Goal: Task Accomplishment & Management: Use online tool/utility

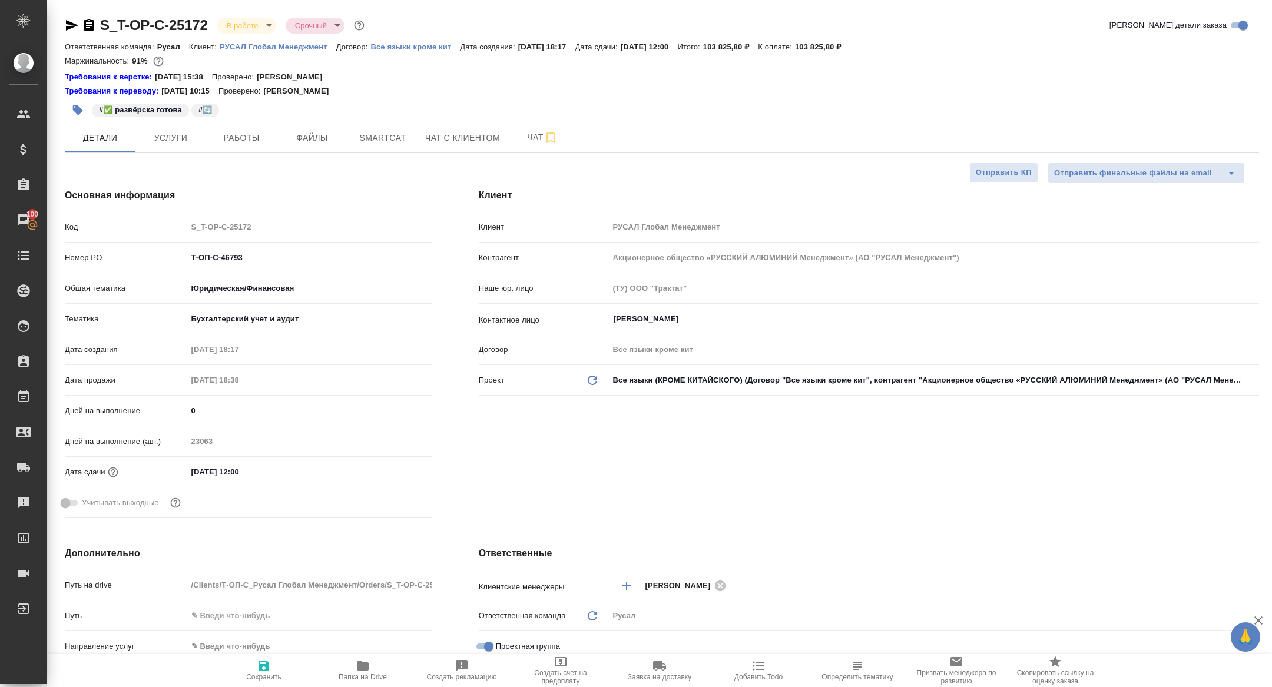
select select "RU"
click at [239, 138] on span "Работы" at bounding box center [241, 138] width 57 height 15
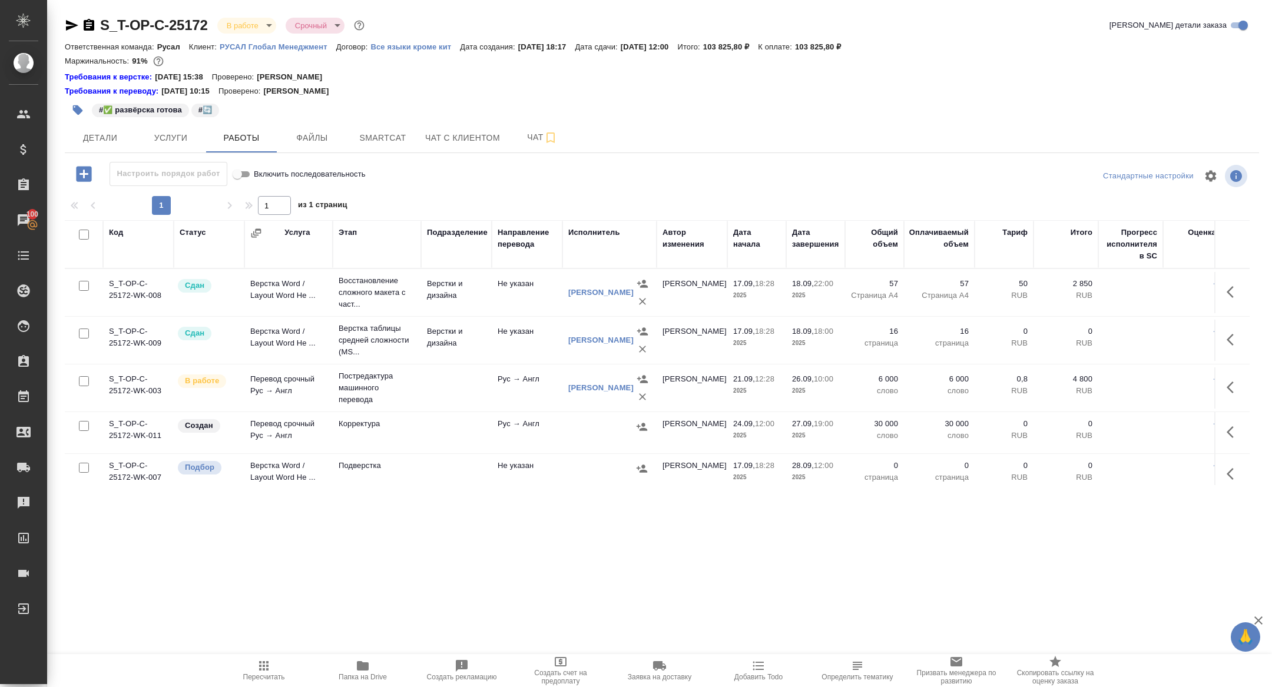
scroll to position [21, 0]
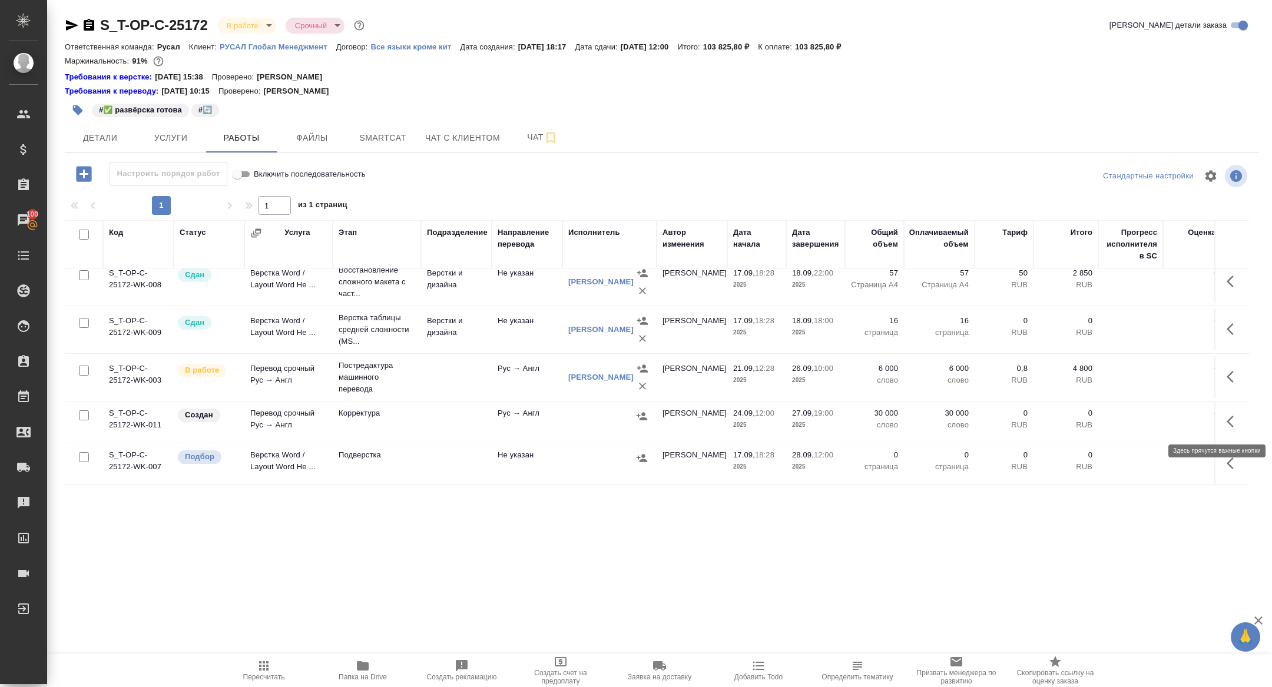
click at [1231, 432] on button "button" at bounding box center [1234, 422] width 28 height 28
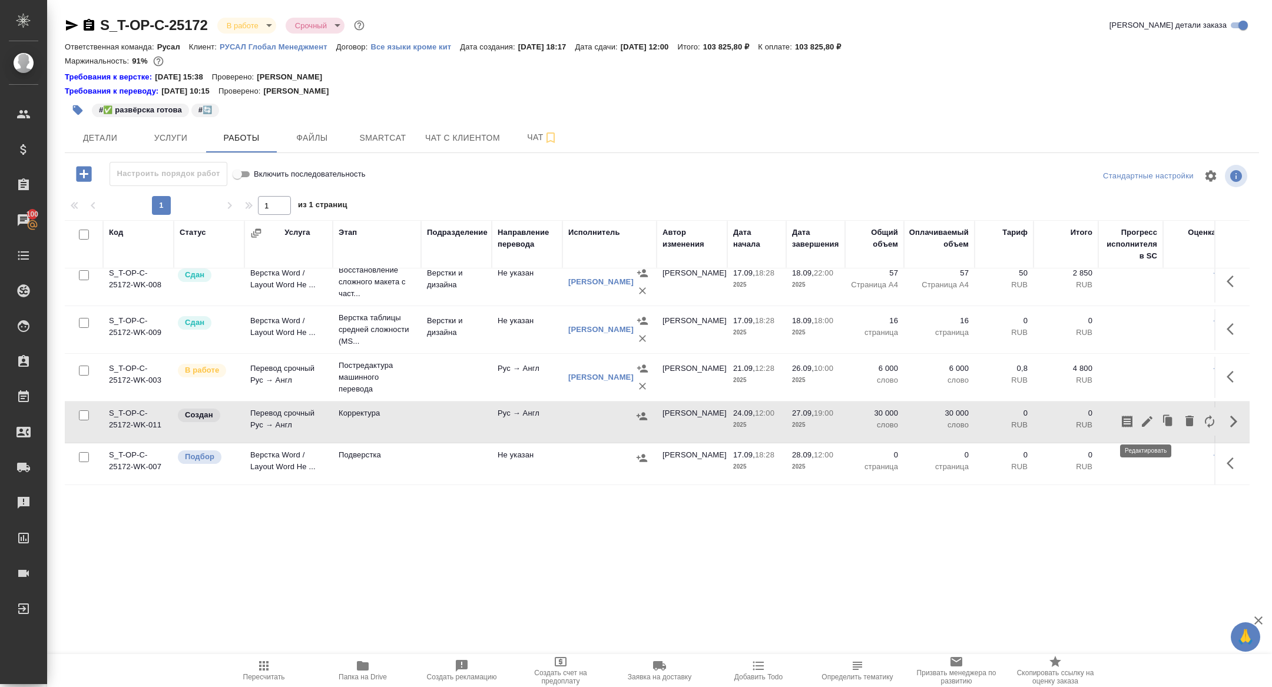
click at [1143, 422] on icon "button" at bounding box center [1147, 422] width 14 height 14
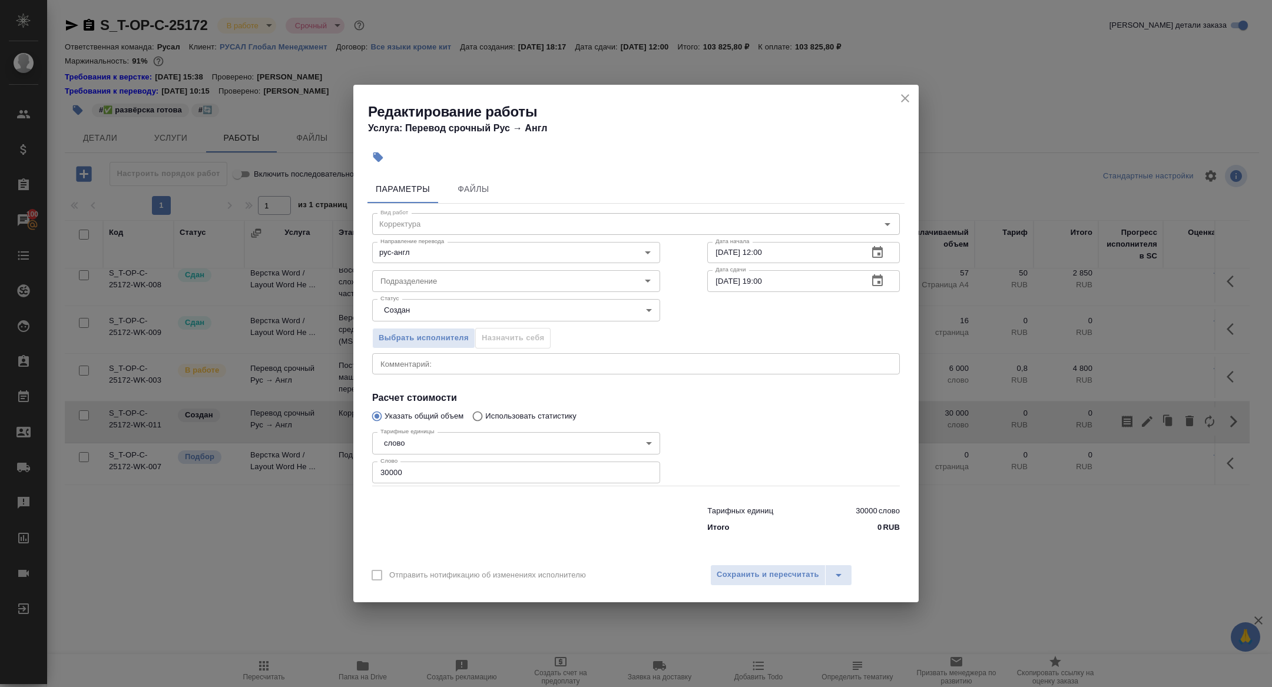
click at [903, 100] on icon "close" at bounding box center [905, 98] width 14 height 14
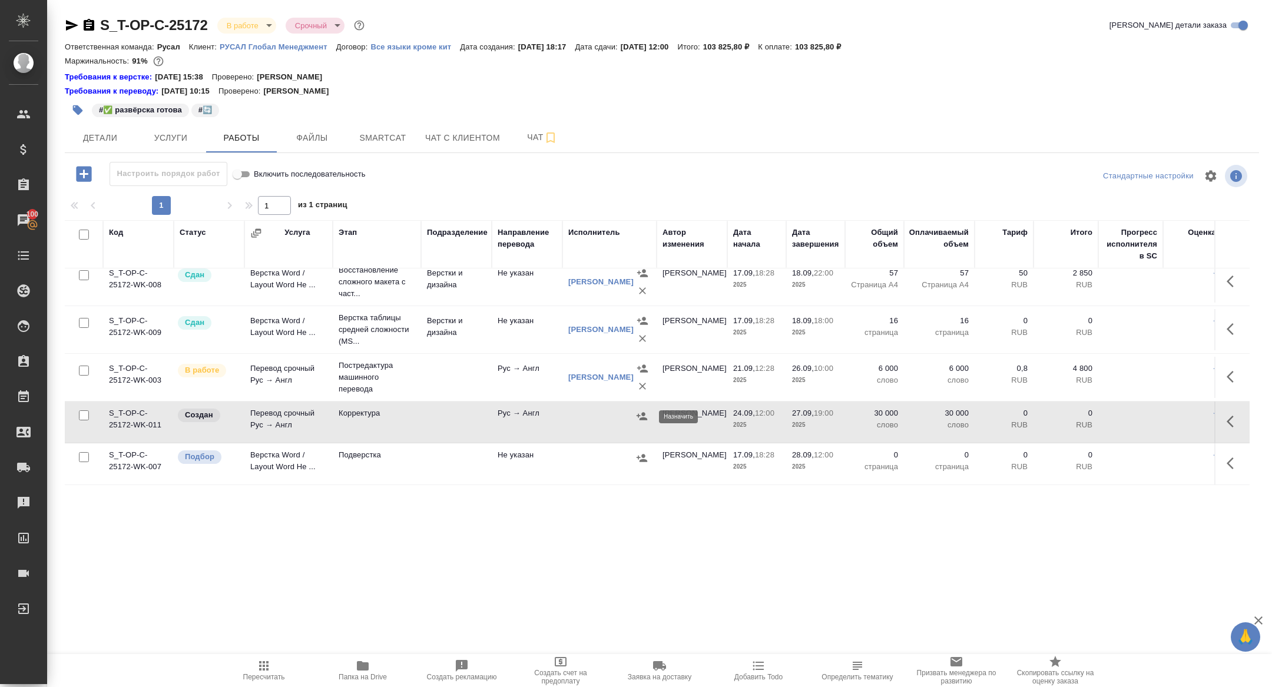
click at [640, 421] on icon "button" at bounding box center [642, 416] width 12 height 12
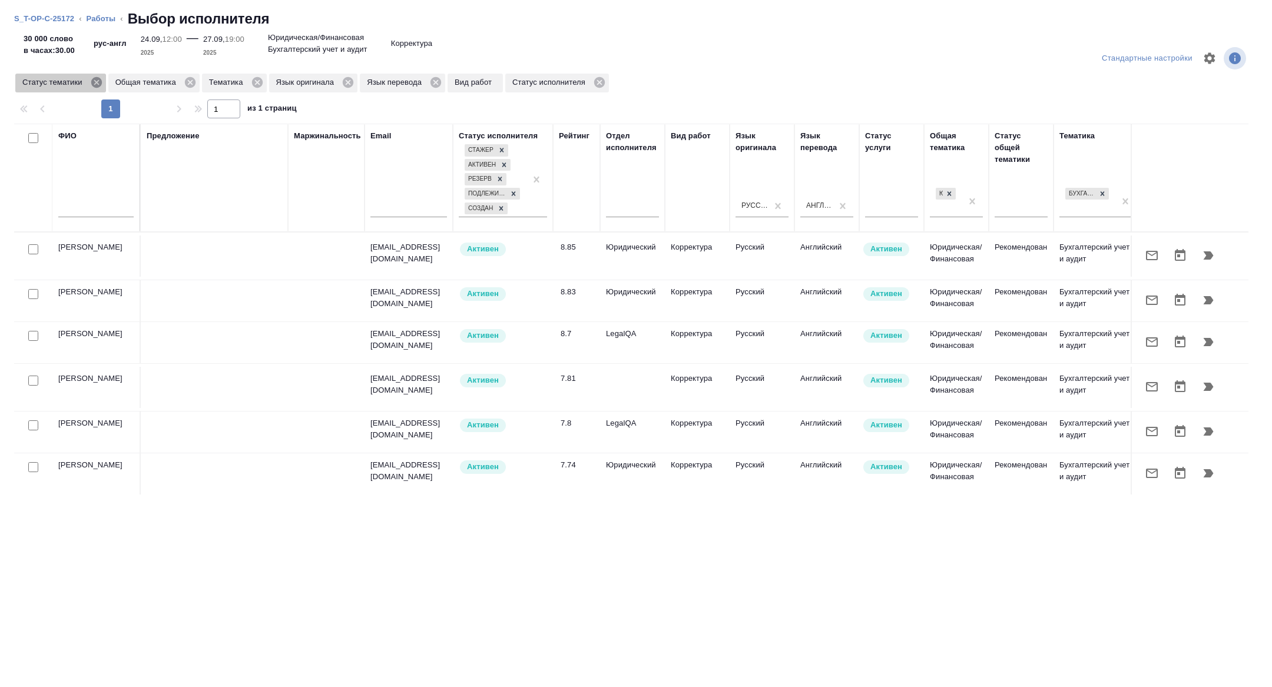
click at [101, 82] on icon at bounding box center [96, 82] width 11 height 11
click at [164, 84] on icon at bounding box center [164, 82] width 13 height 13
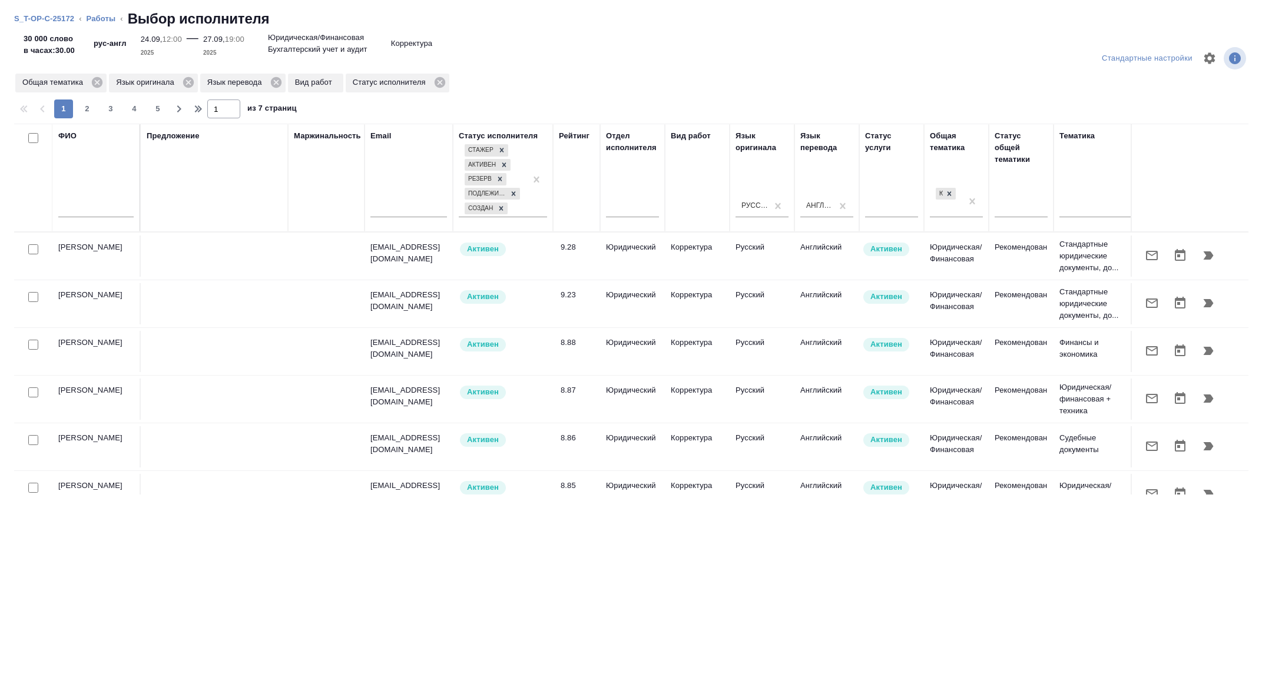
scroll to position [0, 476]
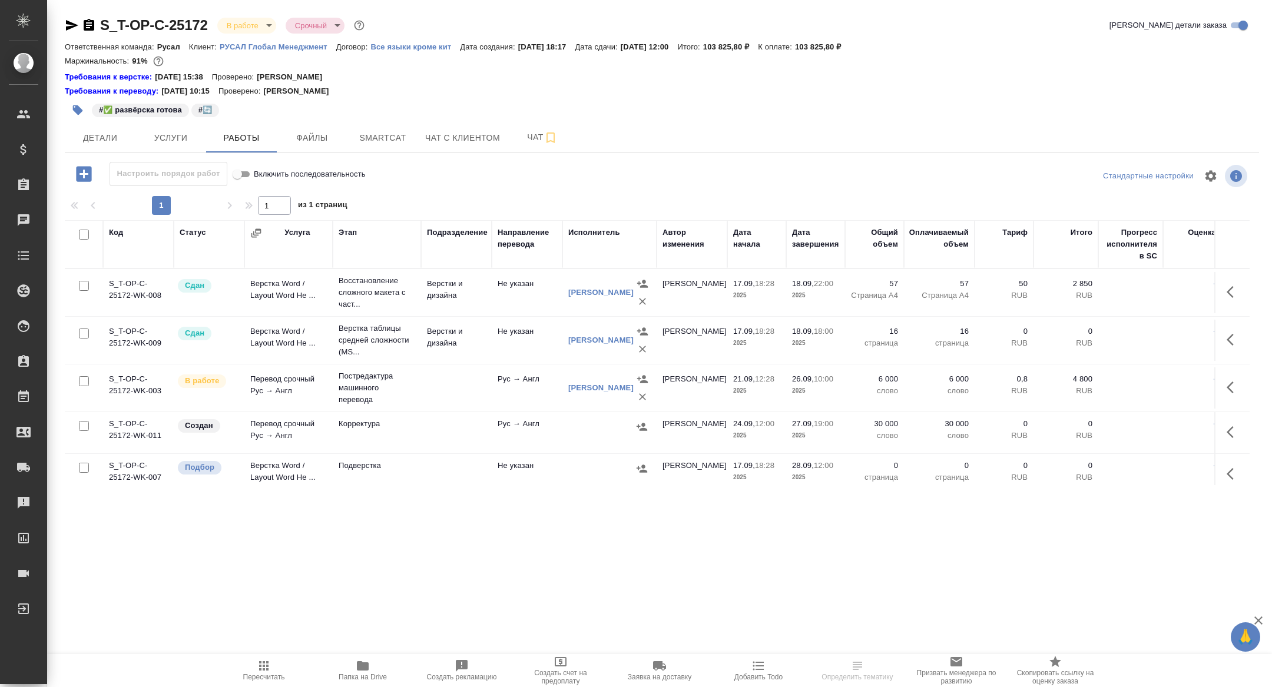
click at [300, 445] on td "Перевод срочный Рус → Англ" at bounding box center [288, 432] width 88 height 41
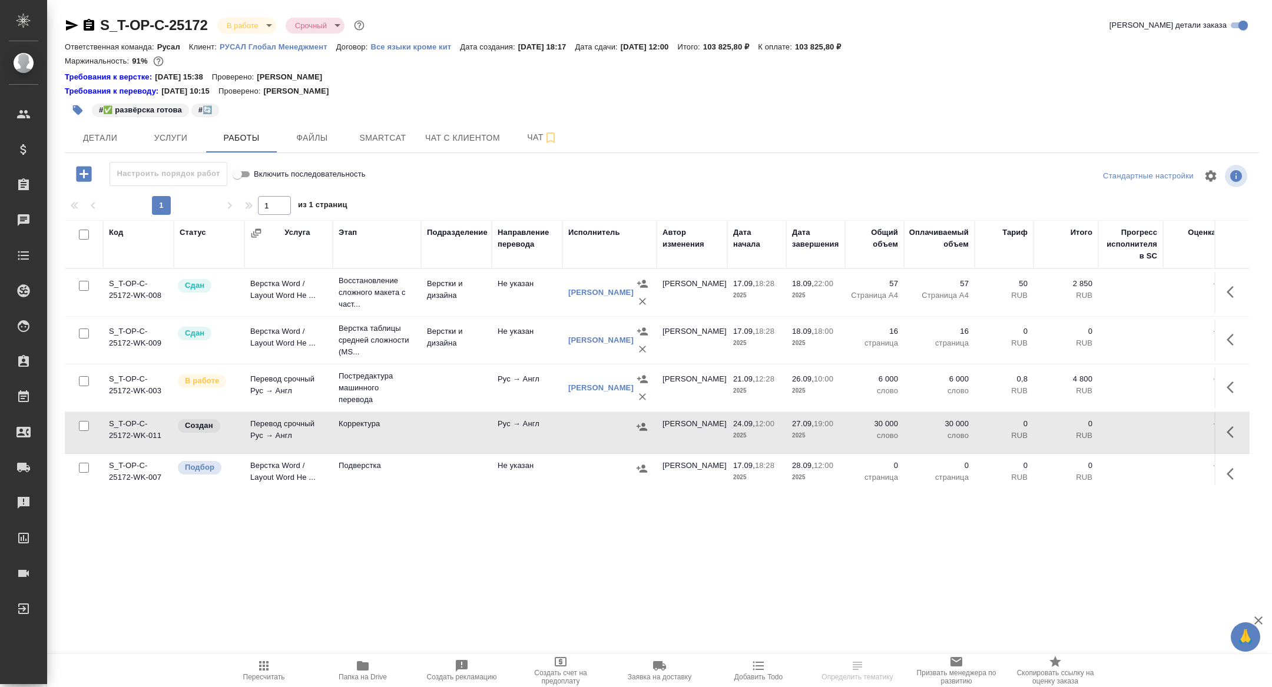
click at [300, 445] on td "Перевод срочный Рус → Англ" at bounding box center [288, 432] width 88 height 41
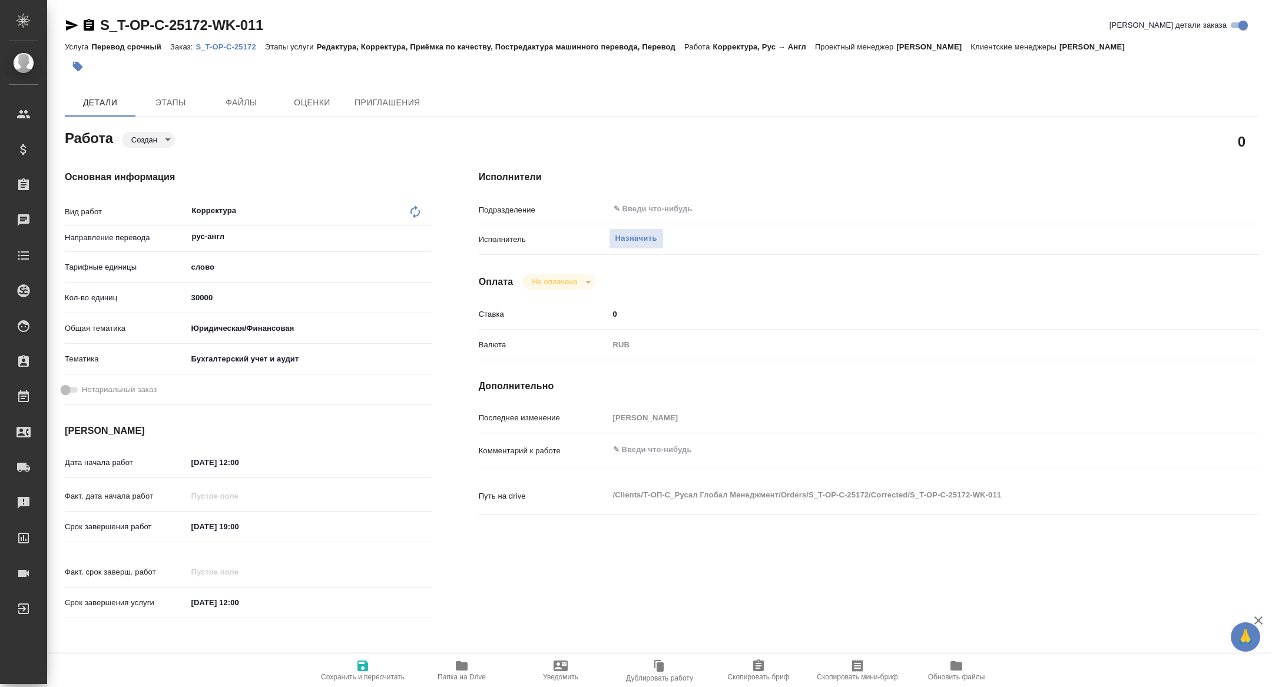
type textarea "x"
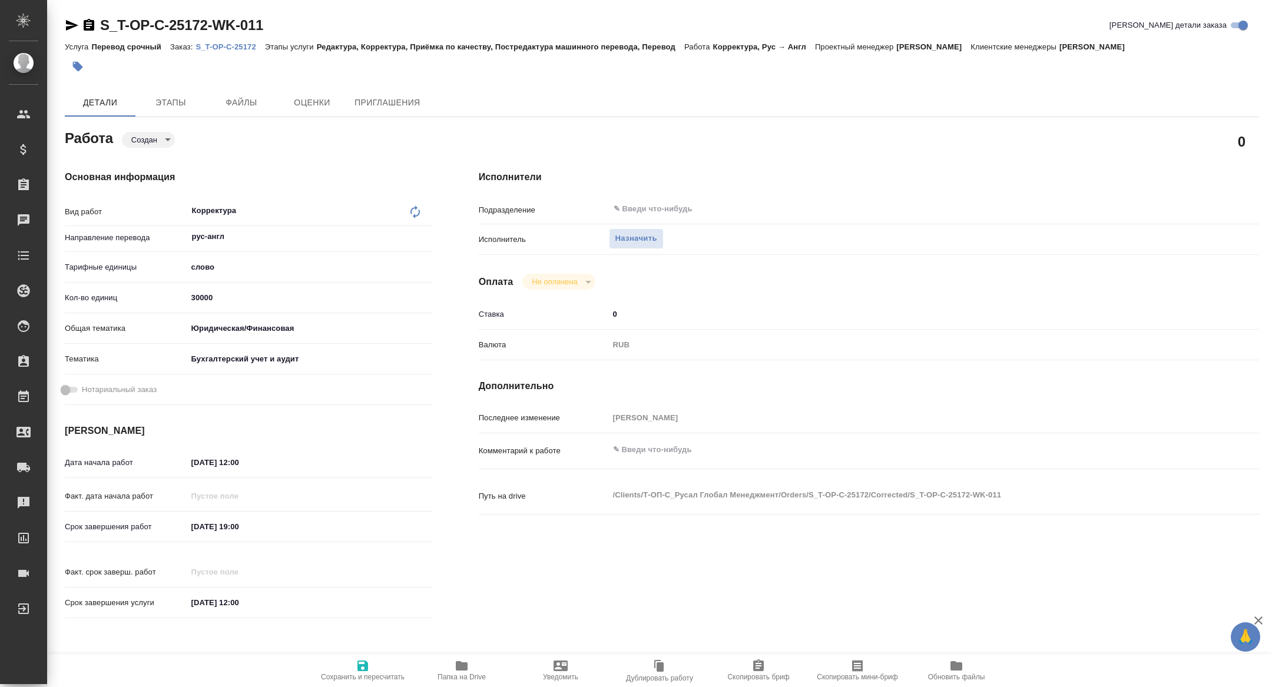
type textarea "x"
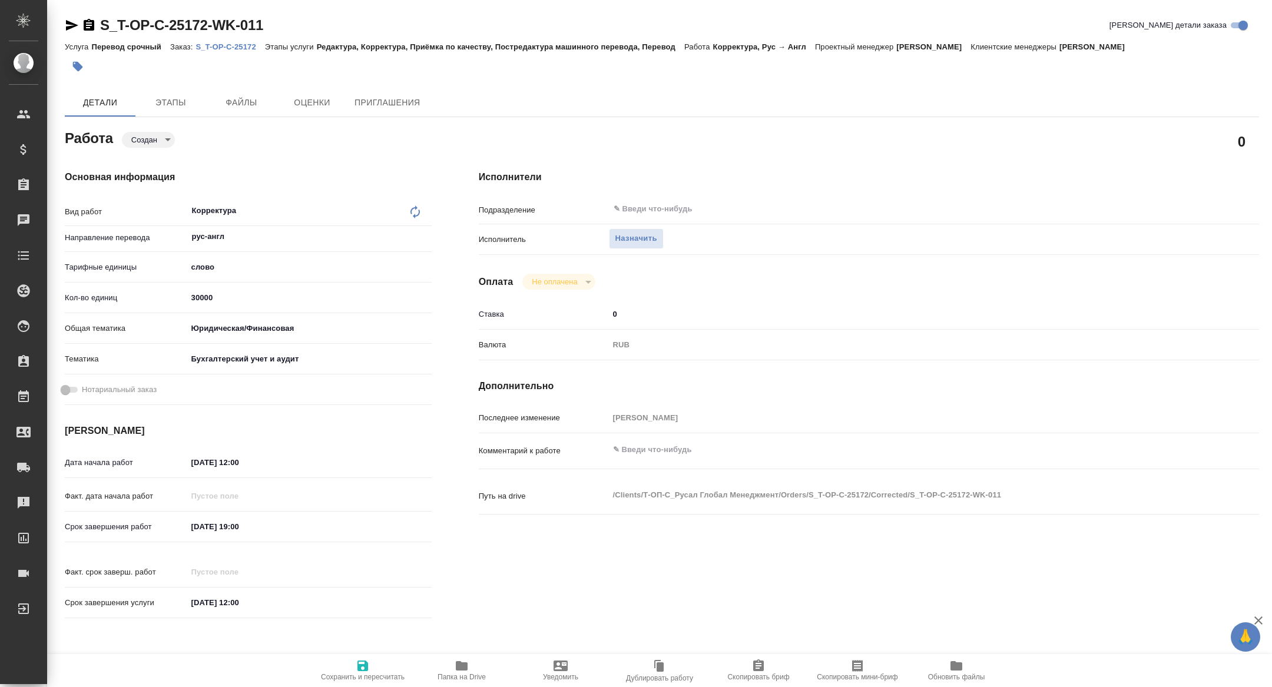
type textarea "x"
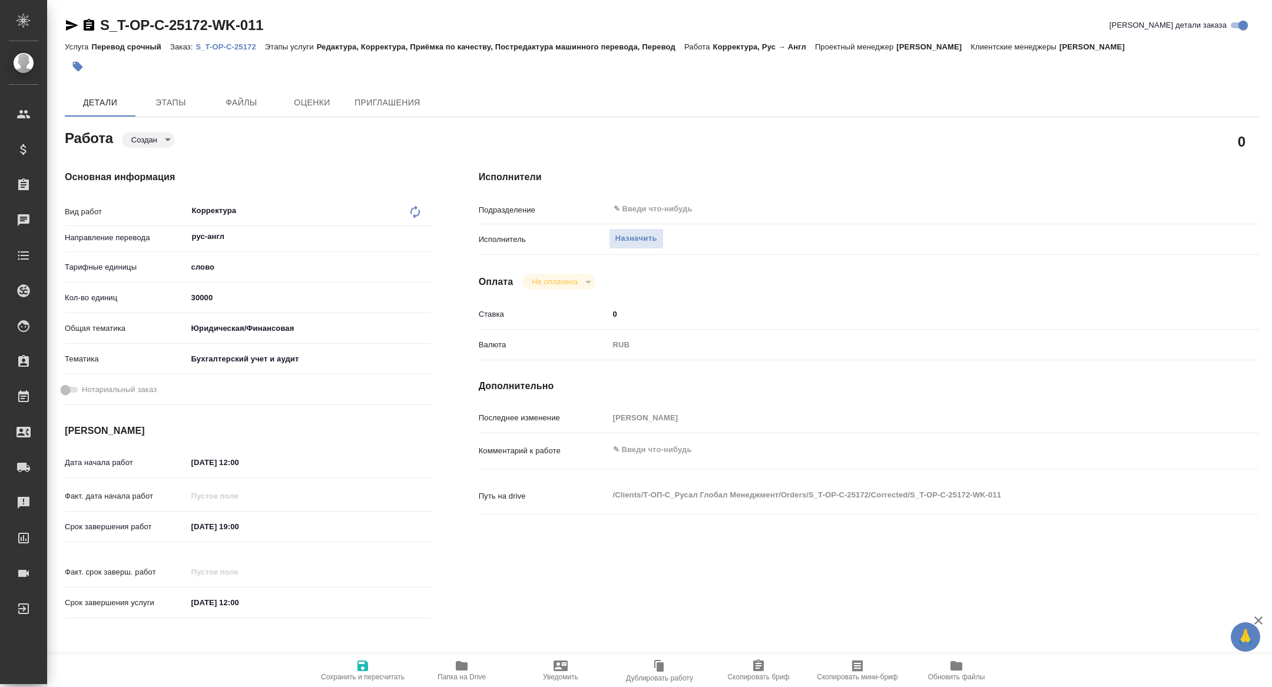
type textarea "x"
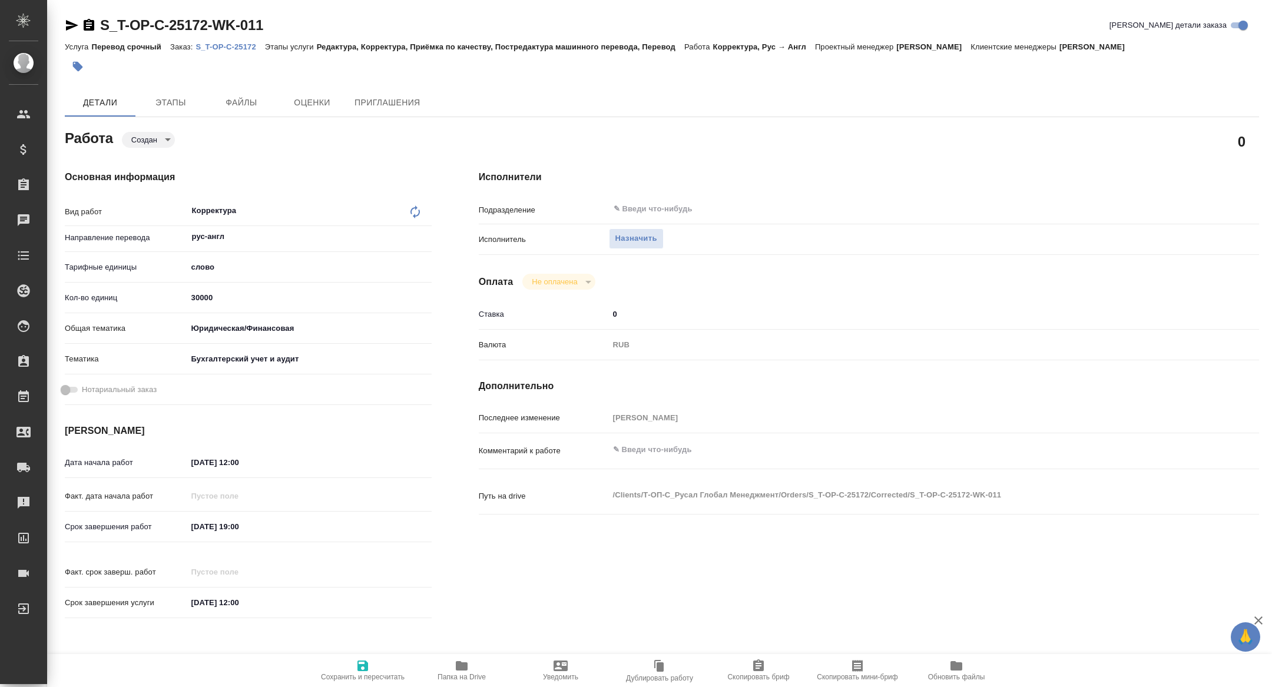
type textarea "x"
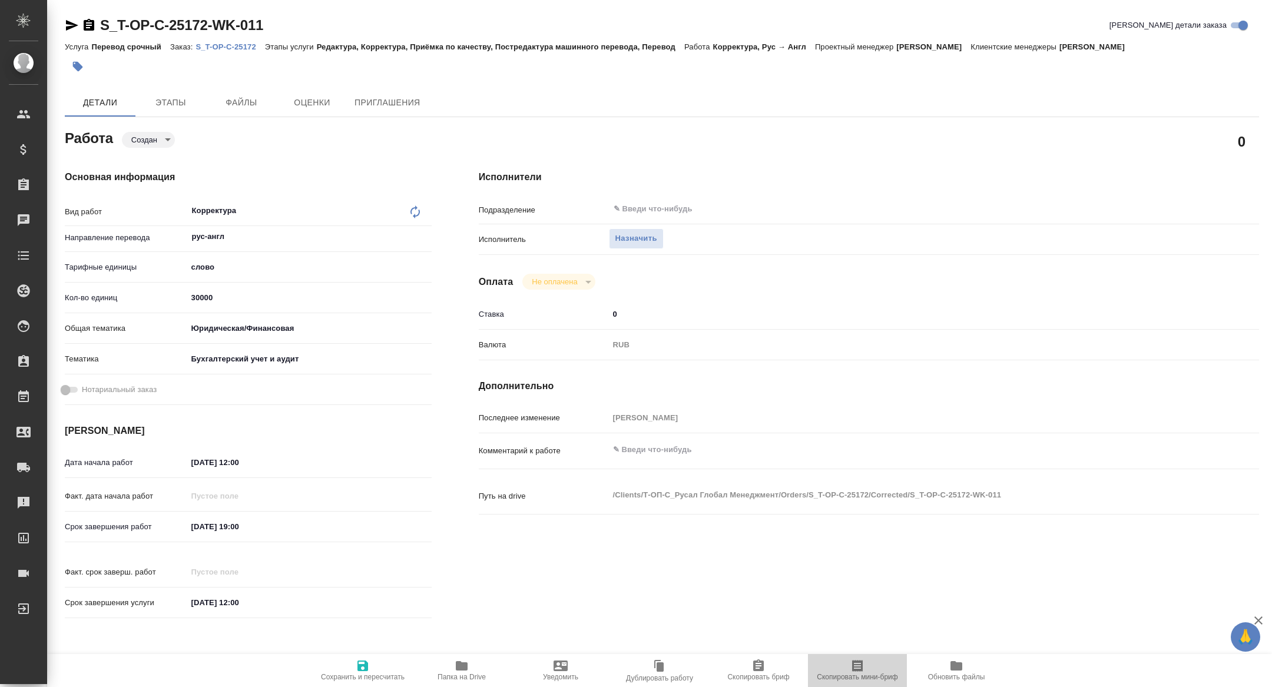
click at [849, 677] on span "Скопировать мини-бриф" at bounding box center [857, 677] width 81 height 8
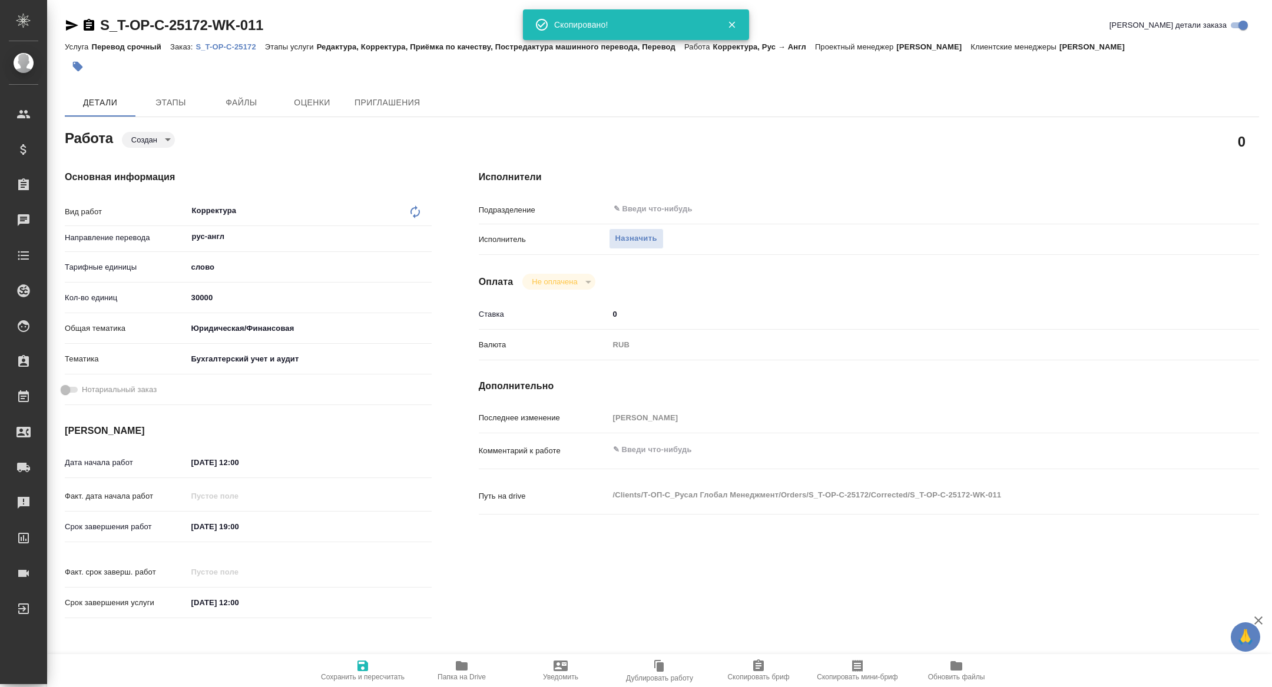
type textarea "x"
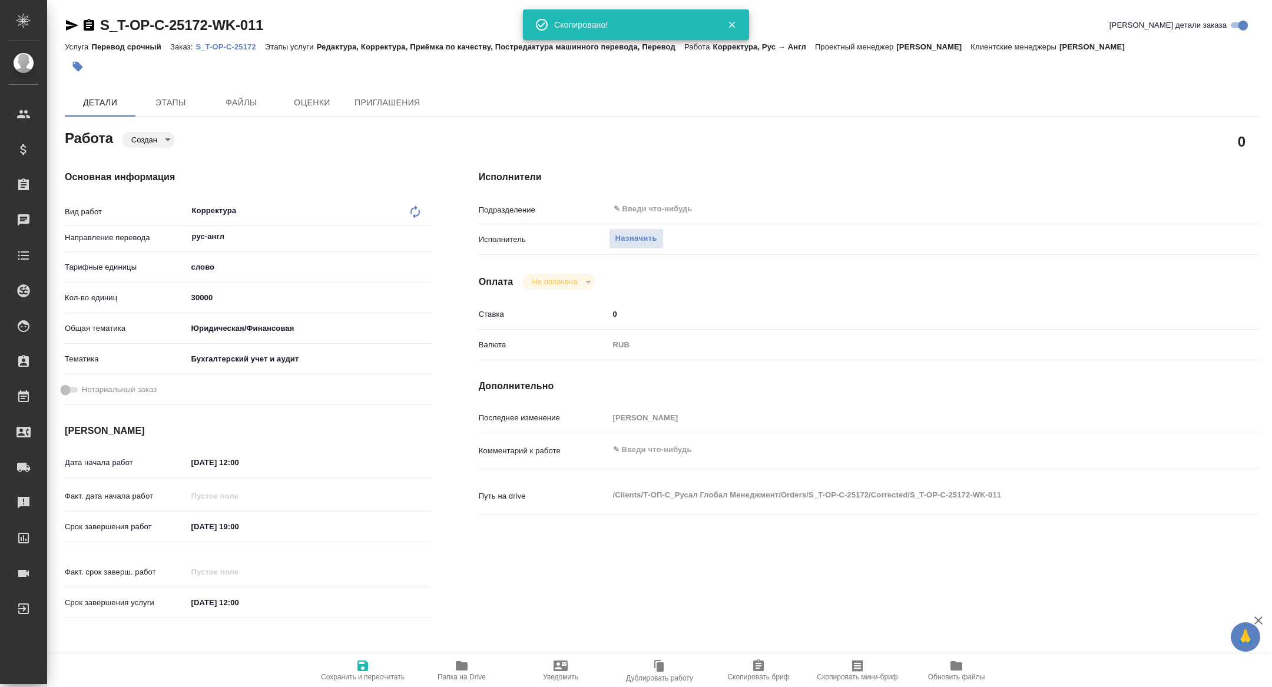
type textarea "x"
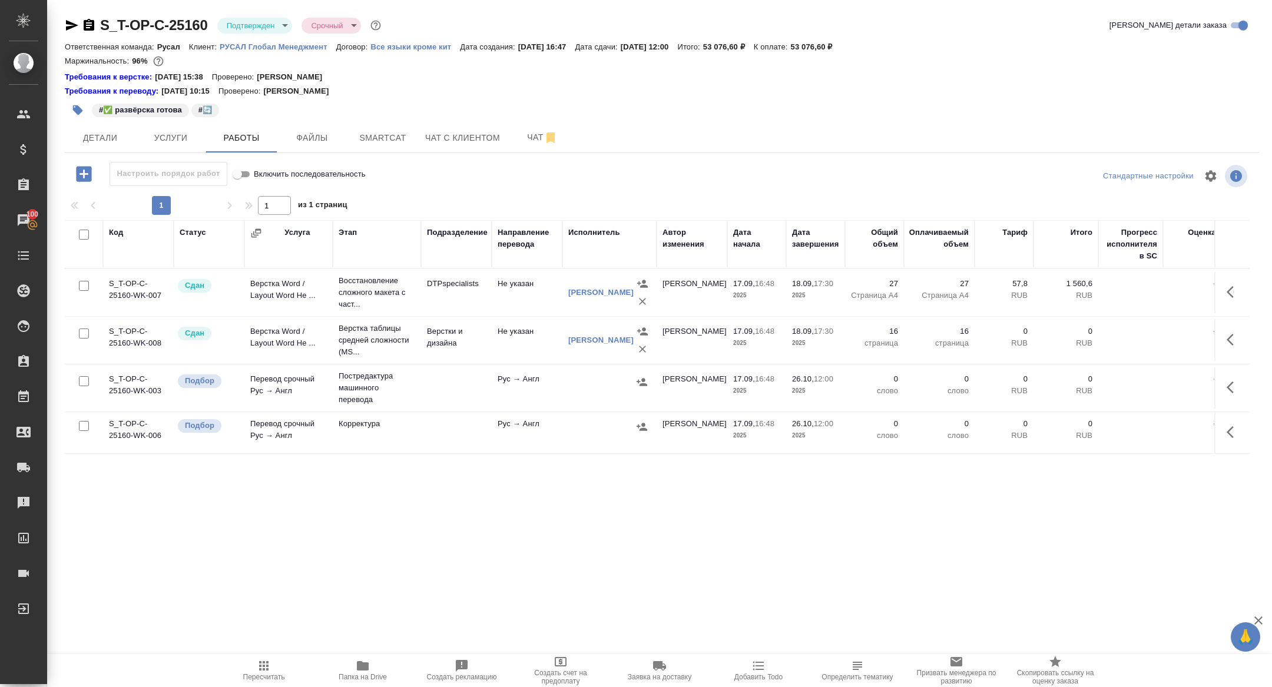
click at [1231, 380] on icon "button" at bounding box center [1234, 387] width 14 height 14
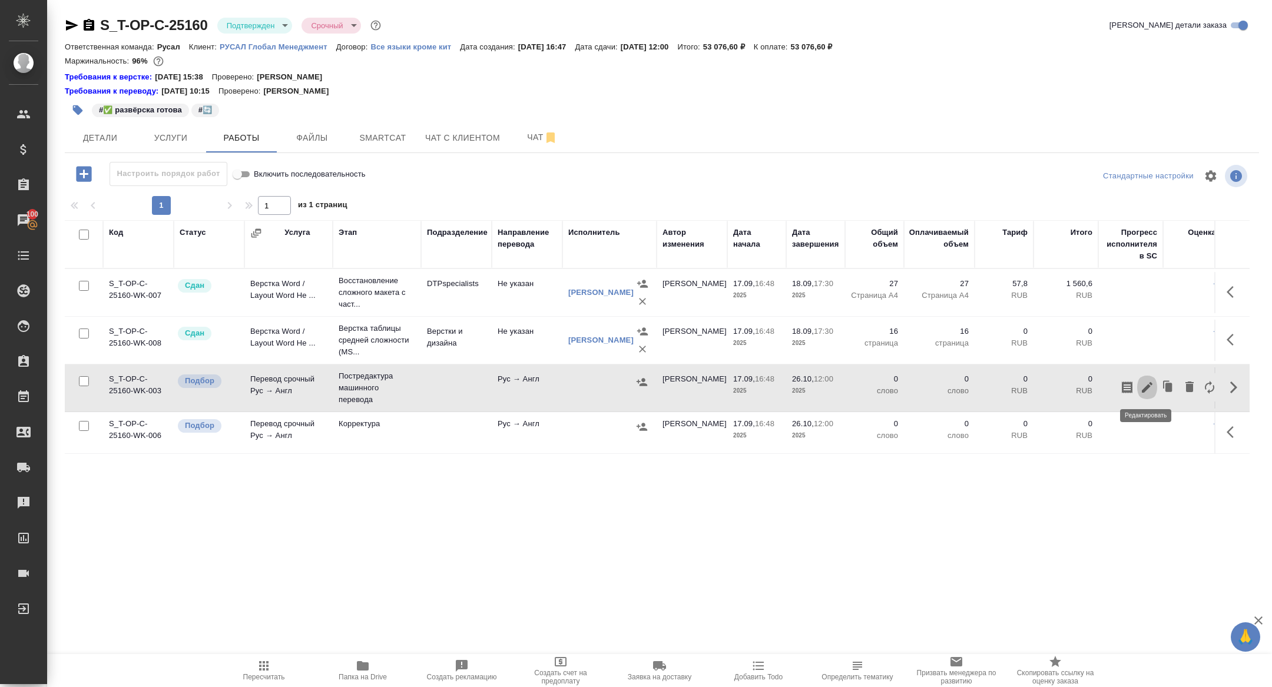
click at [1146, 382] on icon "button" at bounding box center [1147, 387] width 14 height 14
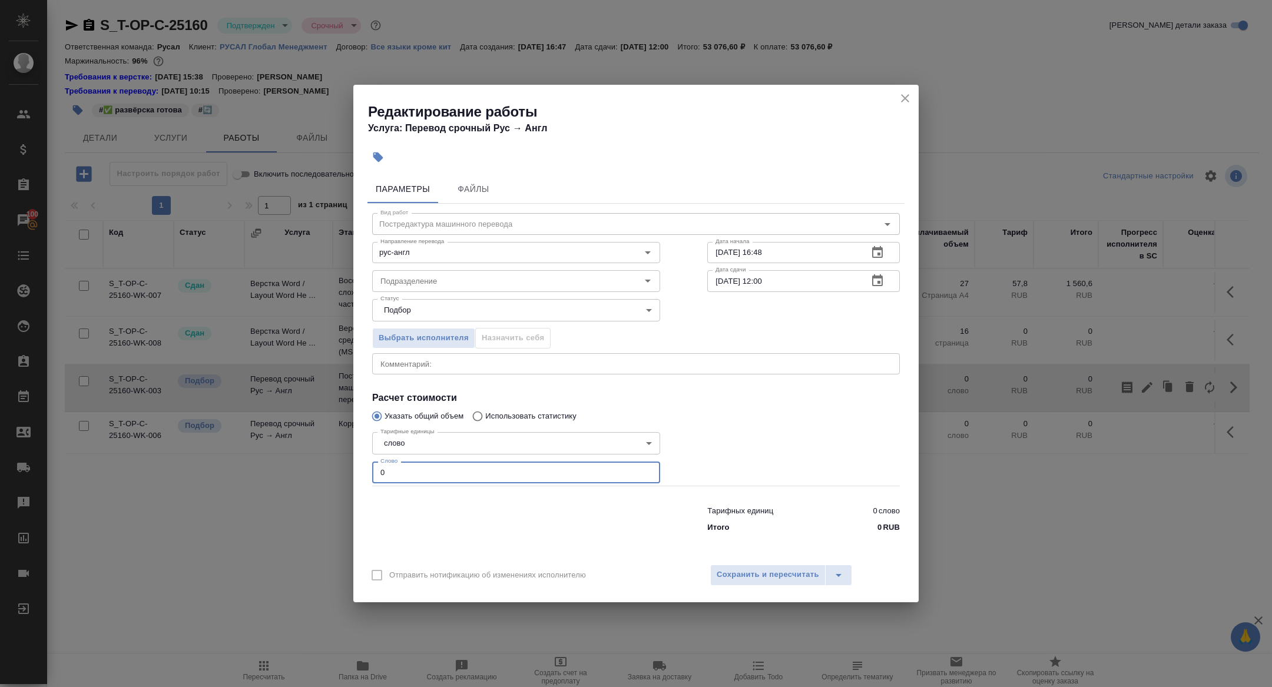
drag, startPoint x: 415, startPoint y: 473, endPoint x: 327, endPoint y: 472, distance: 87.8
click at [327, 472] on div "Редактирование работы Услуга: Перевод срочный Рус → Англ Параметры Файлы Вид ра…" at bounding box center [636, 343] width 1272 height 687
type input "7"
type input "6000"
click at [877, 280] on icon "button" at bounding box center [877, 281] width 14 height 14
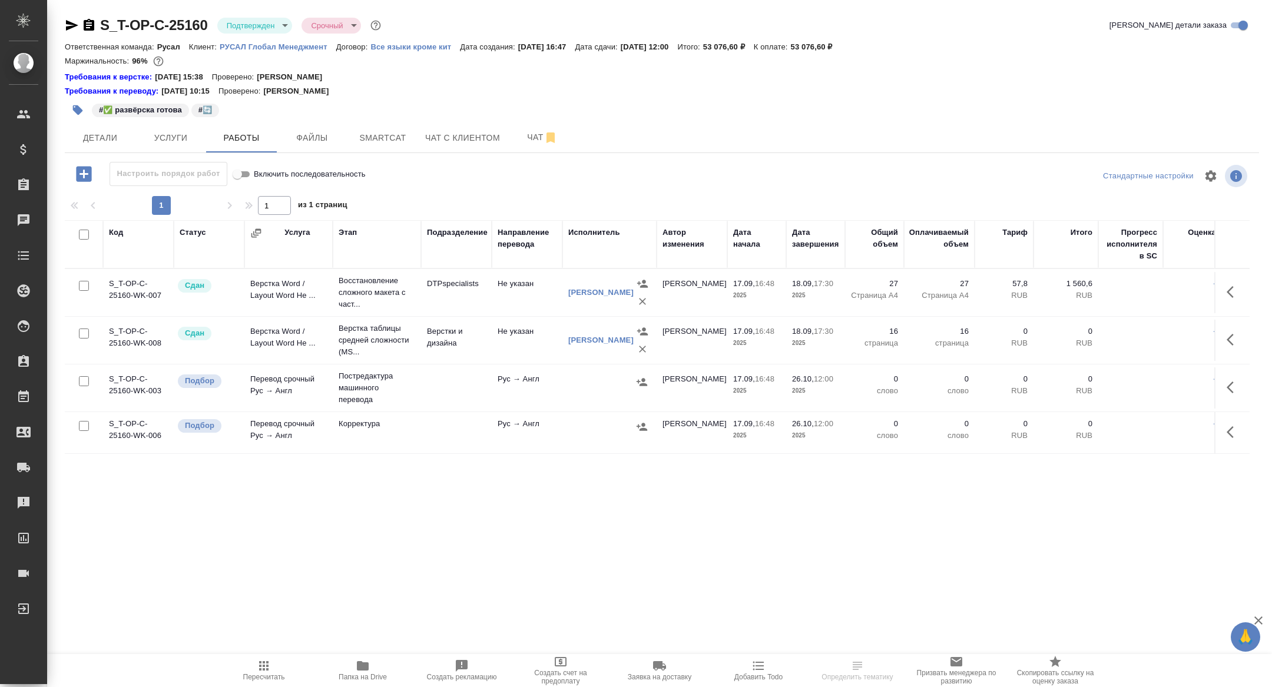
click at [253, 32] on body "🙏 .cls-1 fill:#fff; AWATERA [PERSON_NAME] Спецификации Заказы Чаты Todo Проекты…" at bounding box center [636, 343] width 1272 height 687
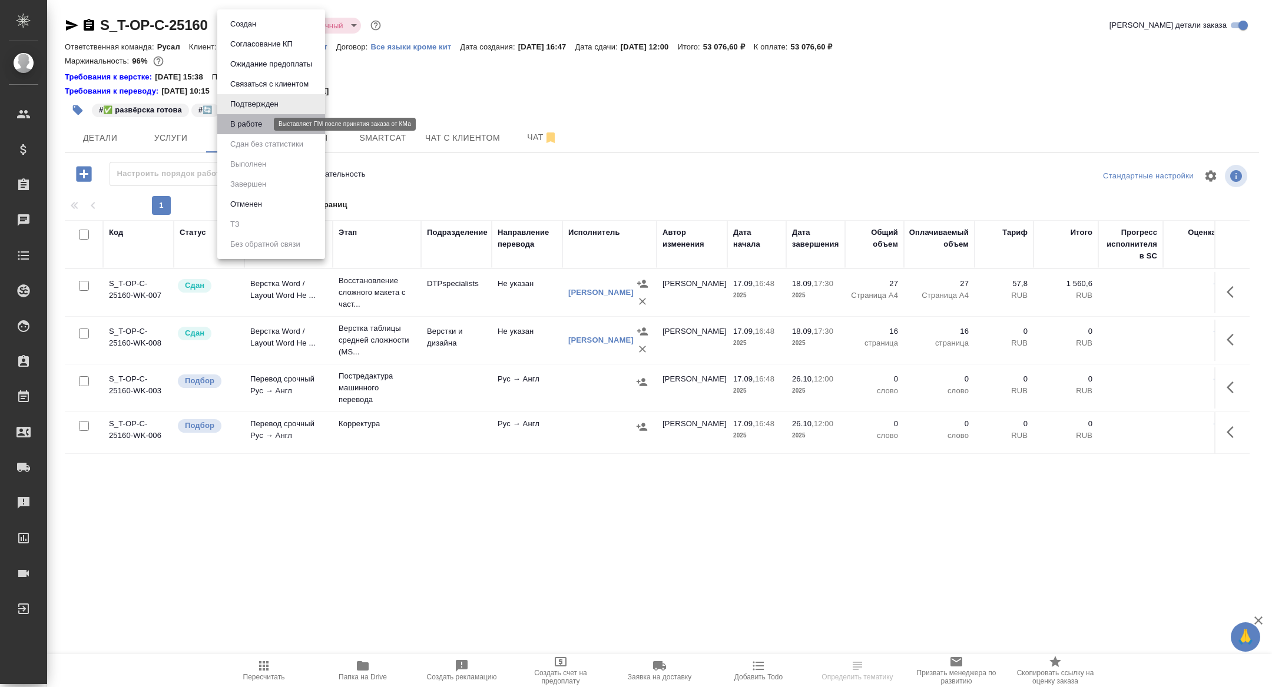
click at [240, 128] on button "В работе" at bounding box center [246, 124] width 39 height 13
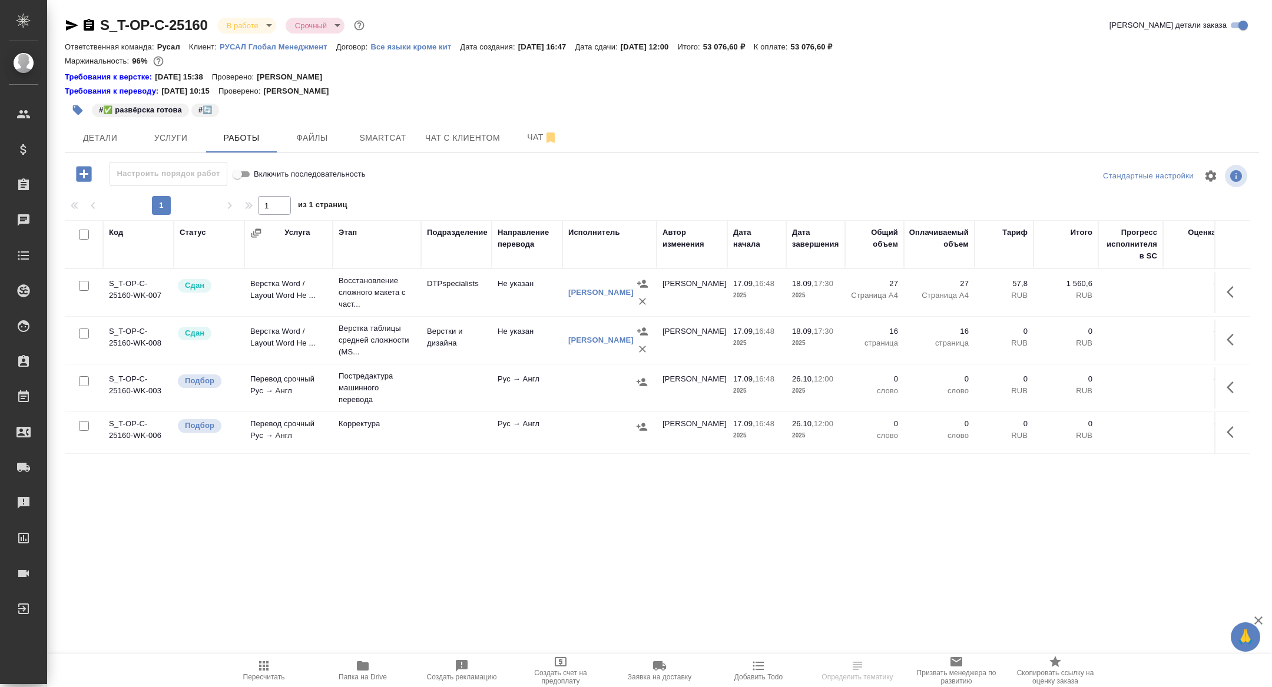
click at [1230, 383] on icon "button" at bounding box center [1230, 388] width 7 height 12
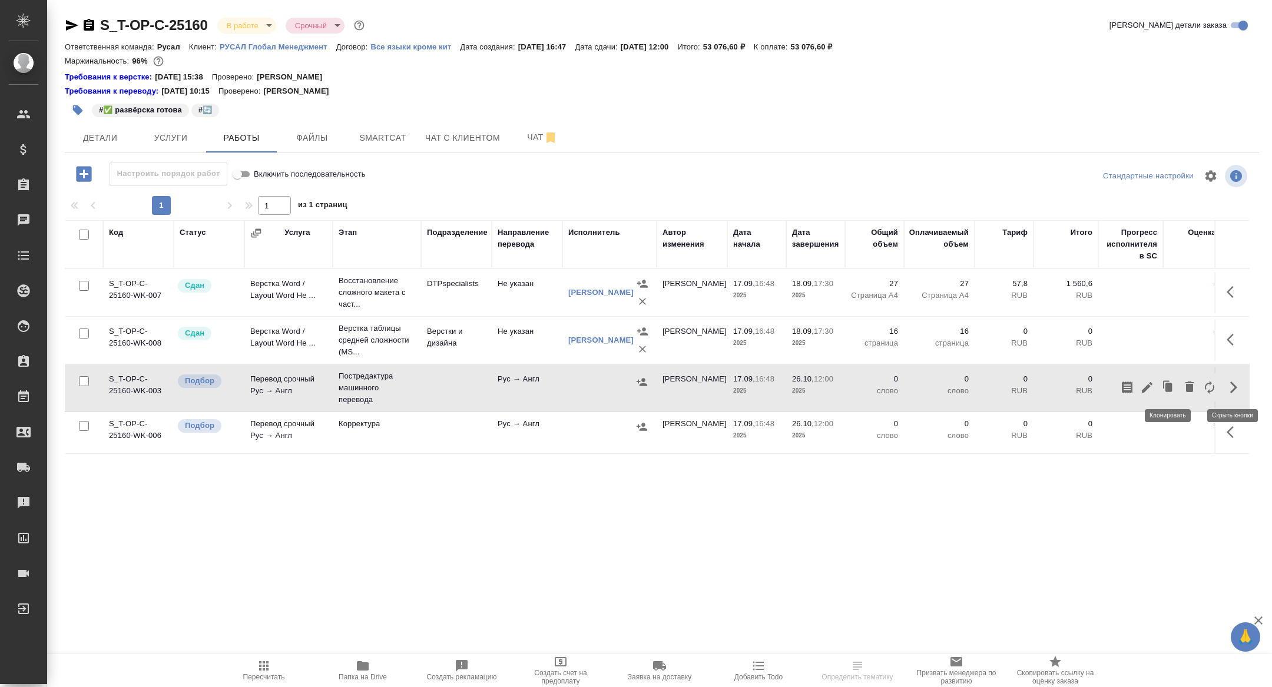
click at [1160, 386] on icon "button" at bounding box center [1168, 387] width 16 height 16
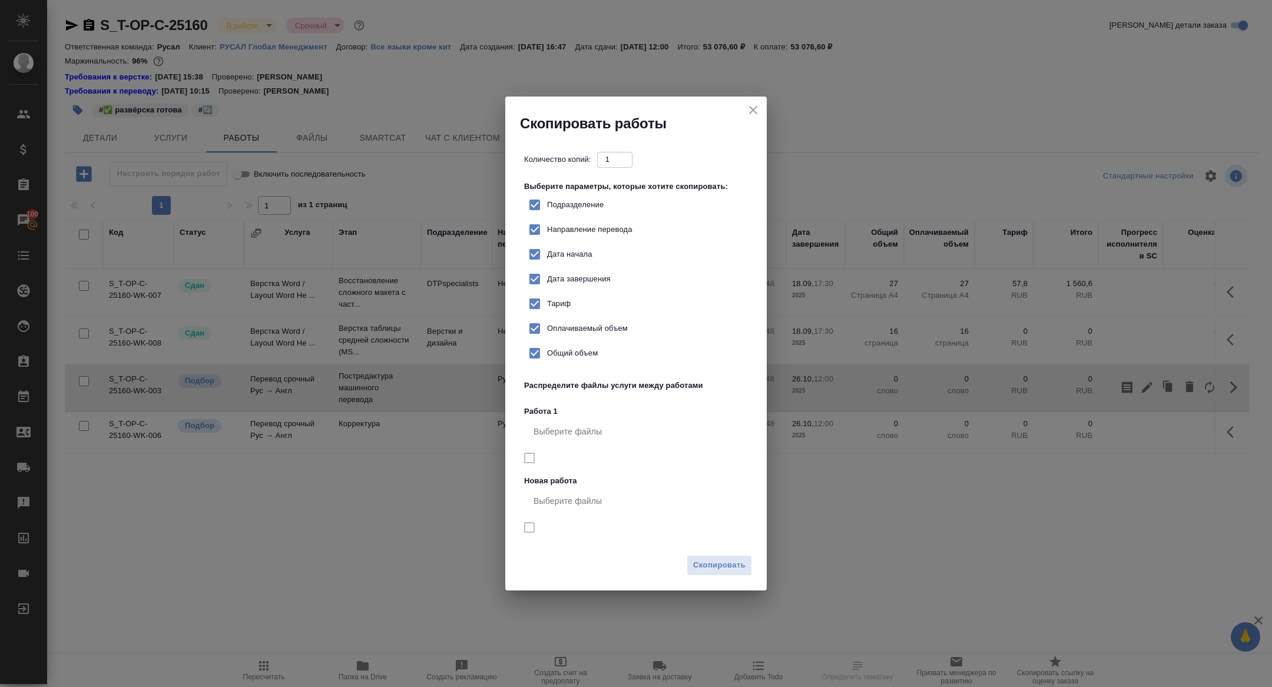
click at [754, 108] on icon "close" at bounding box center [753, 110] width 14 height 14
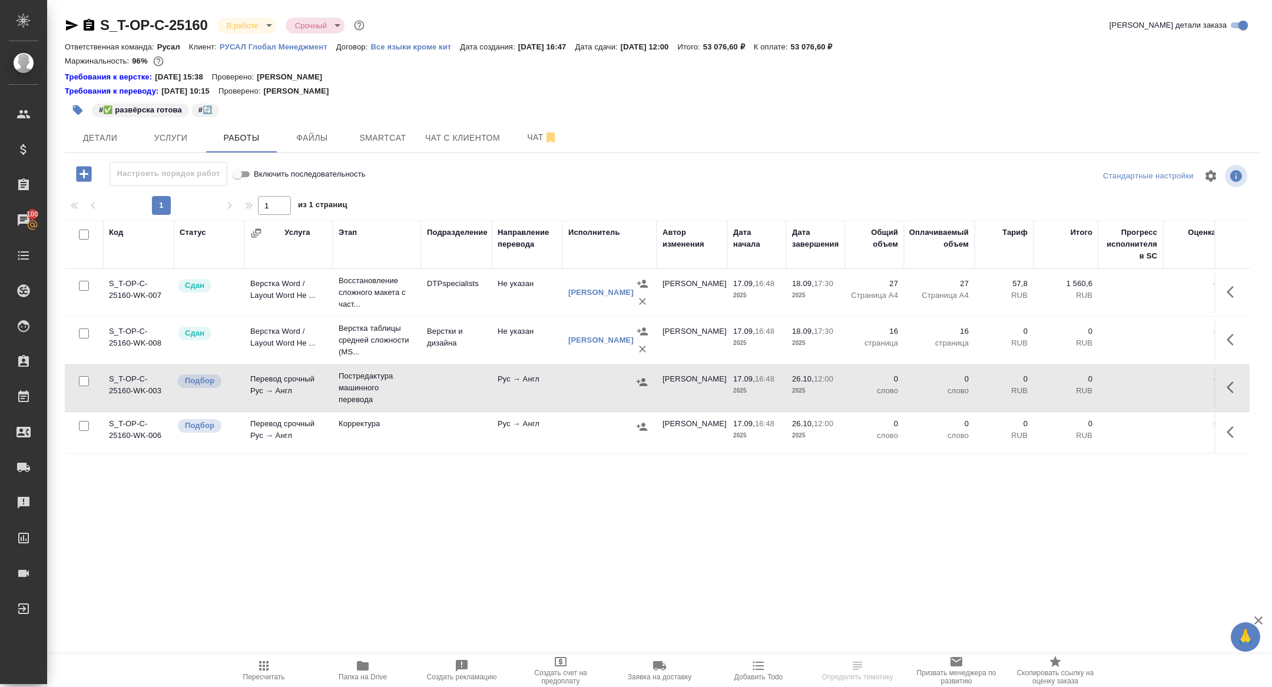
click at [1234, 382] on icon "button" at bounding box center [1234, 387] width 14 height 14
click at [1151, 382] on icon "button" at bounding box center [1147, 387] width 11 height 11
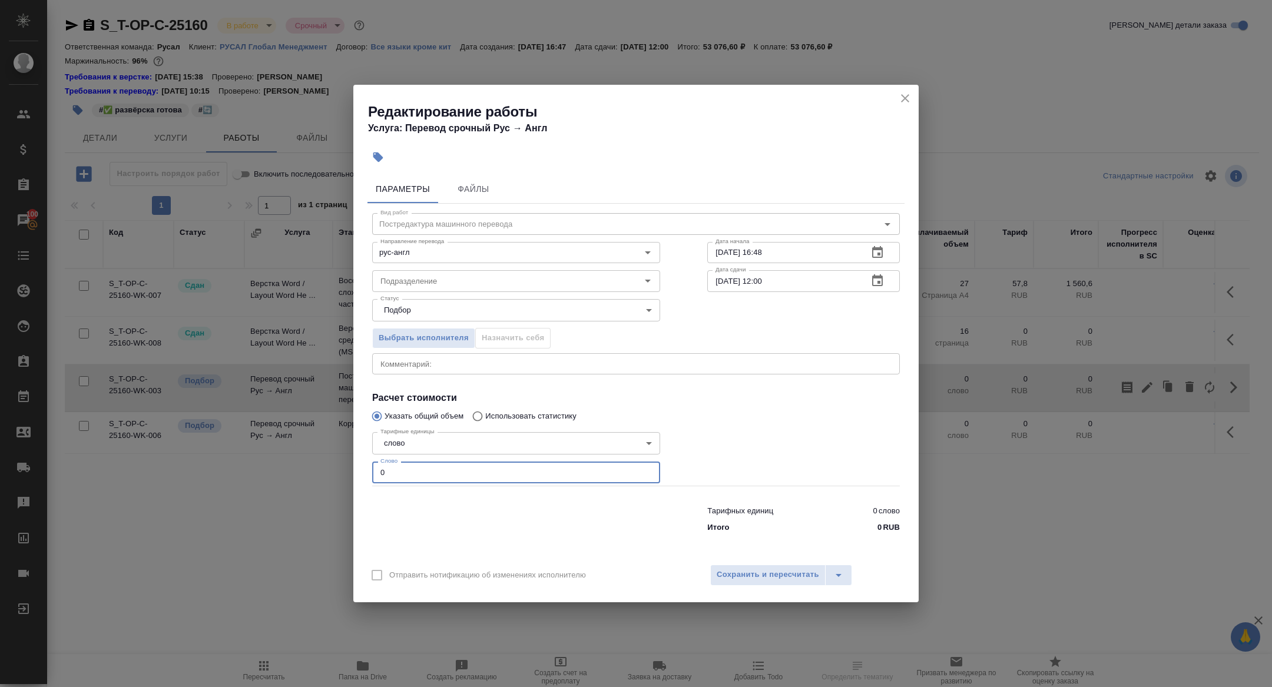
drag, startPoint x: 410, startPoint y: 476, endPoint x: 300, endPoint y: 475, distance: 110.7
click at [300, 475] on div "Редактирование работы Услуга: Перевод срочный Рус → Англ Параметры Файлы Вид ра…" at bounding box center [636, 343] width 1272 height 687
type input "7000"
click at [886, 271] on button "button" at bounding box center [877, 281] width 28 height 28
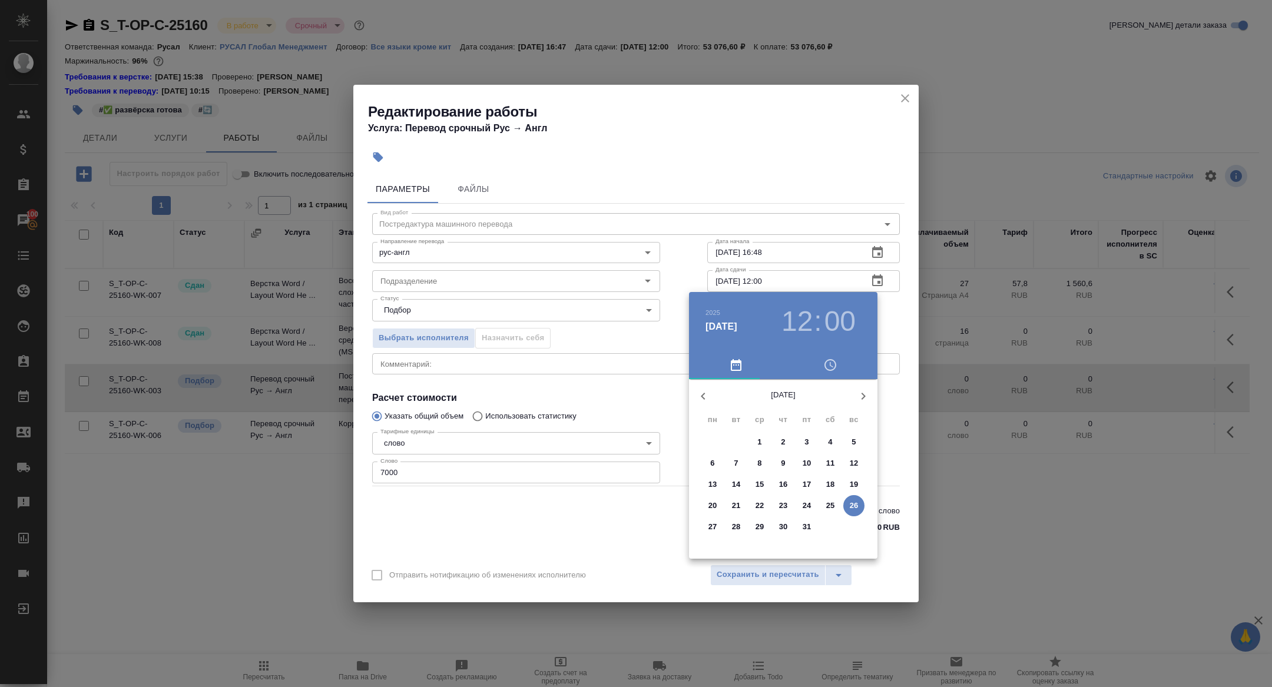
click at [709, 465] on span "6" at bounding box center [712, 464] width 21 height 12
type input "06.10.2025 12:00"
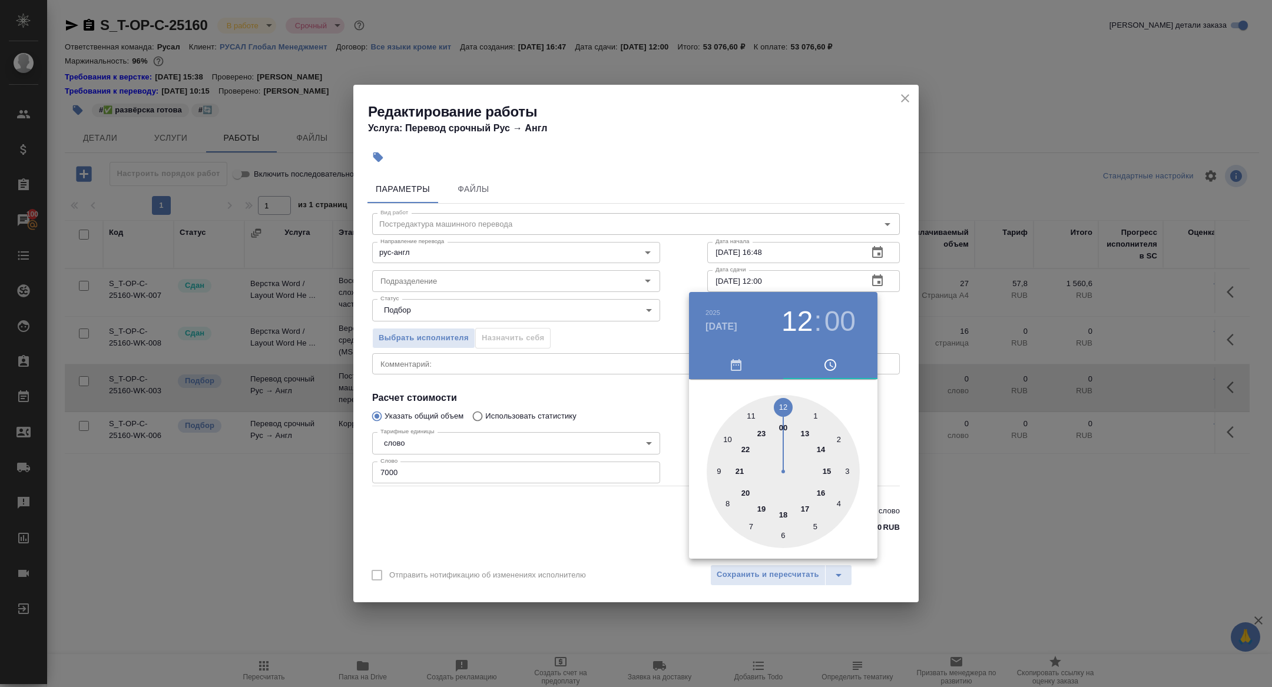
click at [599, 419] on div at bounding box center [636, 343] width 1272 height 687
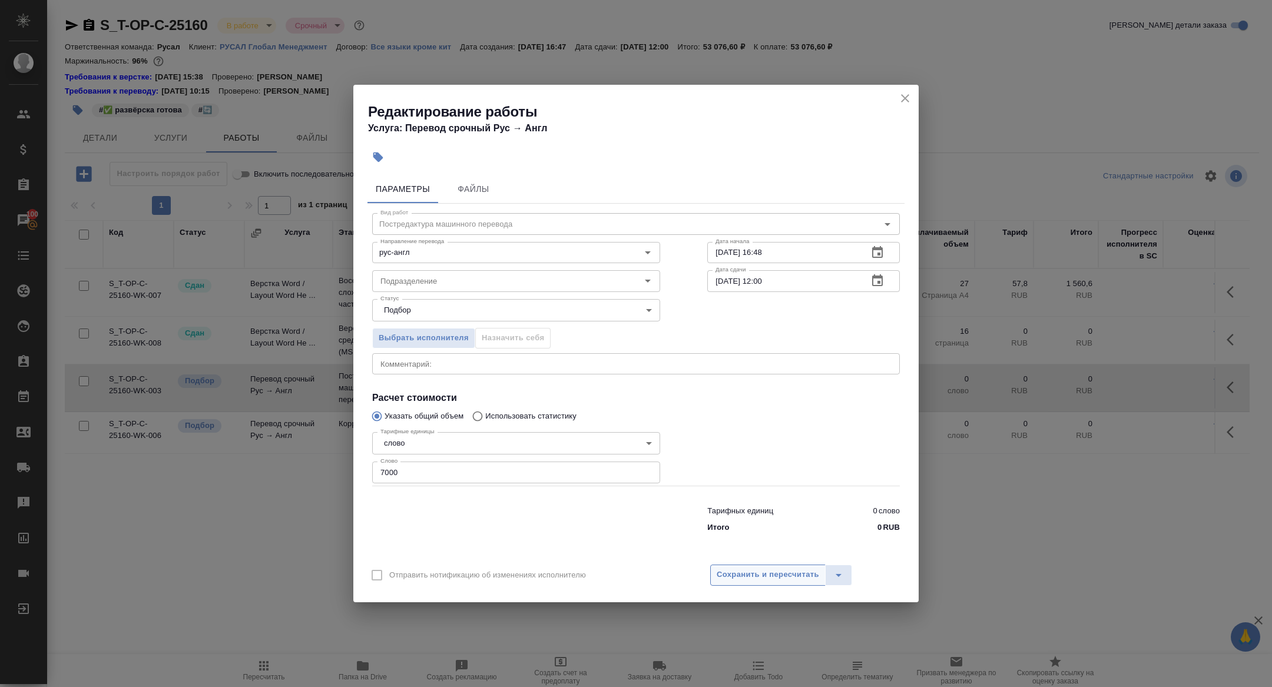
click at [754, 568] on span "Сохранить и пересчитать" at bounding box center [768, 575] width 102 height 14
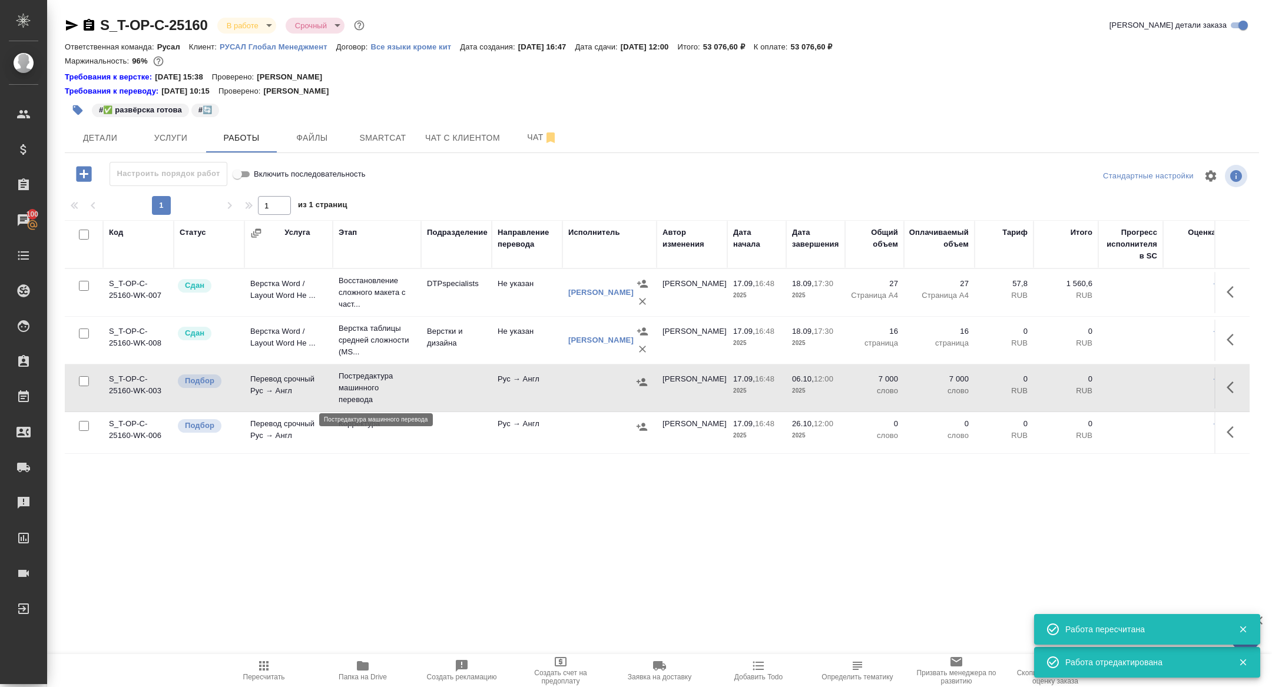
click at [354, 384] on p "Постредактура машинного перевода" at bounding box center [377, 387] width 77 height 35
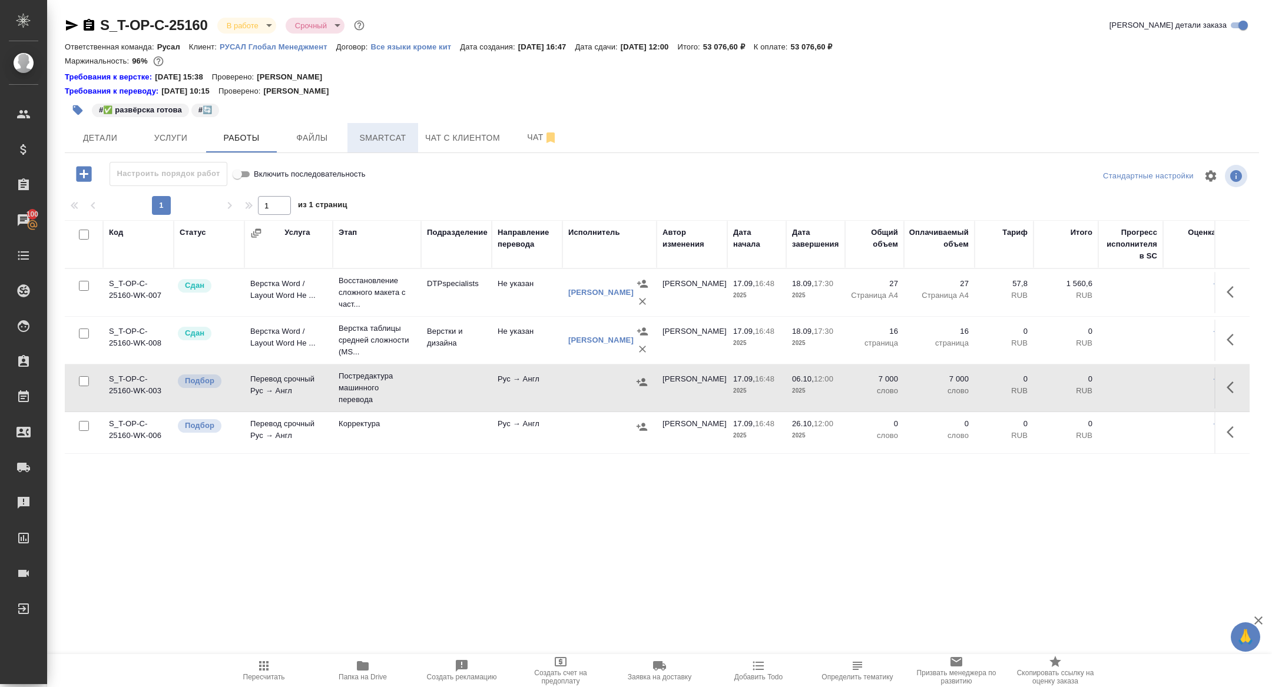
click at [384, 145] on button "Smartcat" at bounding box center [382, 137] width 71 height 29
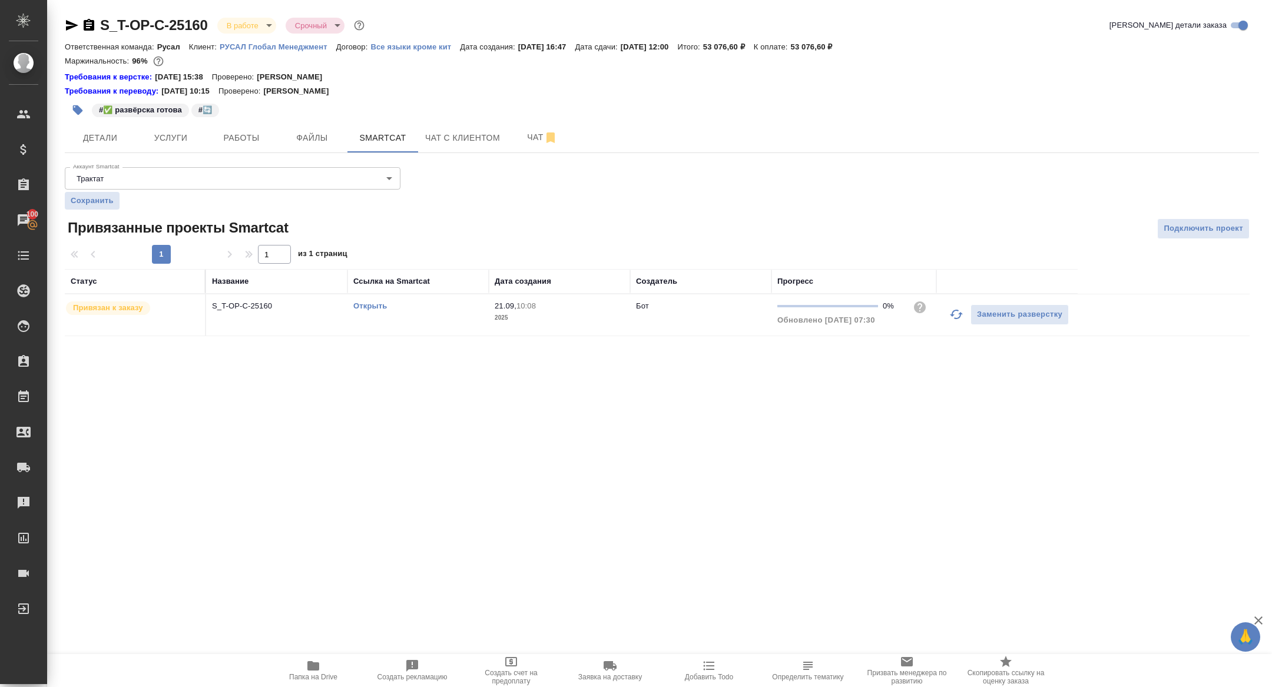
click at [271, 322] on td "S_T-OP-C-25160" at bounding box center [276, 314] width 141 height 41
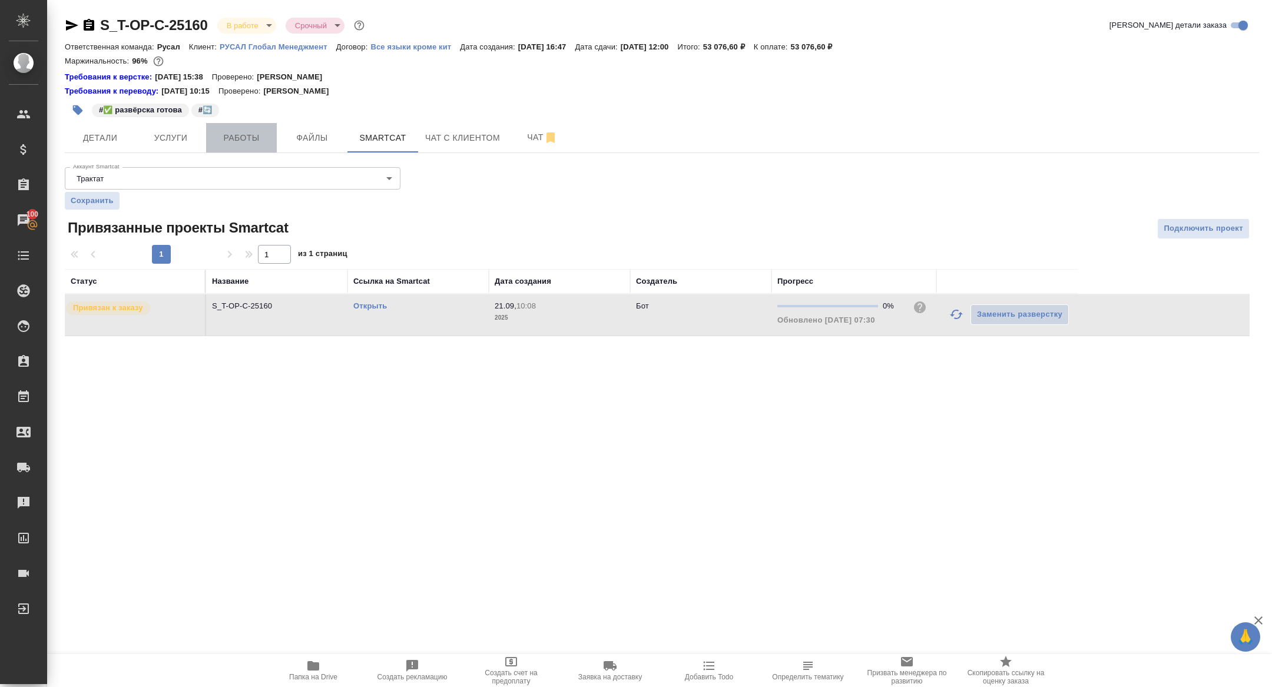
click at [246, 145] on button "Работы" at bounding box center [241, 137] width 71 height 29
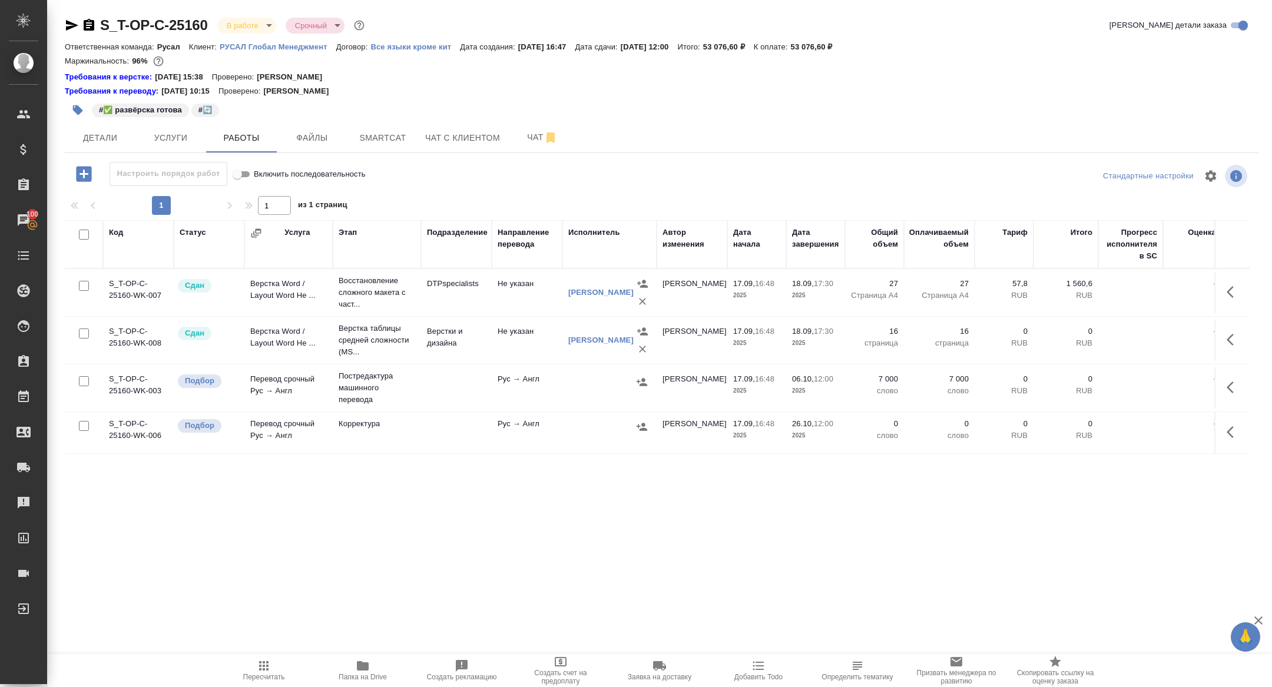
click at [637, 387] on icon "button" at bounding box center [642, 382] width 12 height 12
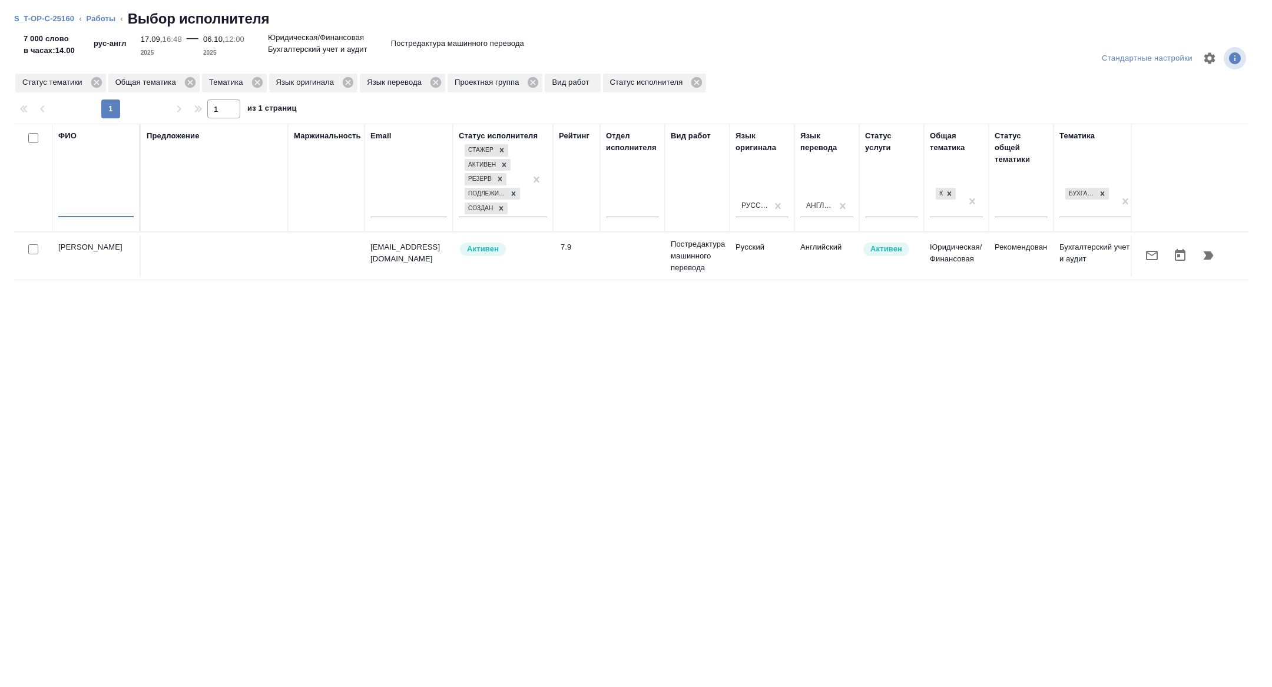
click at [91, 214] on input "text" at bounding box center [95, 210] width 75 height 15
click at [103, 79] on icon at bounding box center [96, 82] width 13 height 13
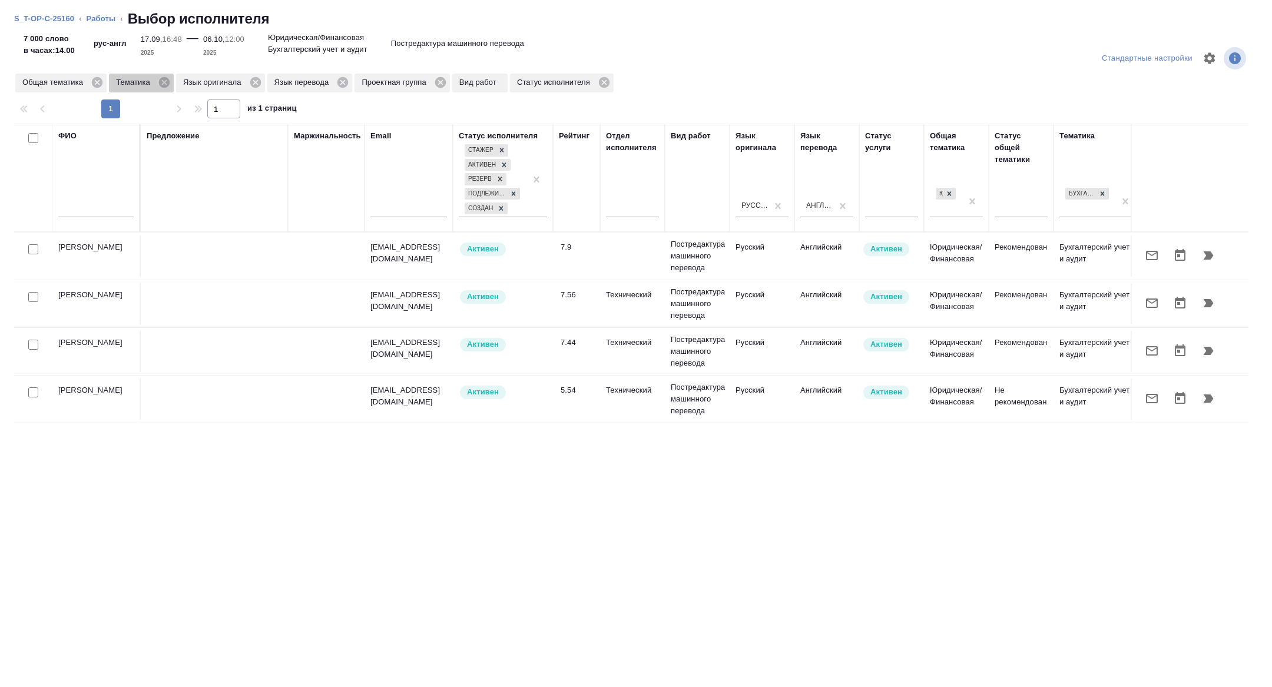
click at [166, 82] on icon at bounding box center [164, 82] width 13 height 13
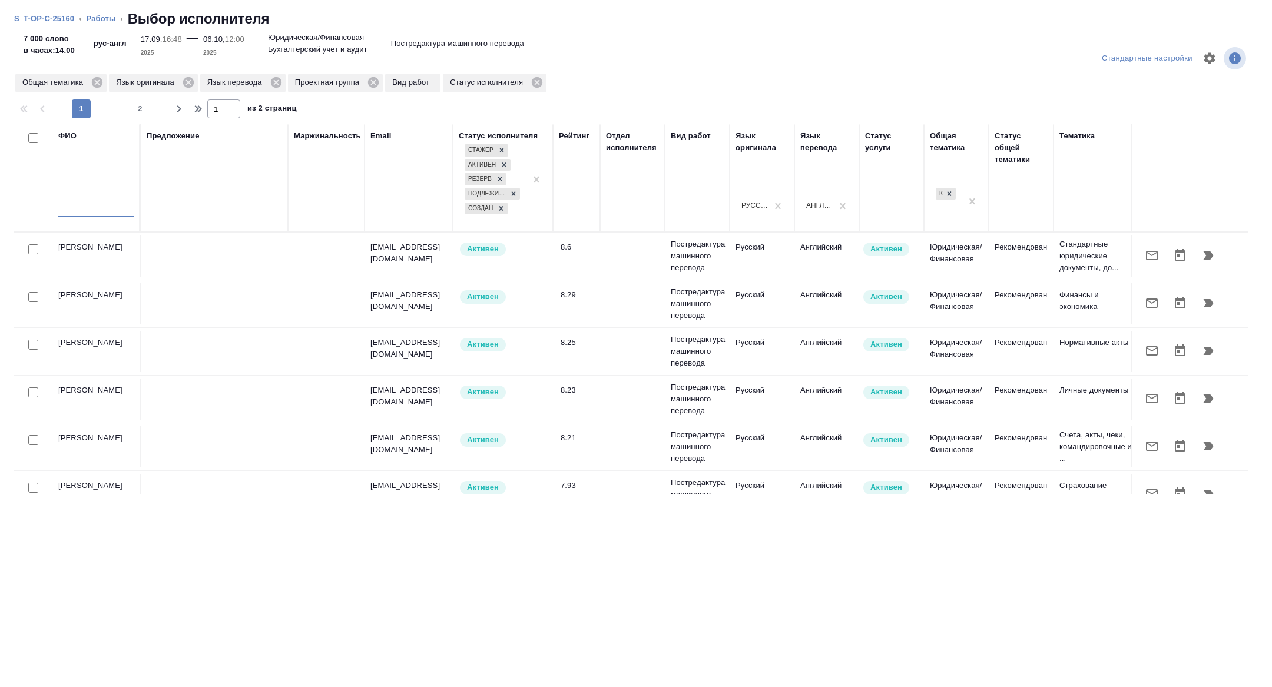
click at [90, 208] on input "text" at bounding box center [95, 210] width 75 height 15
type input "p"
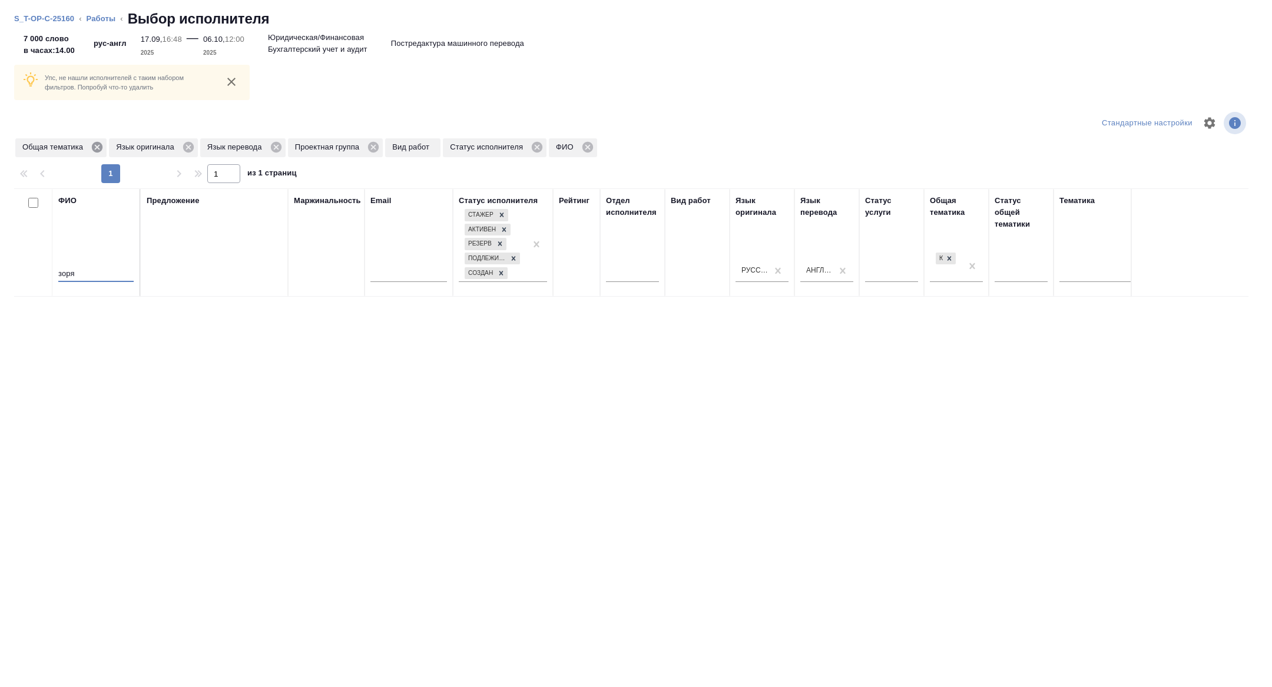
type input "зоря"
click at [101, 152] on icon at bounding box center [97, 147] width 13 height 13
click at [96, 148] on icon at bounding box center [94, 147] width 13 height 13
click at [90, 148] on icon at bounding box center [91, 147] width 11 height 11
click at [107, 147] on icon at bounding box center [100, 147] width 13 height 13
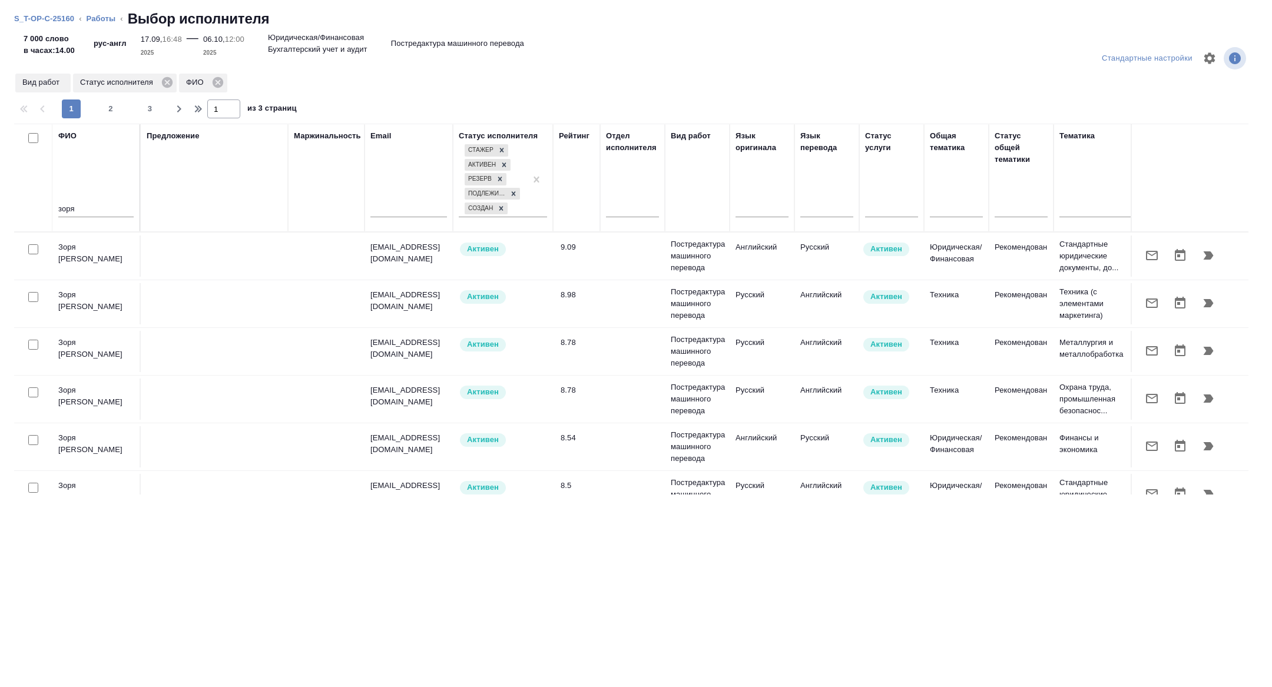
click at [1203, 253] on icon "button" at bounding box center [1208, 256] width 14 height 14
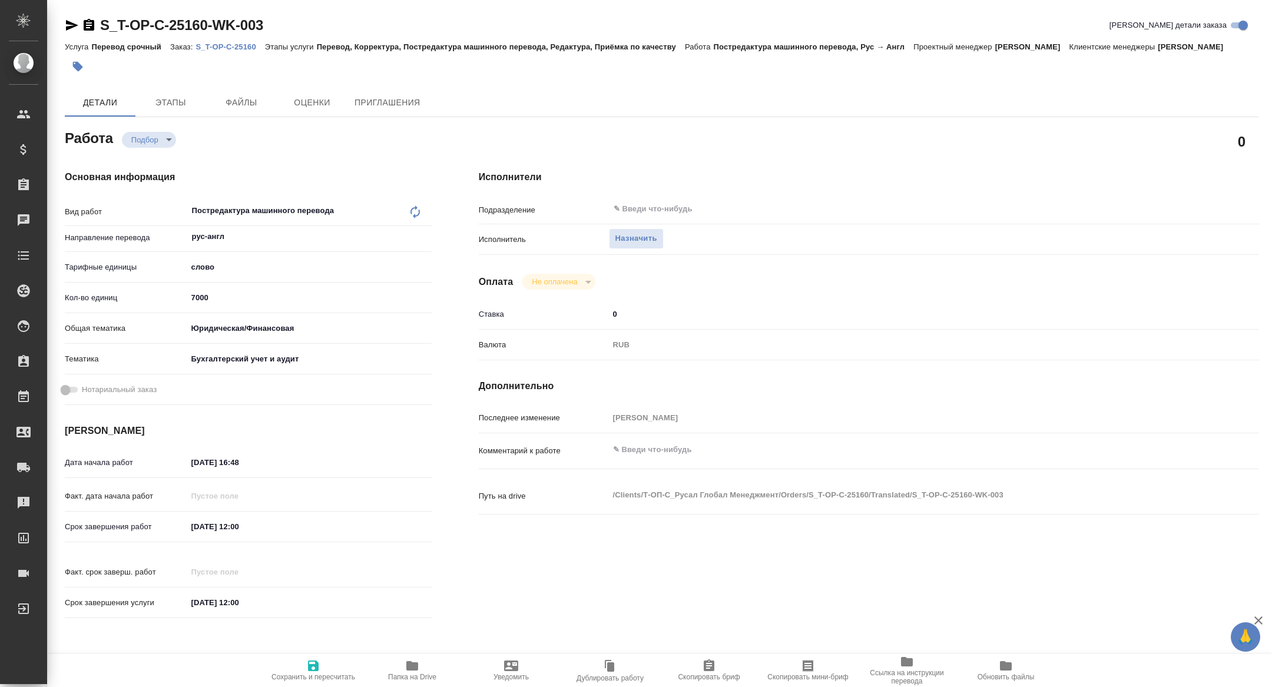
type textarea "x"
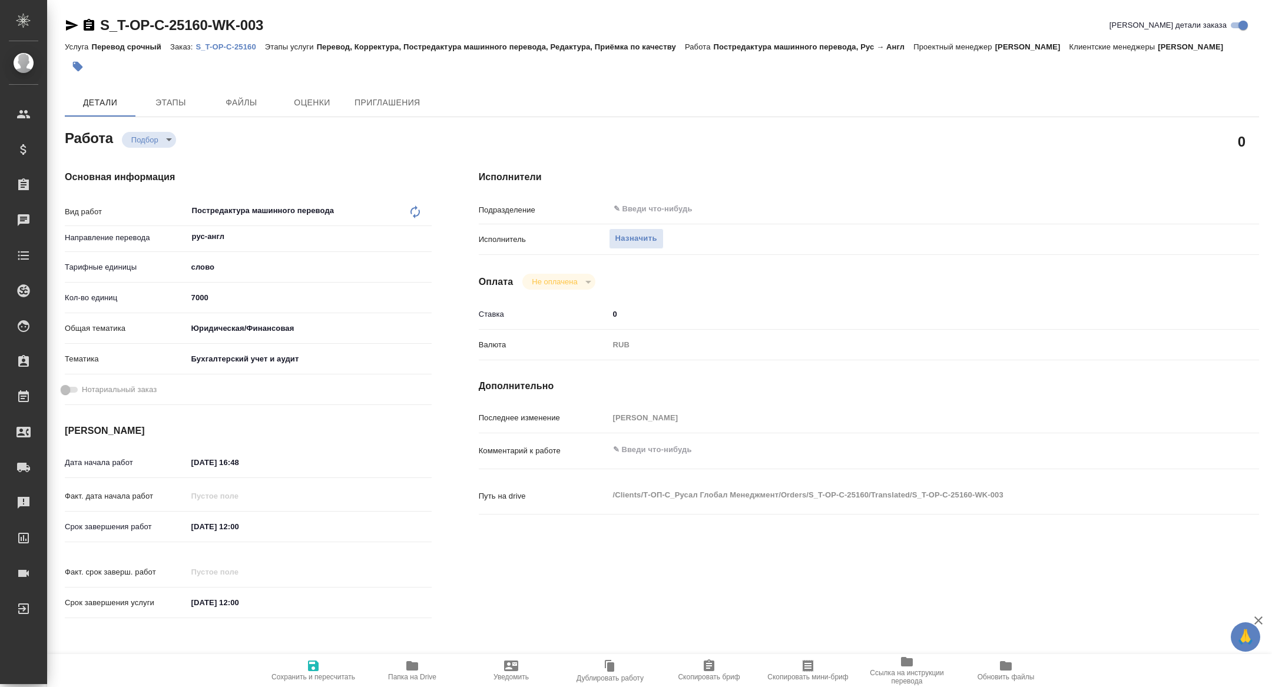
type textarea "x"
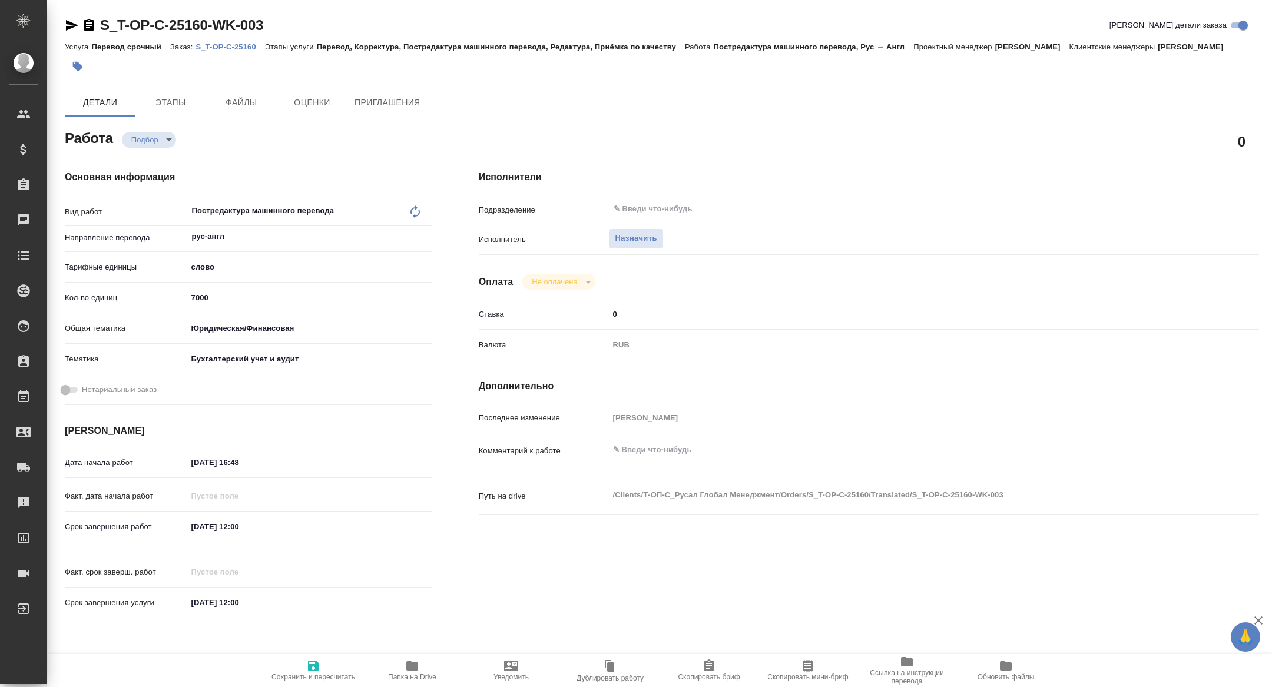
type textarea "x"
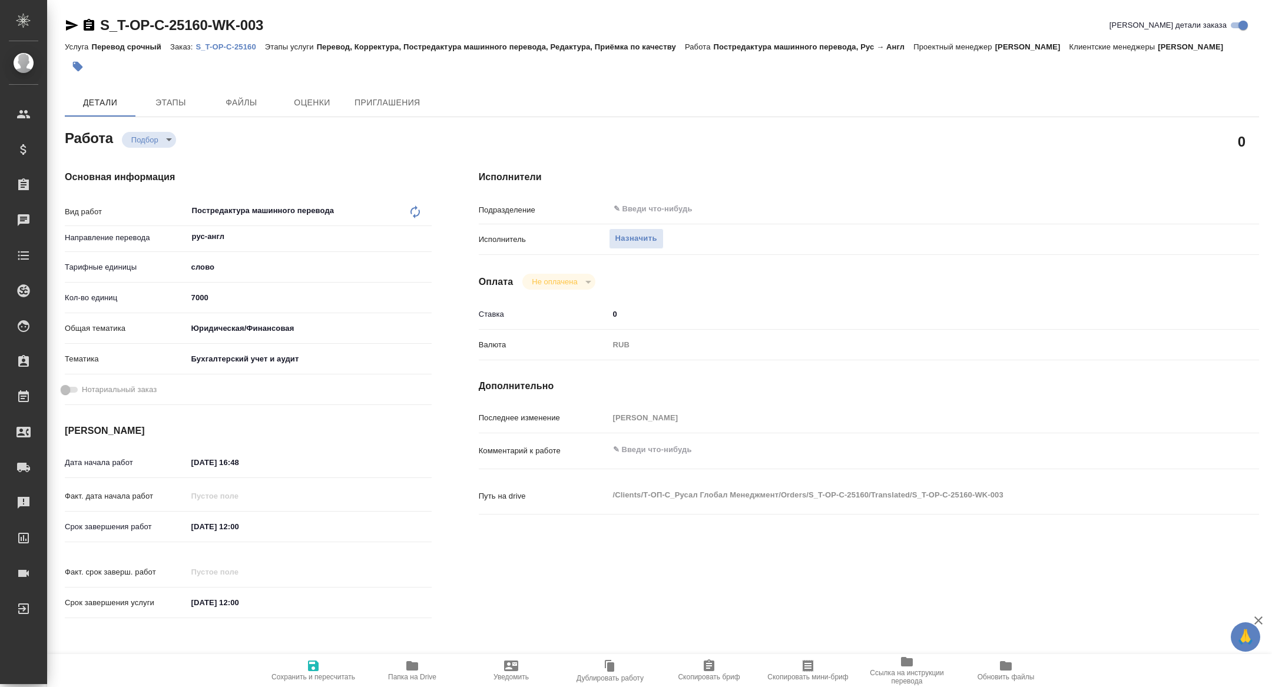
type textarea "x"
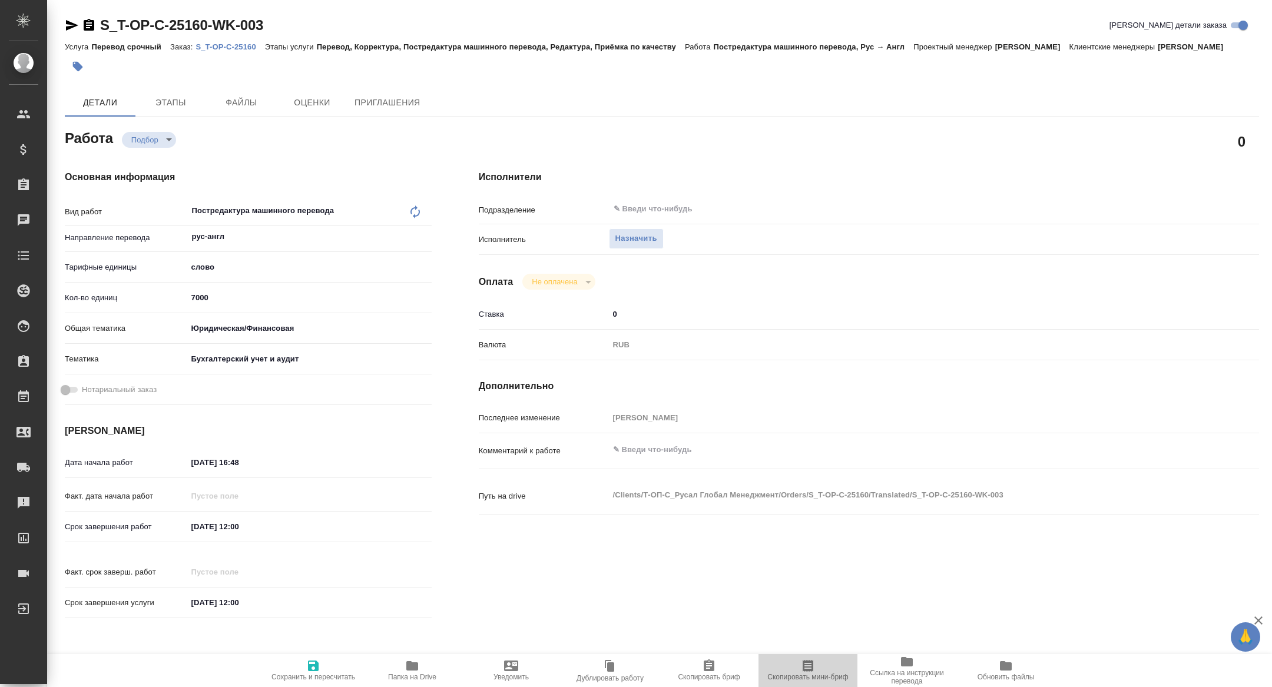
click at [803, 676] on span "Скопировать мини-бриф" at bounding box center [807, 677] width 81 height 8
type textarea "x"
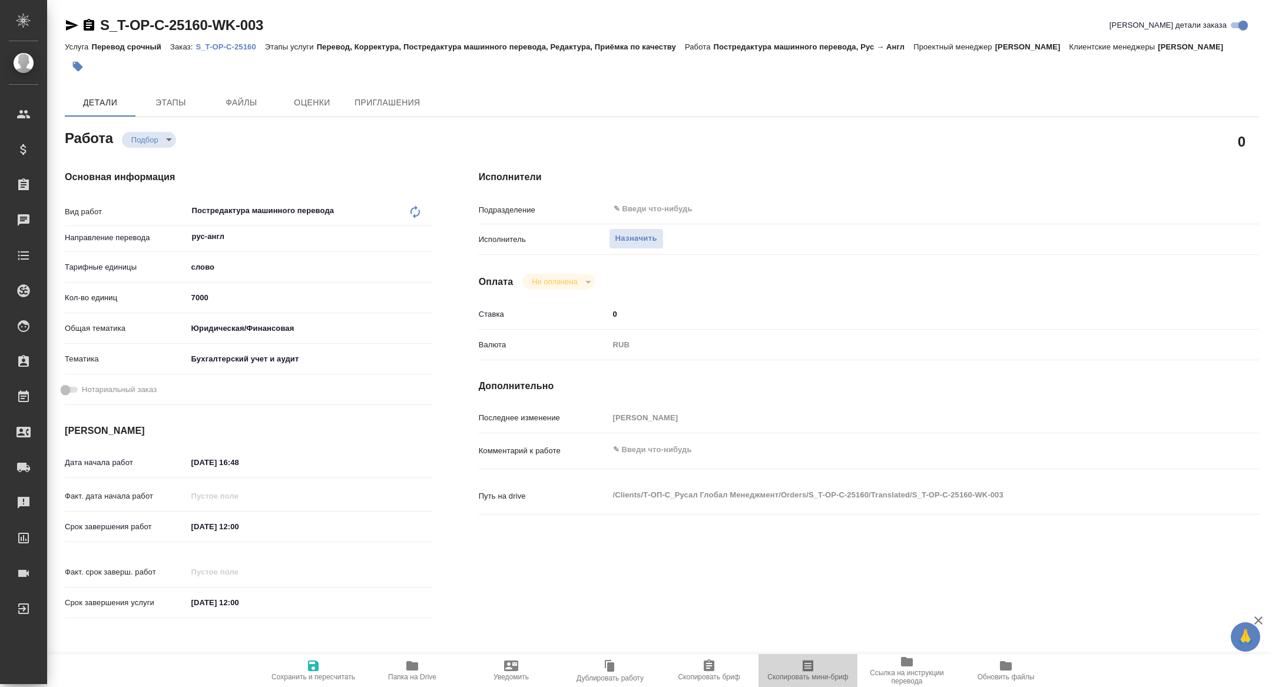
type textarea "x"
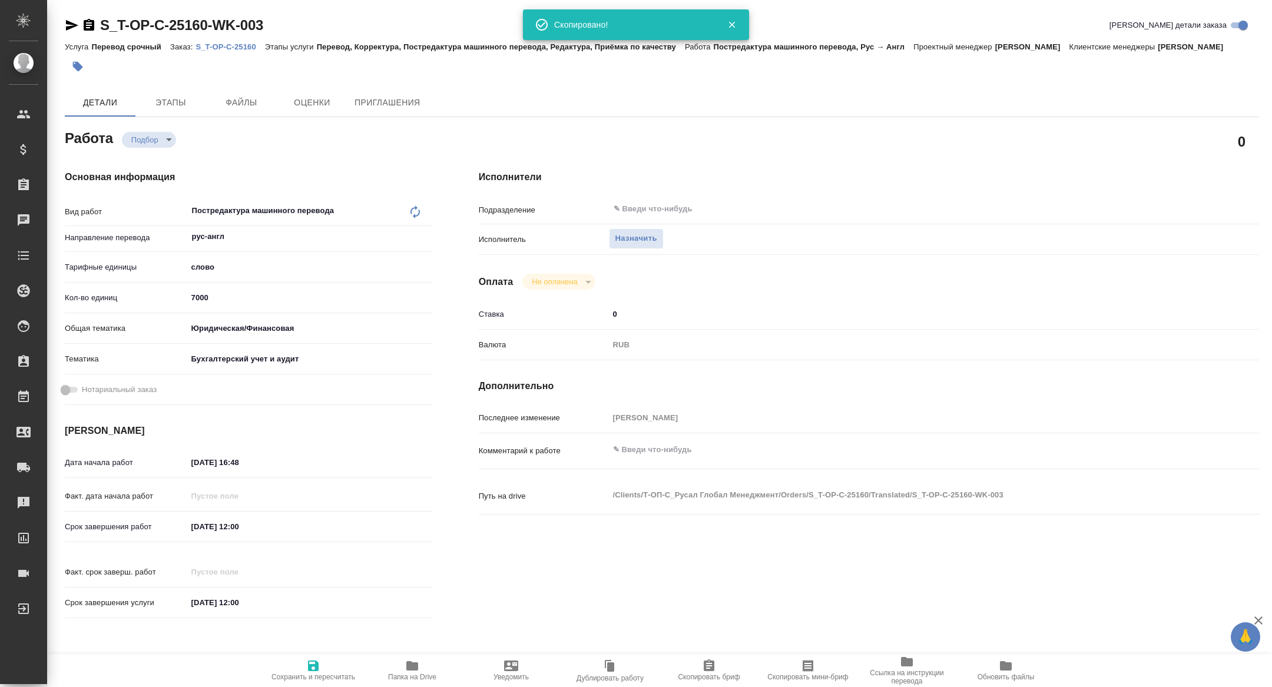
type textarea "x"
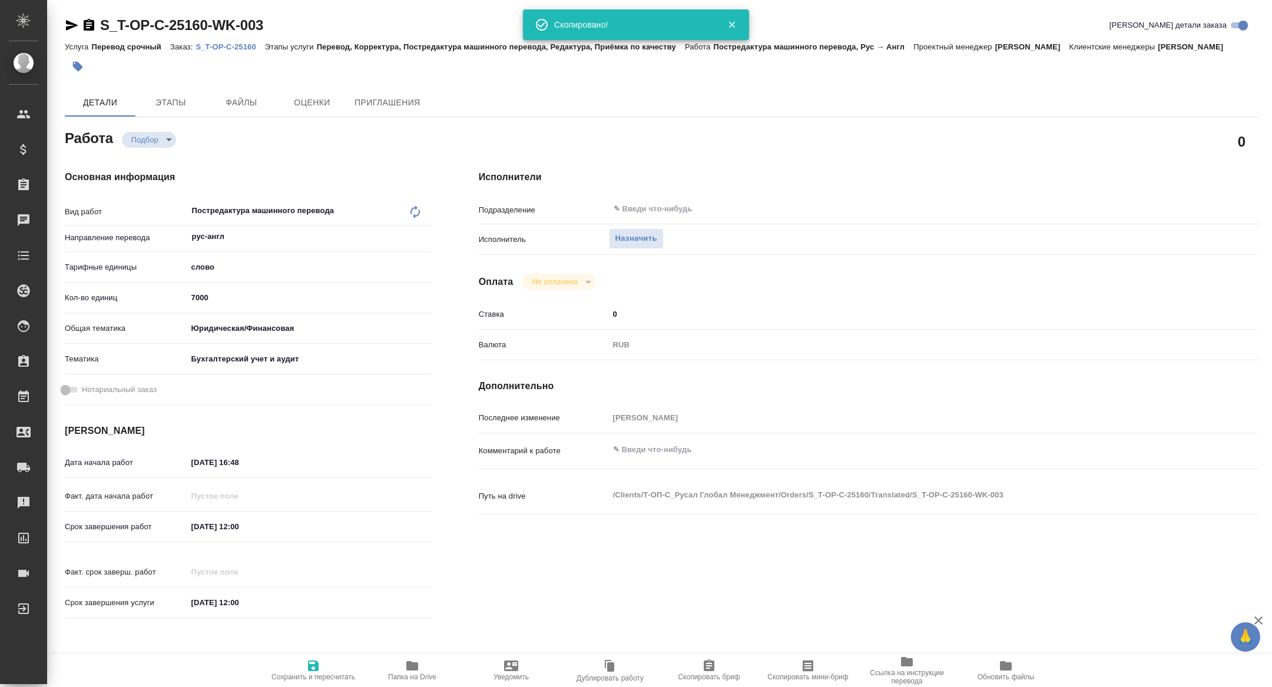
type textarea "x"
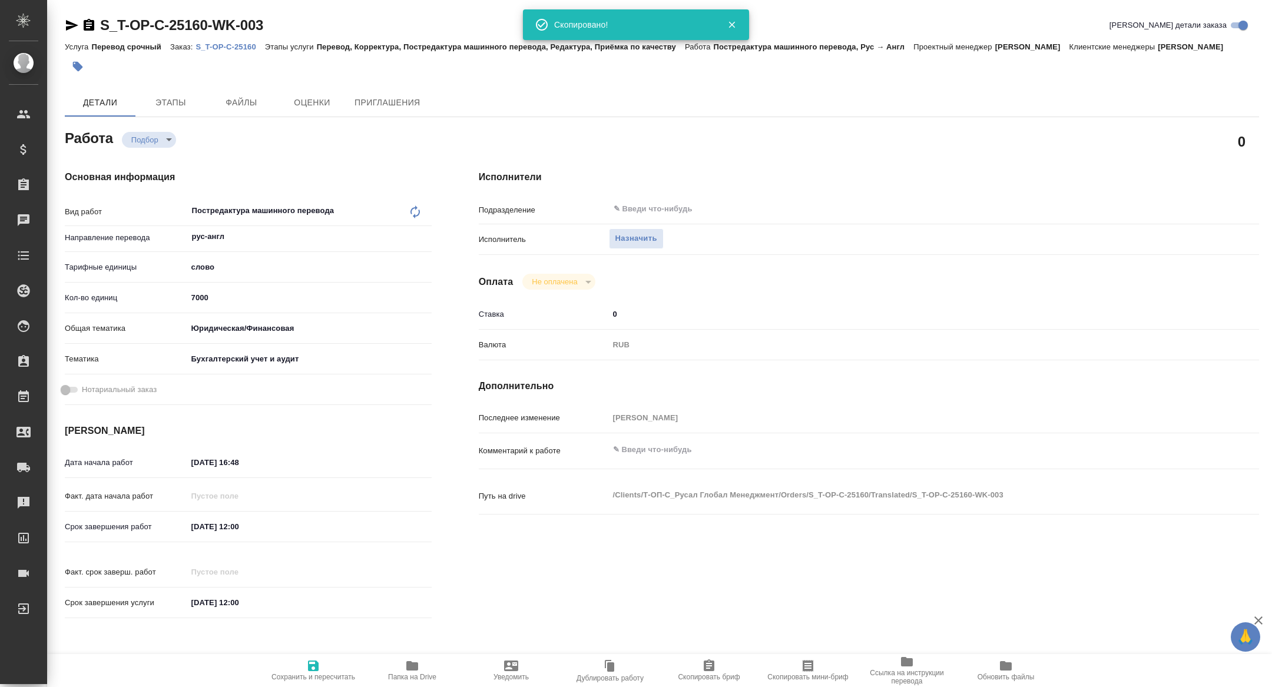
type textarea "x"
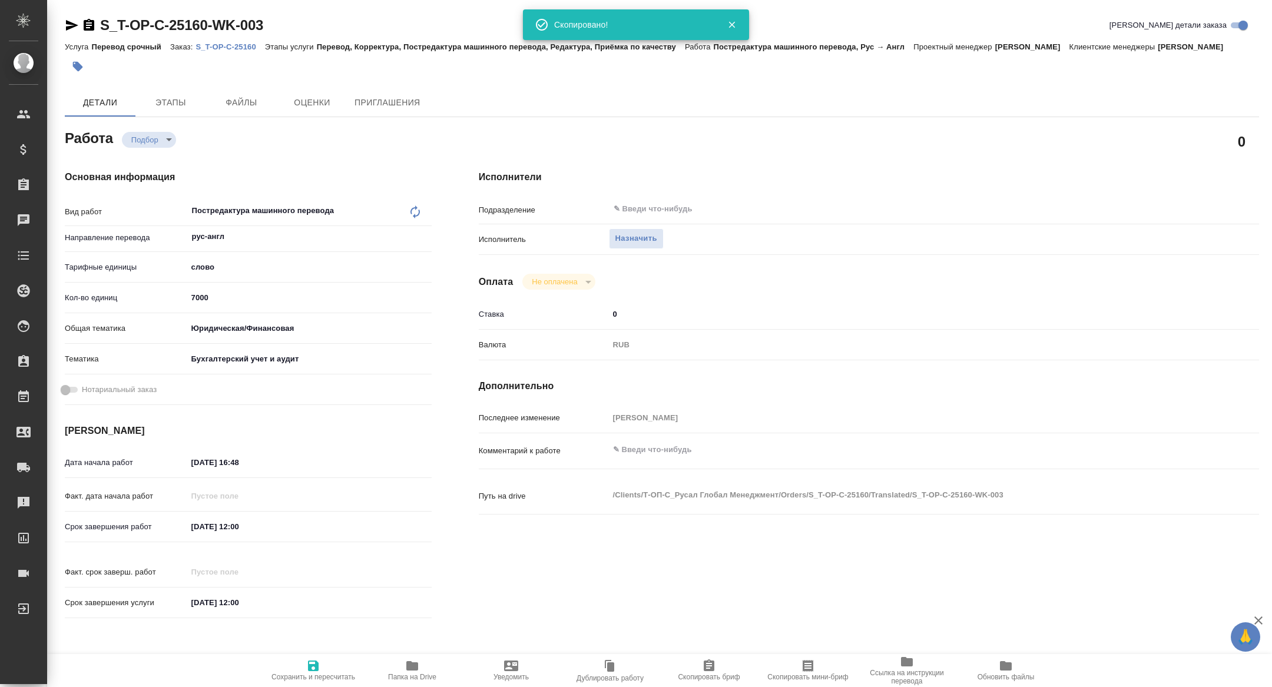
type textarea "x"
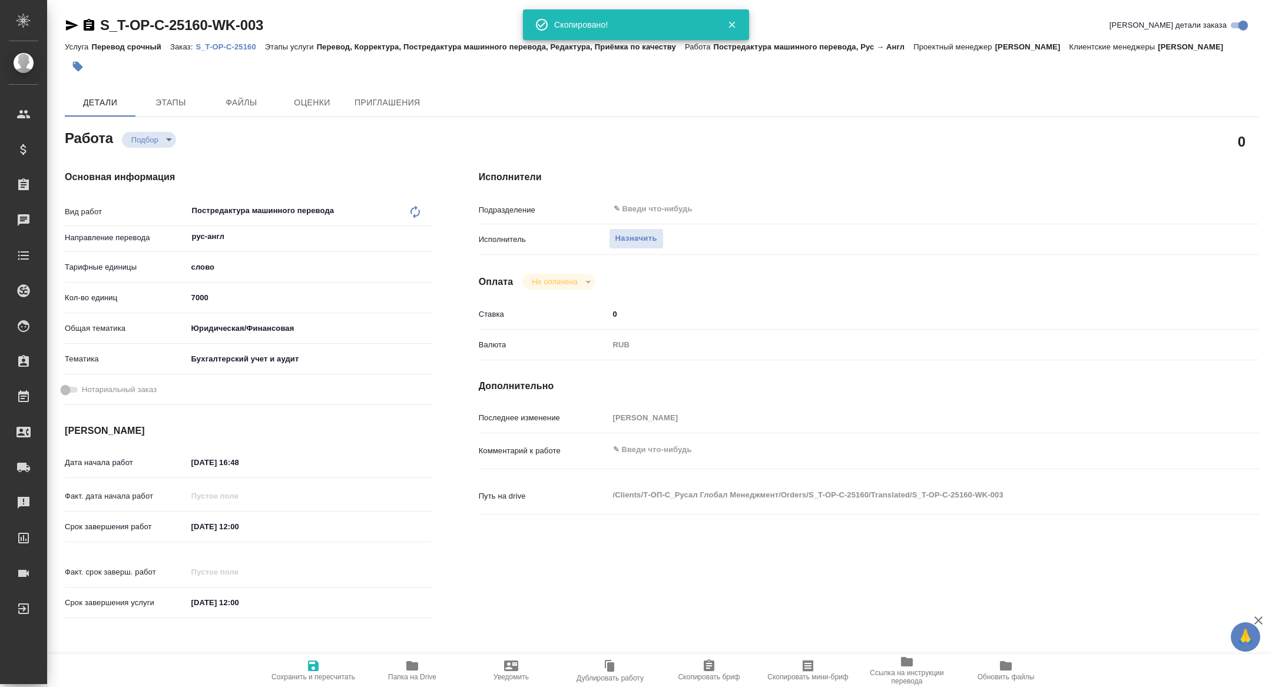
type textarea "x"
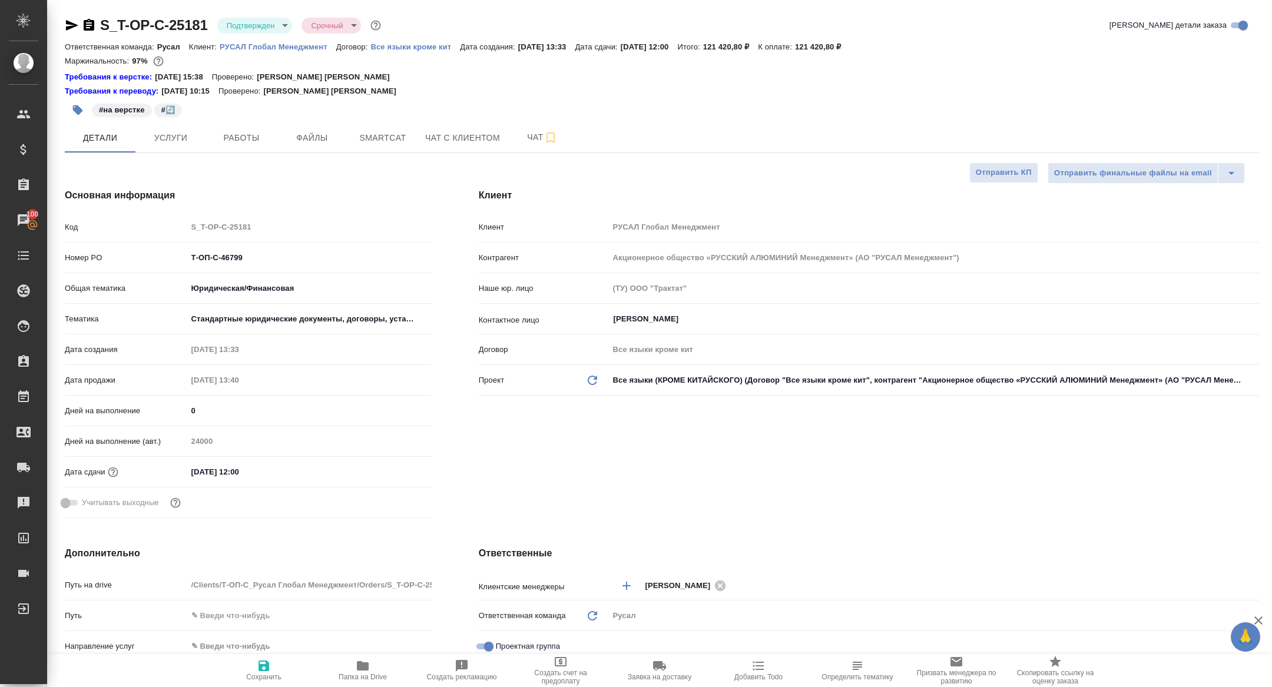
select select "RU"
click at [247, 140] on span "Работы" at bounding box center [241, 138] width 57 height 15
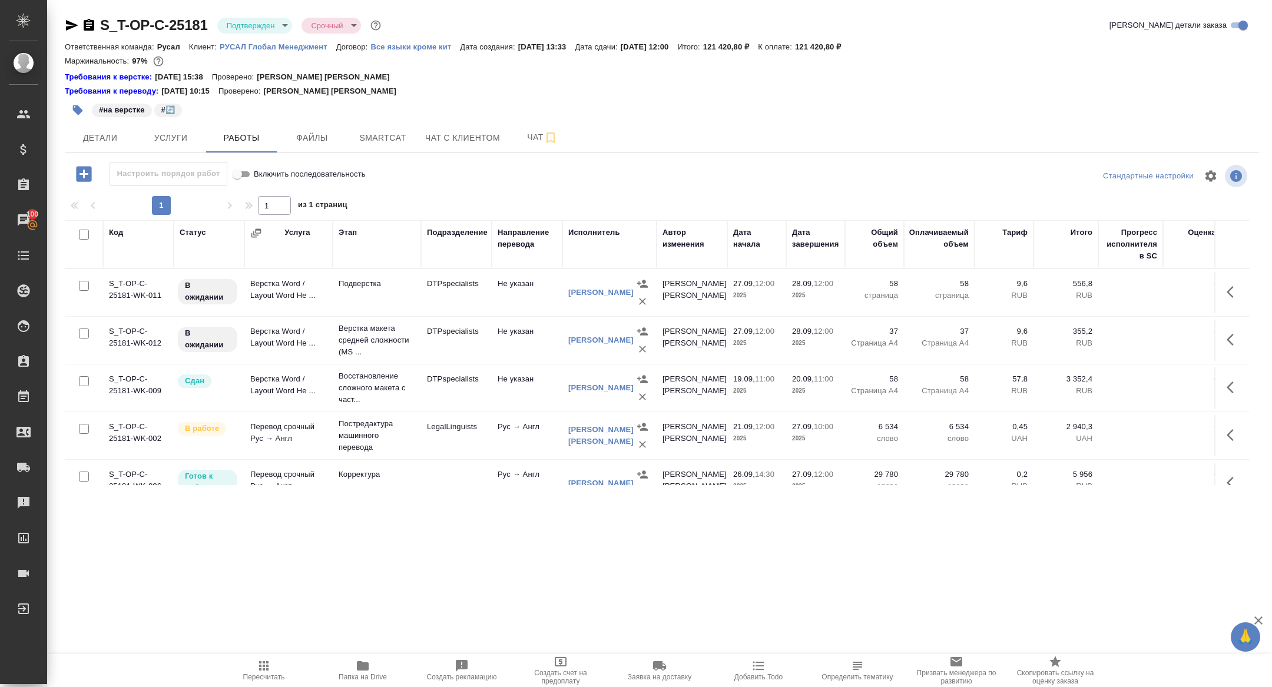
scroll to position [21, 0]
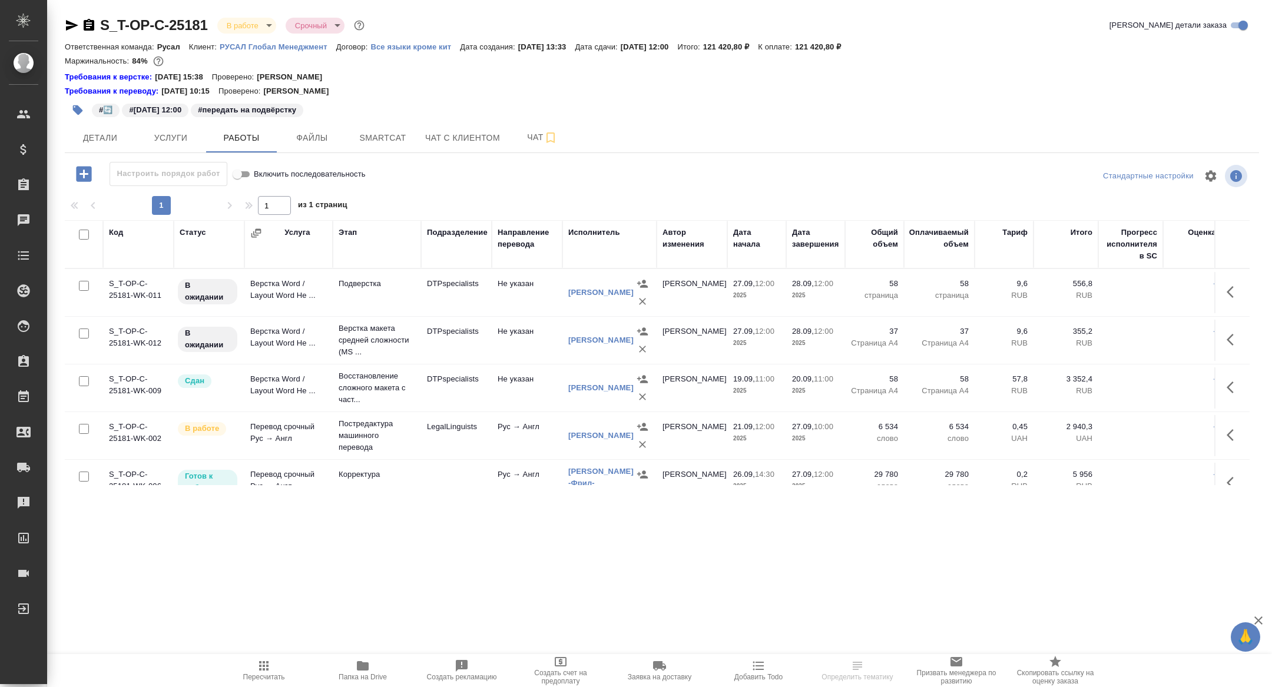
scroll to position [21, 0]
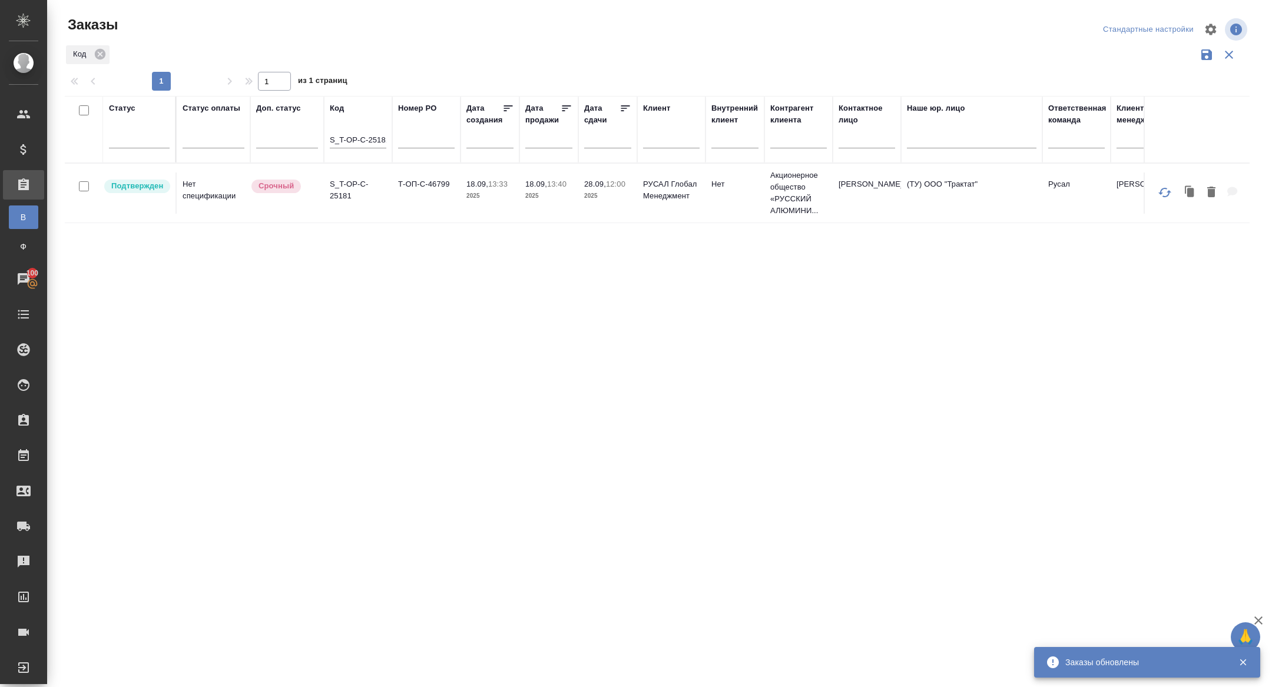
click at [374, 130] on div "S_T-OP-C-25181" at bounding box center [358, 142] width 57 height 29
click at [369, 134] on input "S_T-OP-C-25181" at bounding box center [358, 141] width 57 height 15
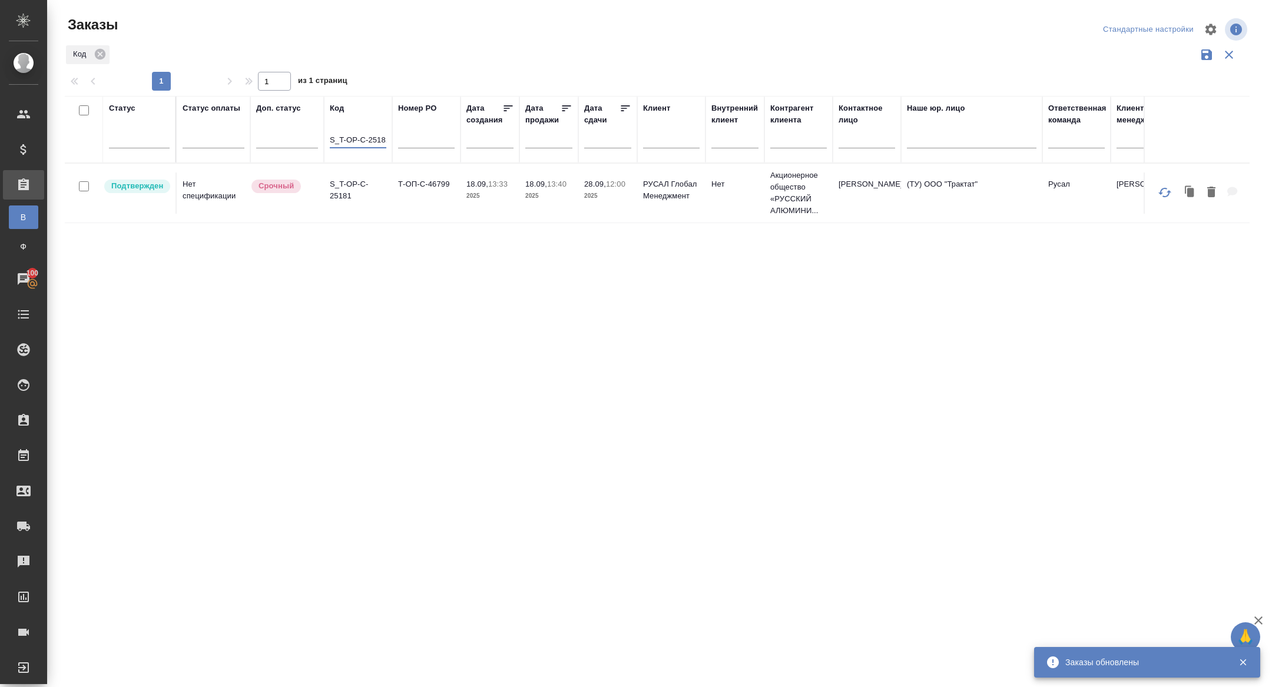
click at [369, 134] on input "S_T-OP-C-25181" at bounding box center [358, 141] width 57 height 15
click at [605, 140] on input "text" at bounding box center [611, 139] width 40 height 16
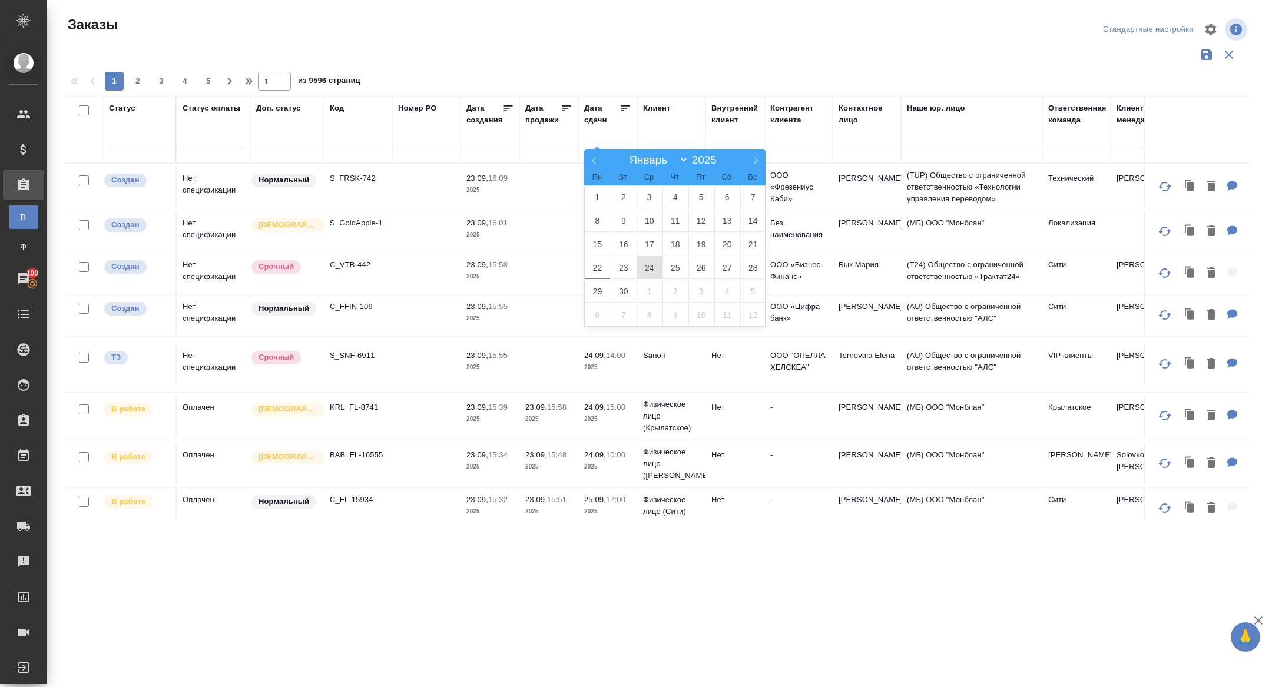
click at [657, 270] on span "24" at bounding box center [650, 267] width 26 height 23
type div "2025-09-23T21:00:00.000Z"
click at [664, 270] on span "25" at bounding box center [676, 267] width 26 height 23
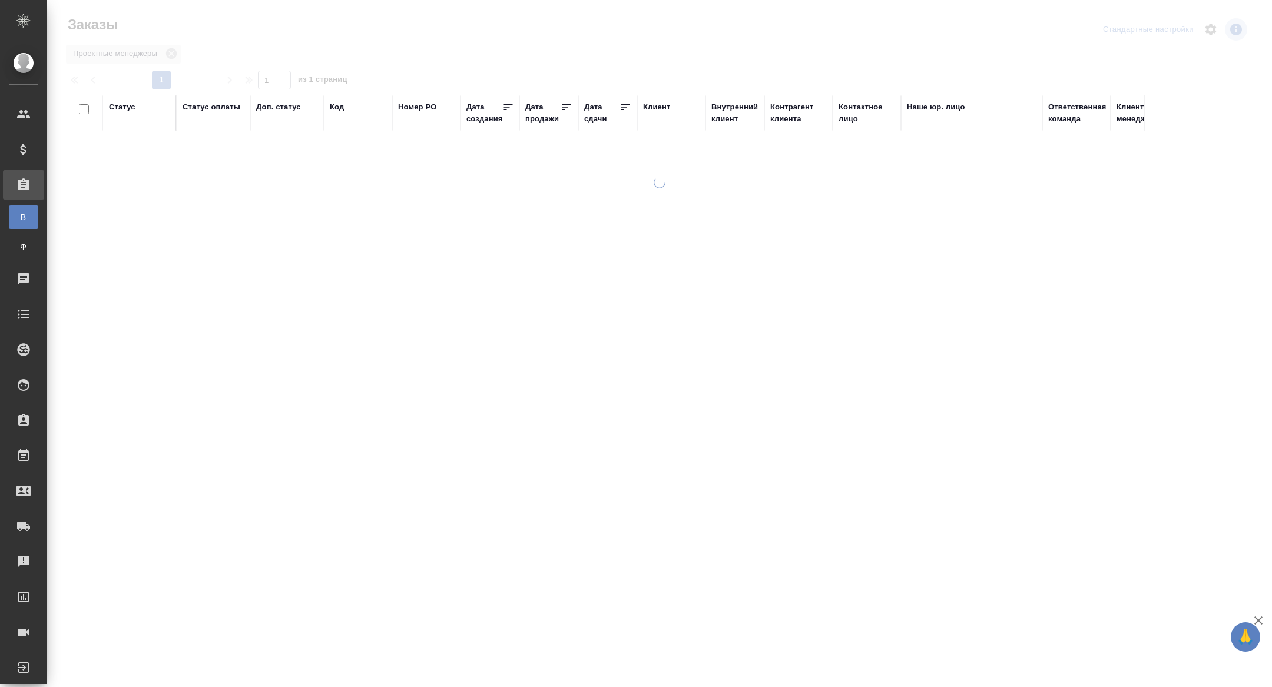
click at [594, 115] on div "Дата сдачи" at bounding box center [601, 113] width 35 height 24
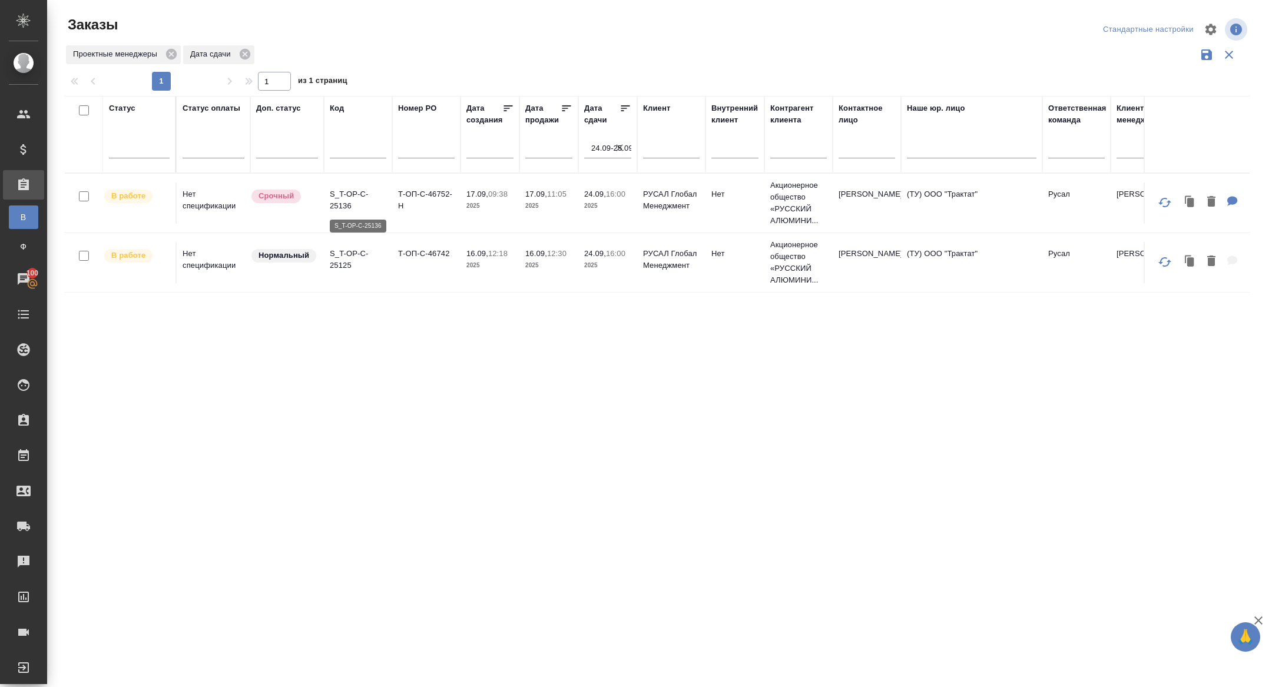
click at [346, 202] on p "S_T-OP-C-25136" at bounding box center [358, 200] width 57 height 24
click at [334, 260] on p "S_T-OP-C-25125" at bounding box center [358, 260] width 57 height 24
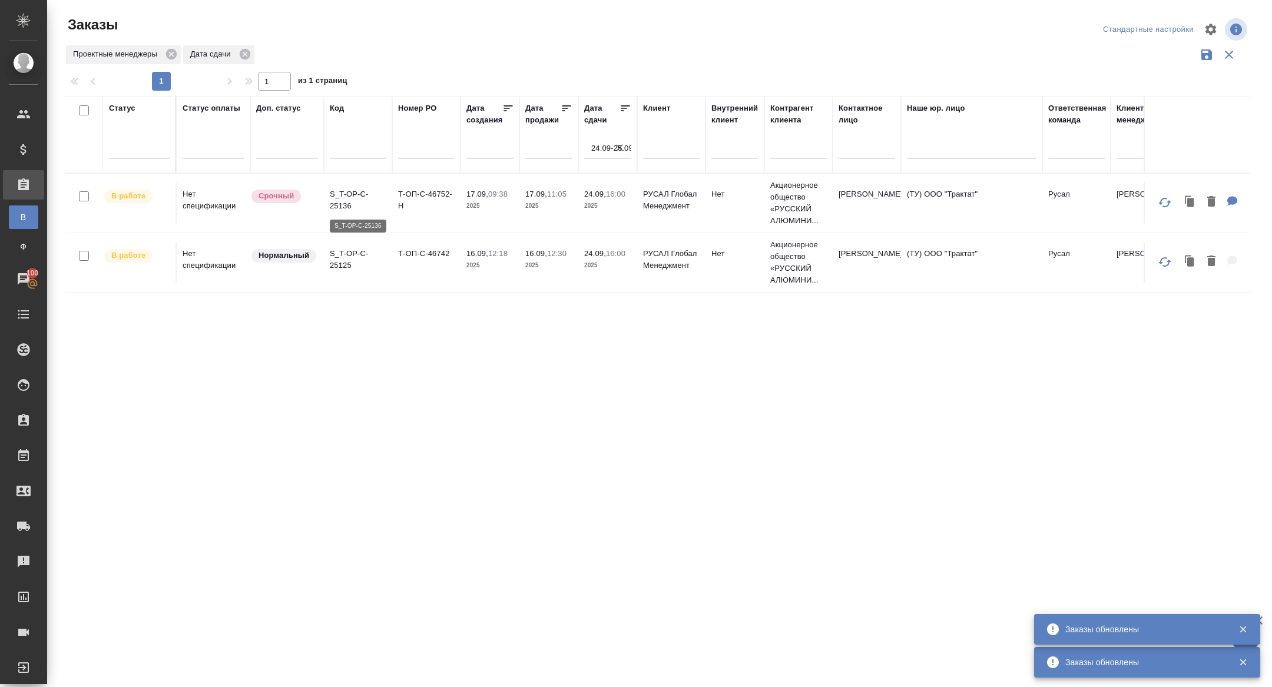
click at [348, 199] on p "S_T-OP-C-25136" at bounding box center [358, 200] width 57 height 24
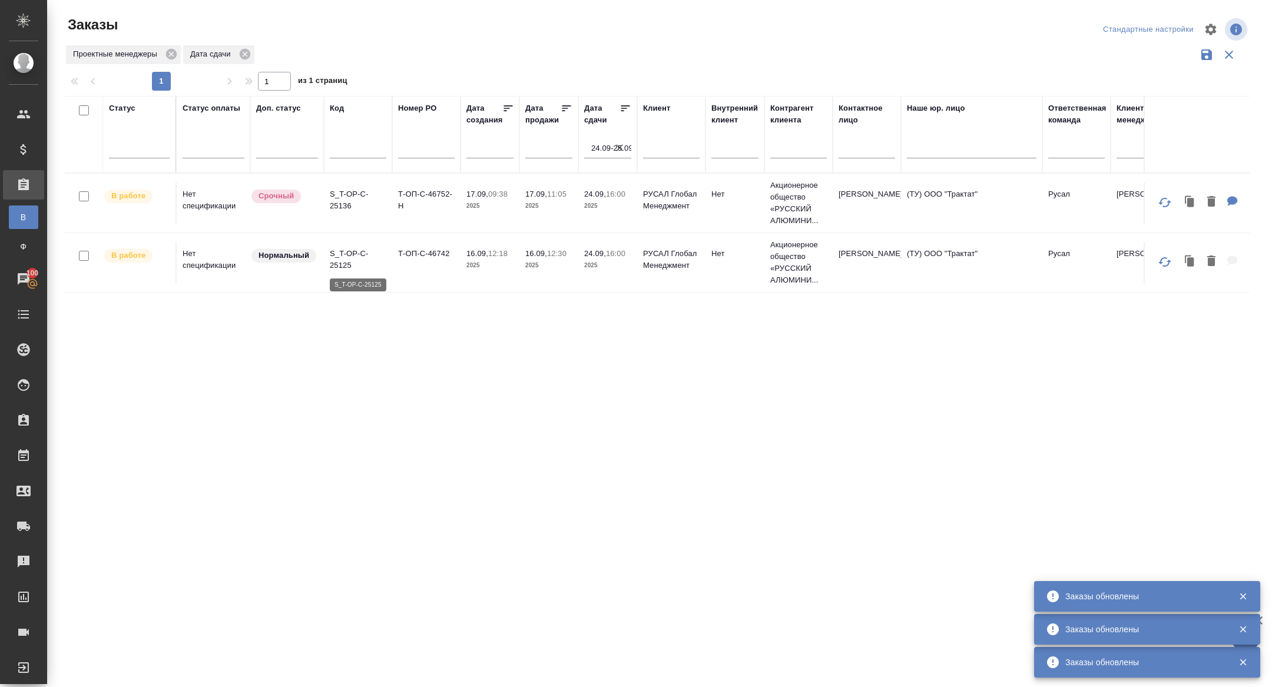
click at [353, 269] on p "S_T-OP-C-25125" at bounding box center [358, 260] width 57 height 24
click at [348, 191] on p "S_T-OP-C-25136" at bounding box center [358, 200] width 57 height 24
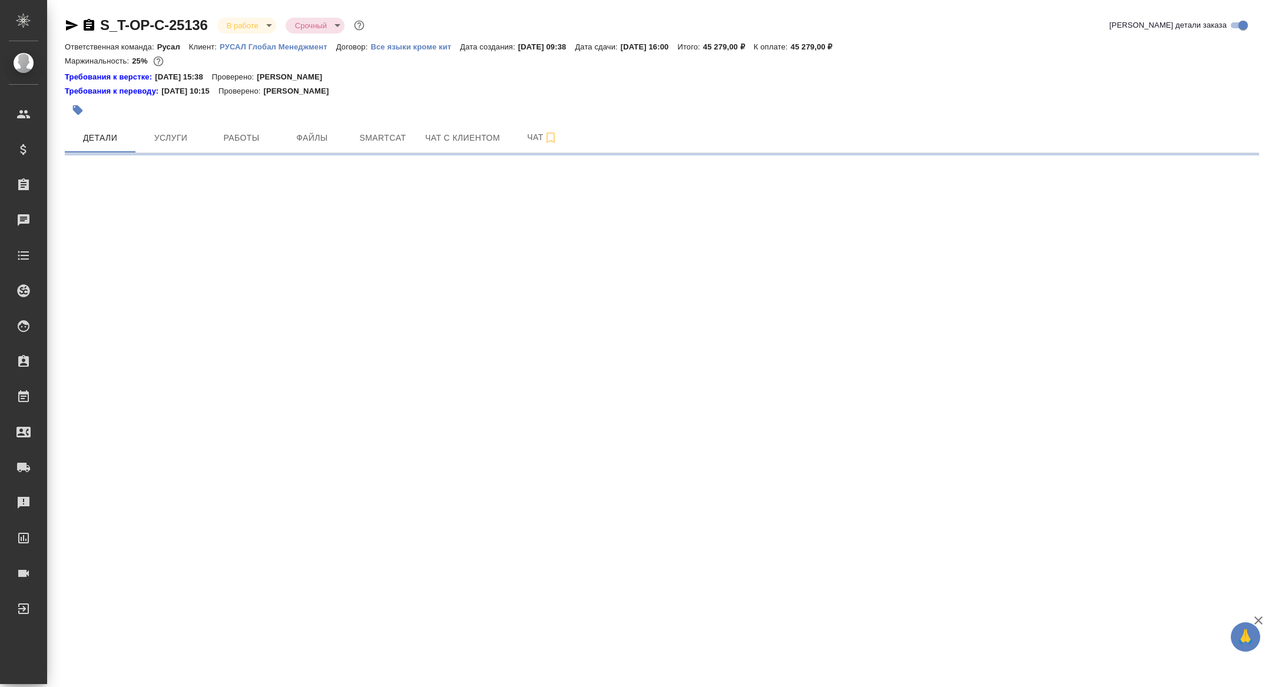
select select "RU"
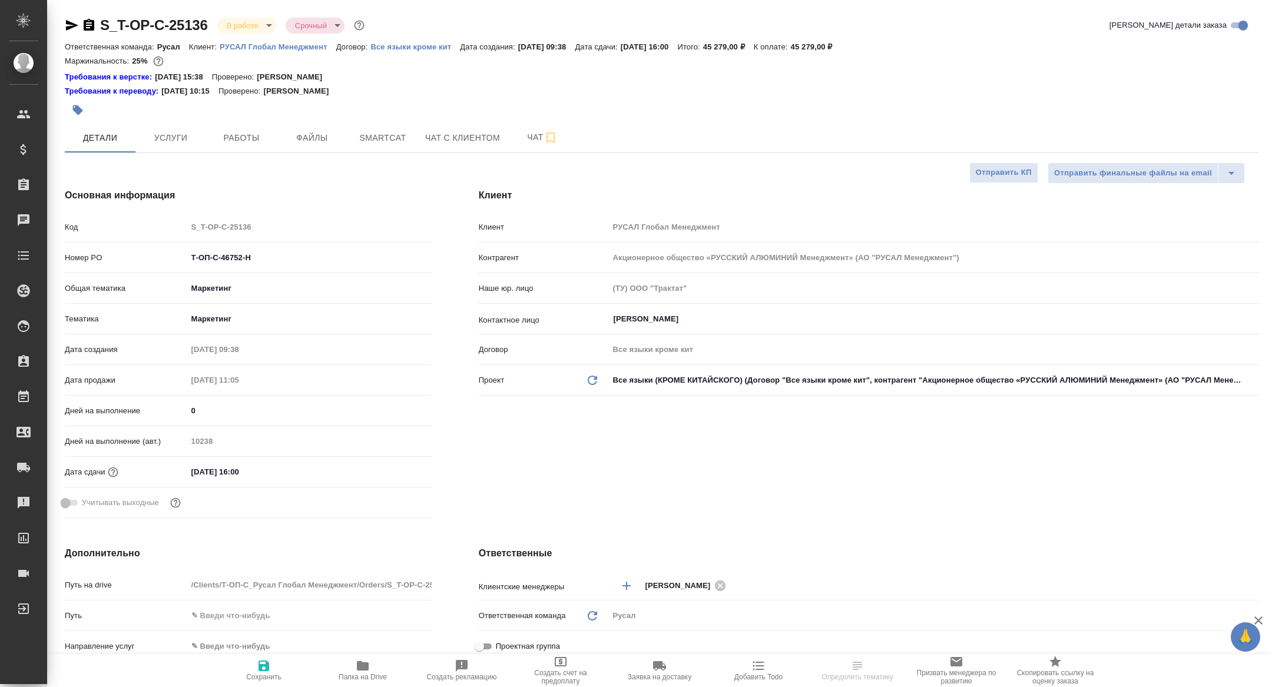
type textarea "x"
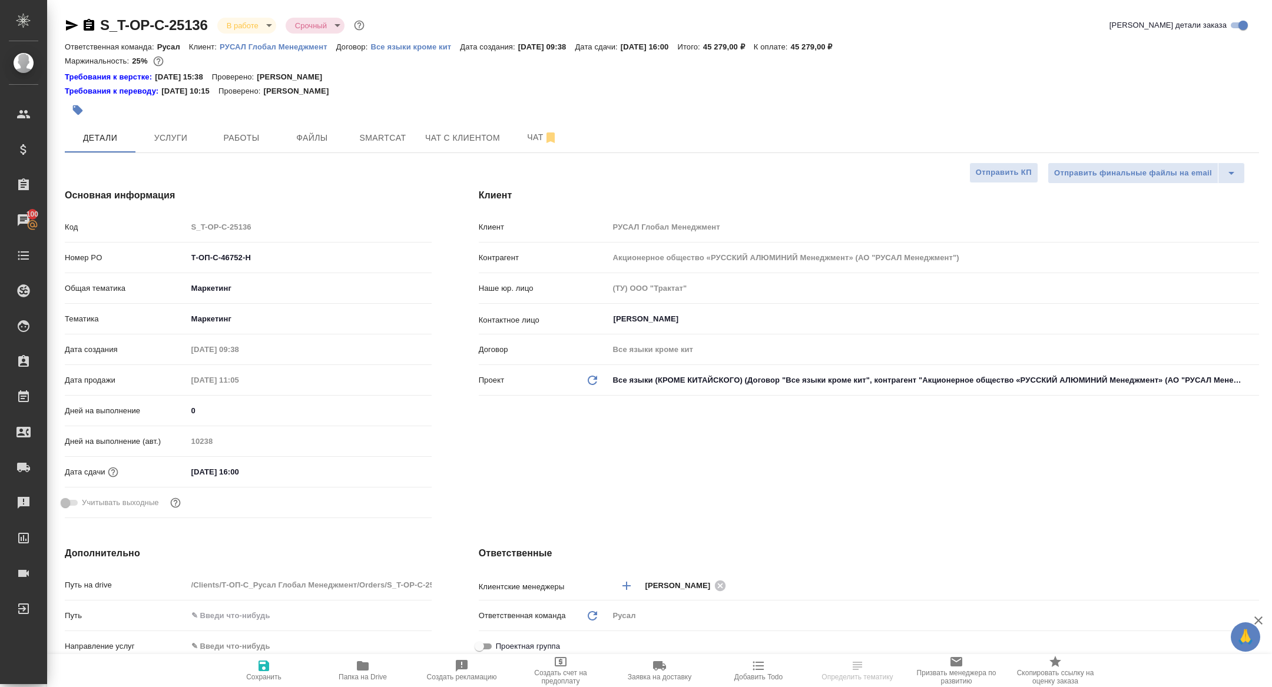
type textarea "x"
click at [236, 131] on span "Работы" at bounding box center [241, 138] width 57 height 15
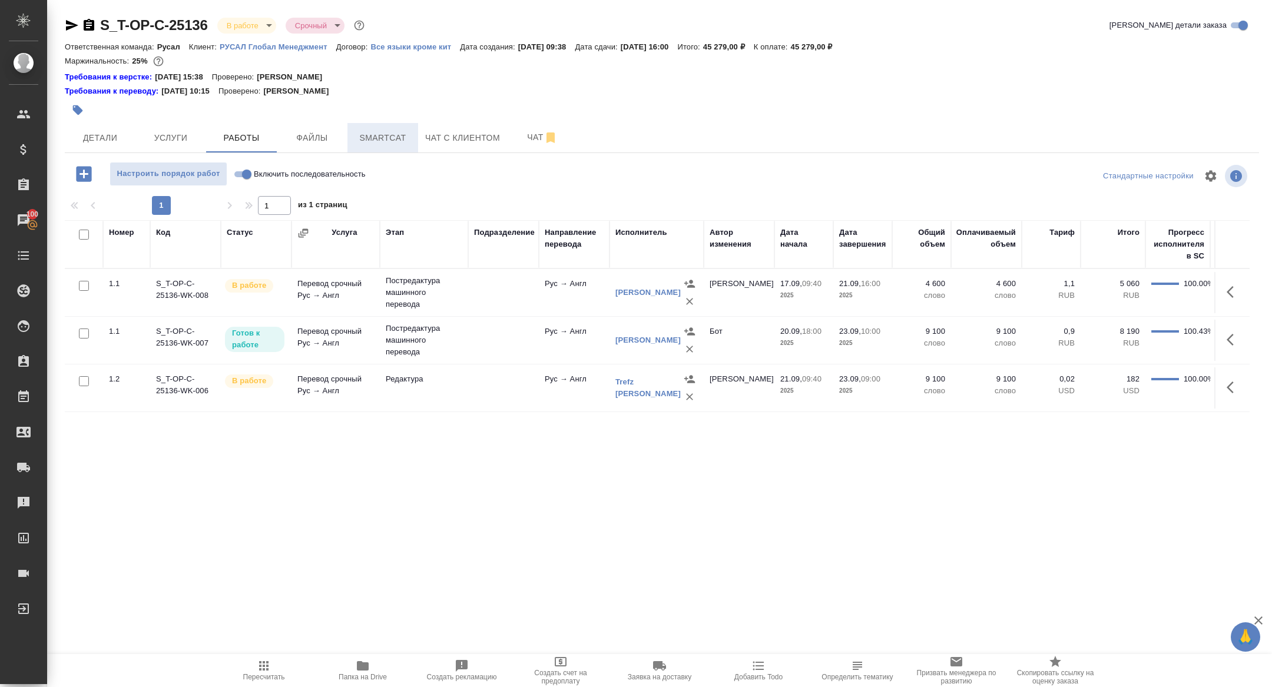
click at [388, 142] on span "Smartcat" at bounding box center [383, 138] width 57 height 15
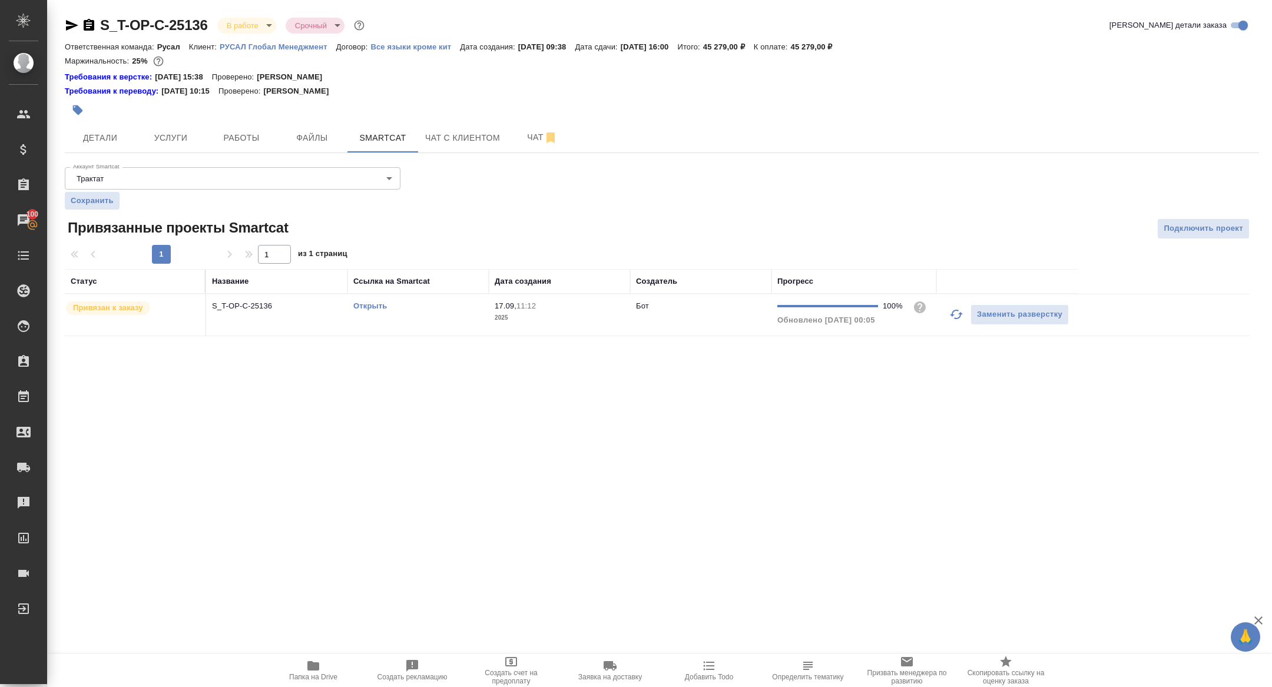
click at [366, 303] on link "Открыть" at bounding box center [370, 306] width 34 height 9
click at [515, 146] on button "Чат" at bounding box center [542, 137] width 71 height 29
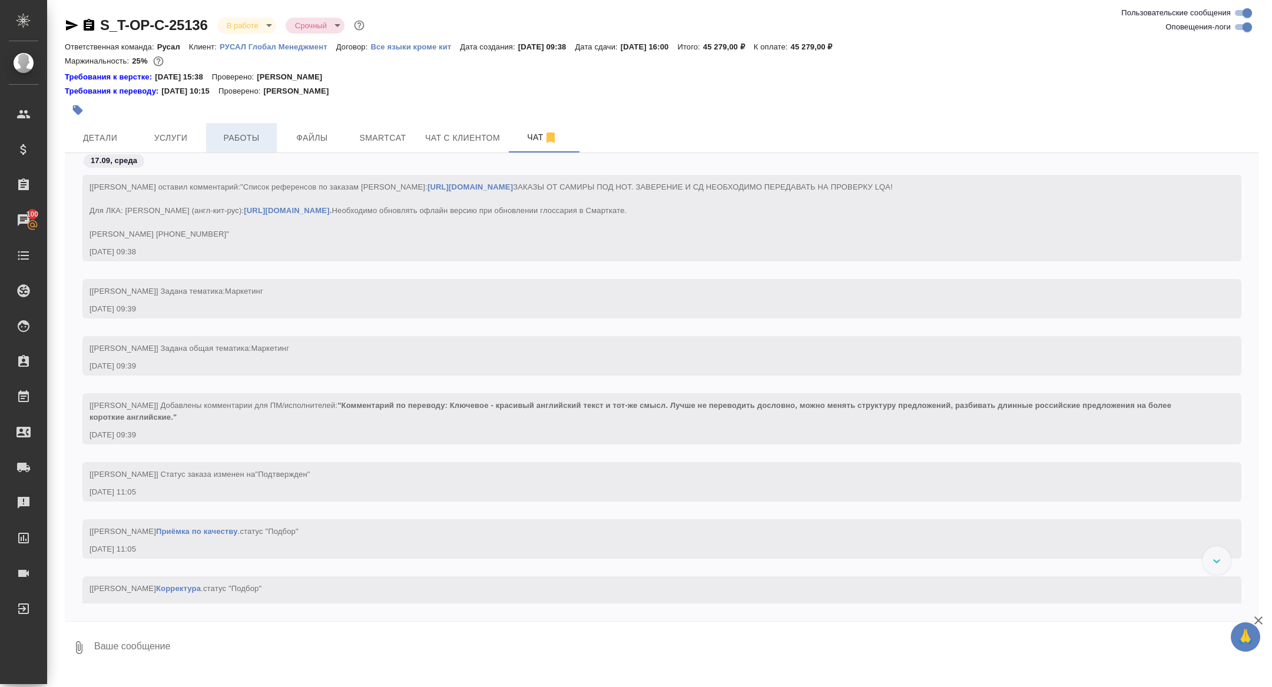
click at [256, 133] on span "Работы" at bounding box center [241, 138] width 57 height 15
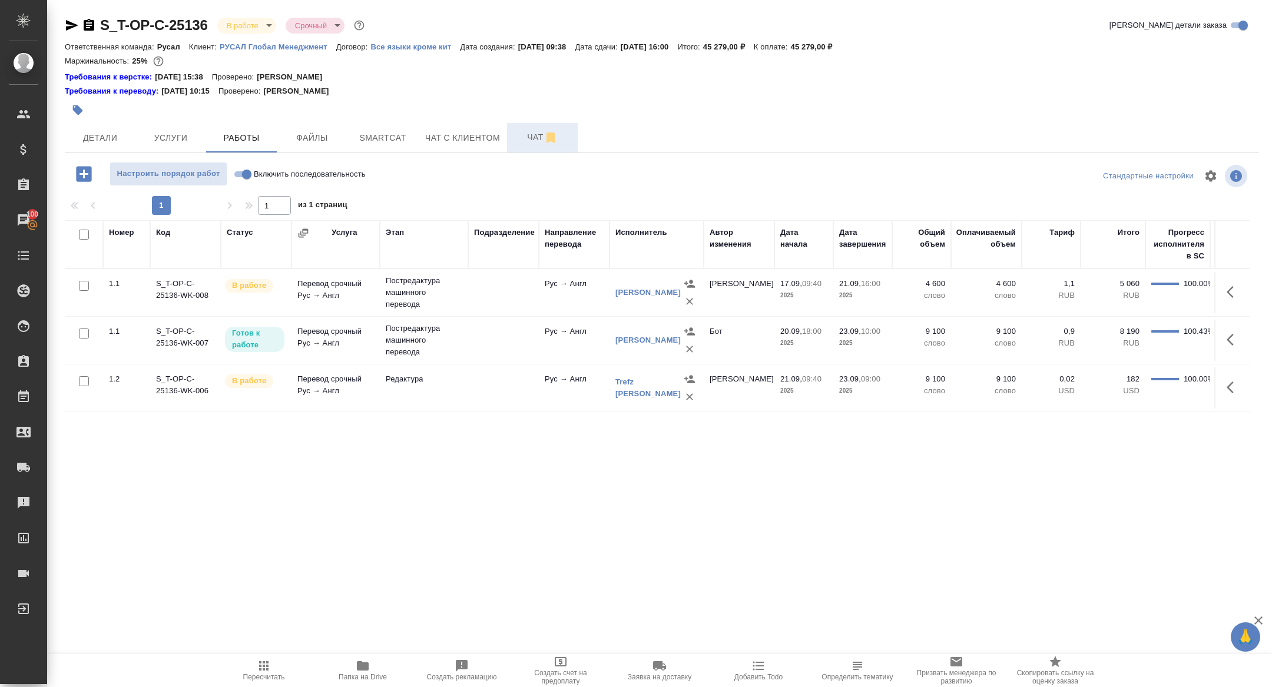
click at [543, 128] on button "Чат" at bounding box center [542, 137] width 71 height 29
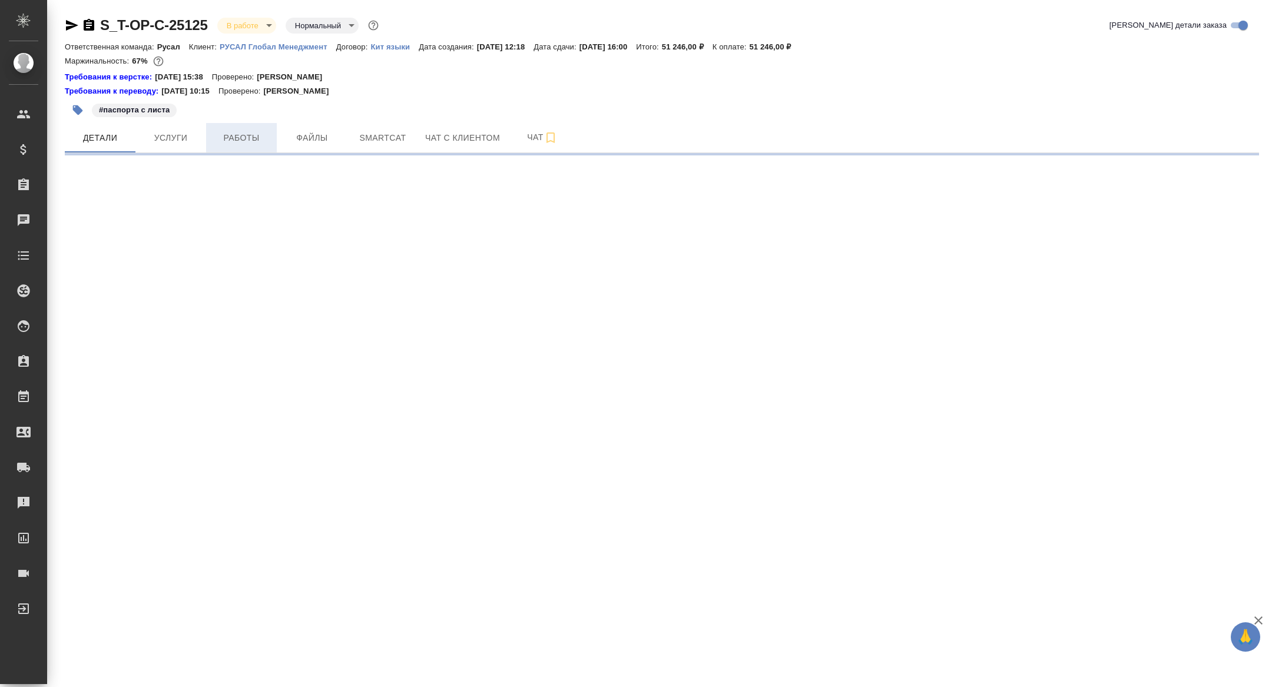
click at [249, 146] on button "Работы" at bounding box center [241, 137] width 71 height 29
select select "RU"
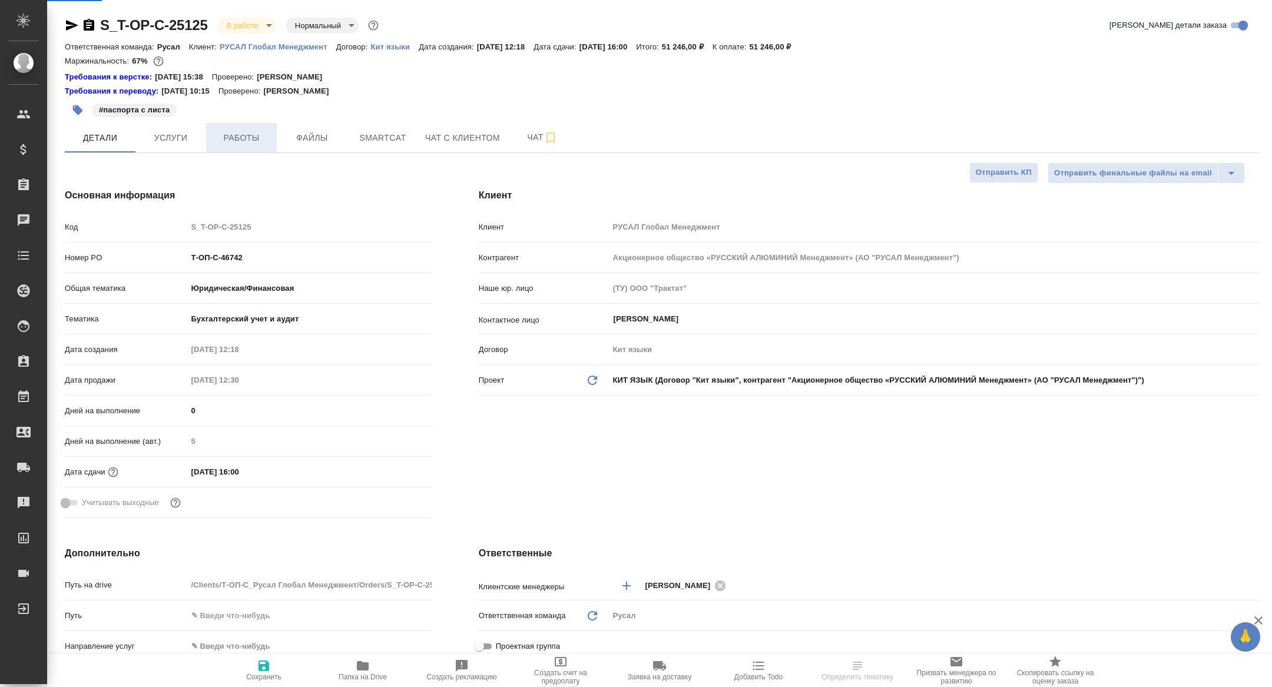
type textarea "x"
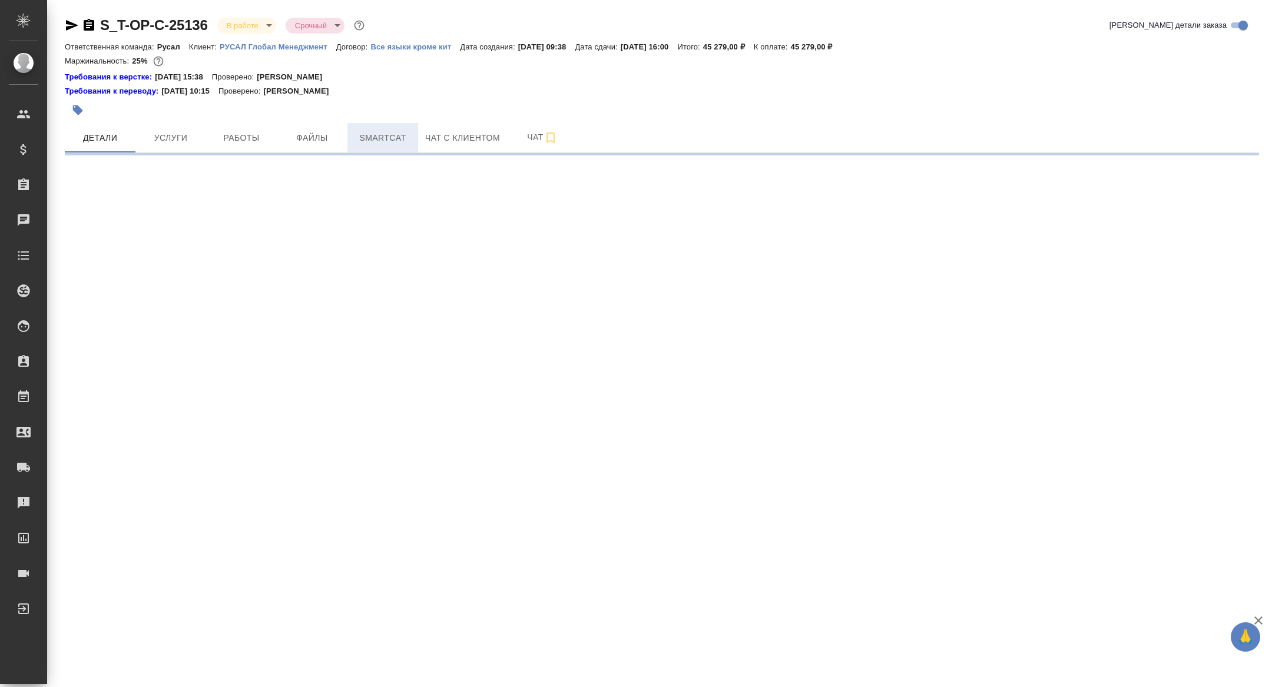
click at [378, 133] on span "Smartcat" at bounding box center [383, 138] width 57 height 15
select select "RU"
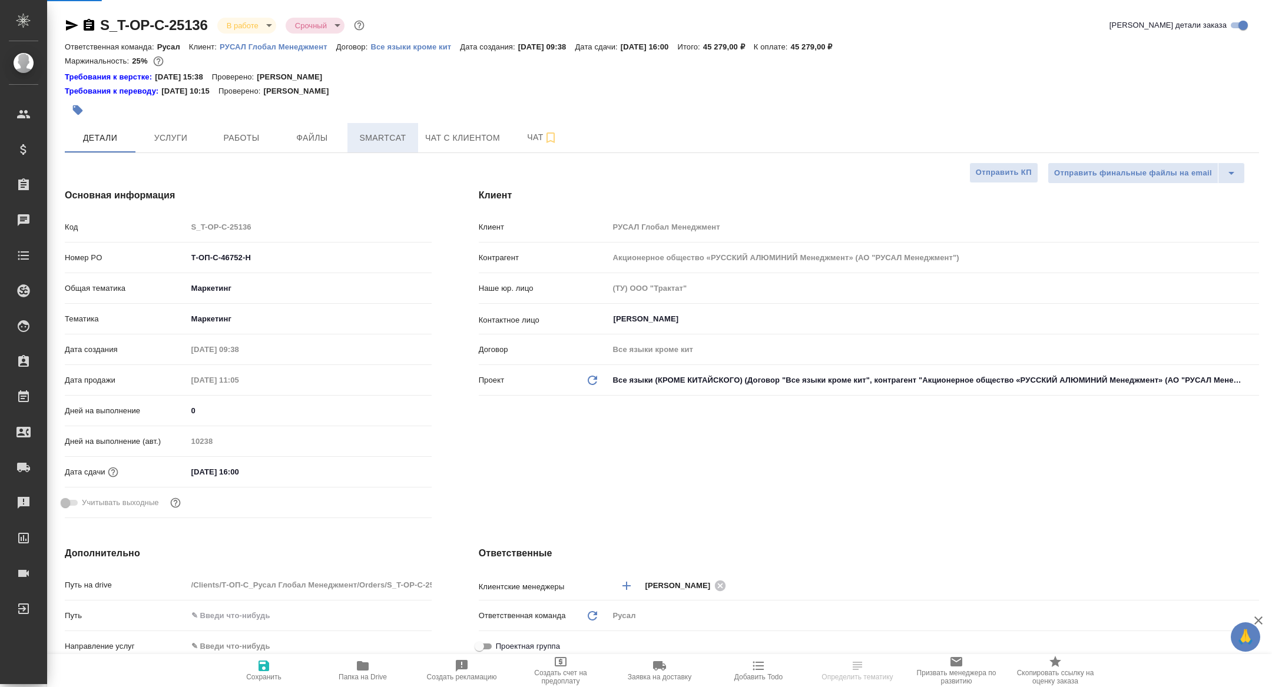
type textarea "x"
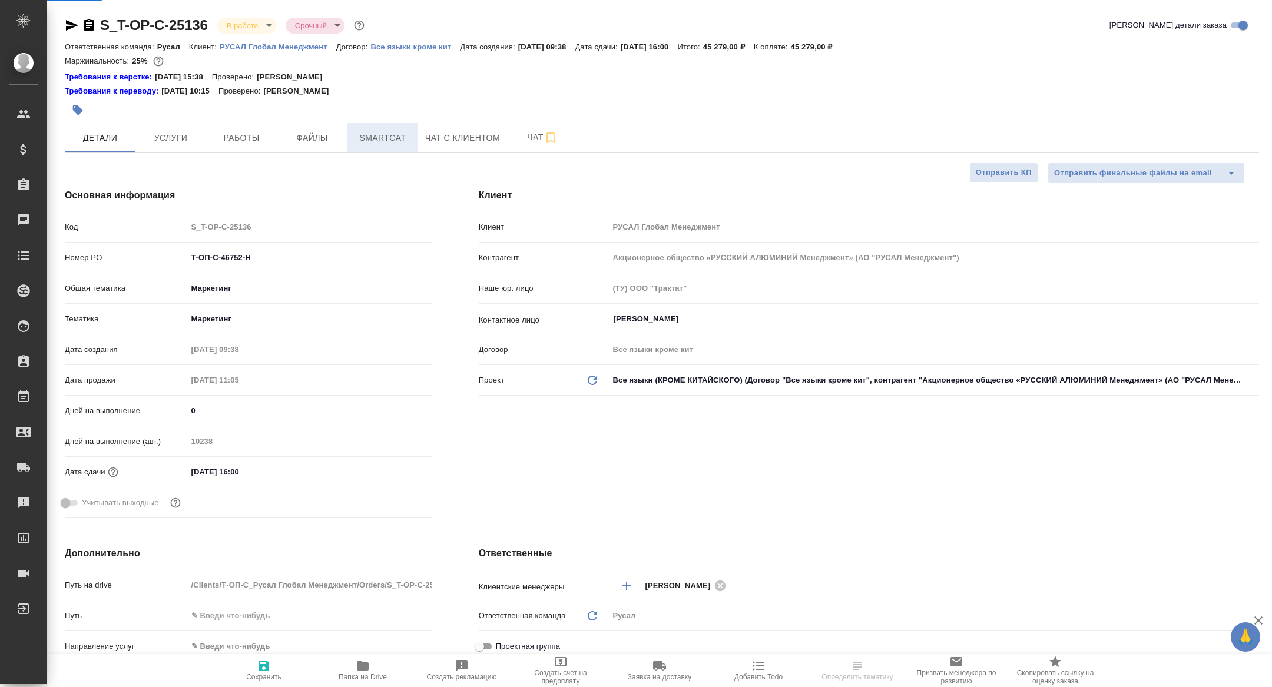
type textarea "x"
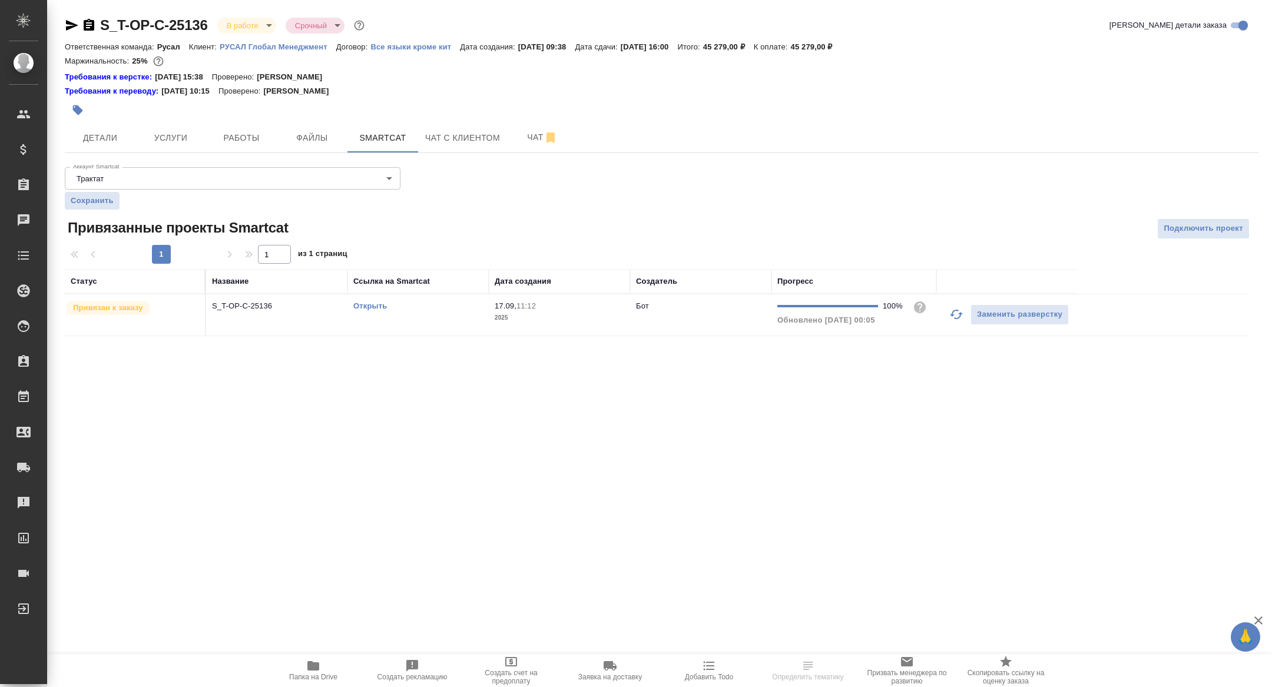
click at [379, 304] on link "Открыть" at bounding box center [370, 306] width 34 height 9
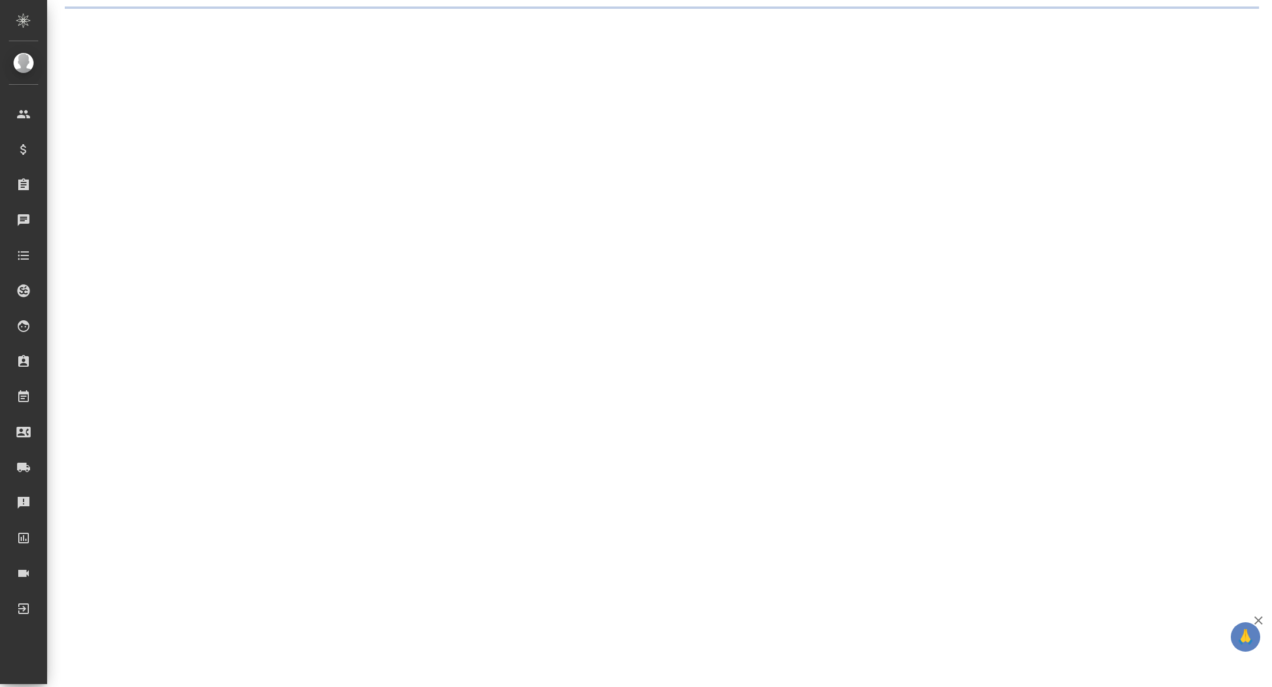
select select "RU"
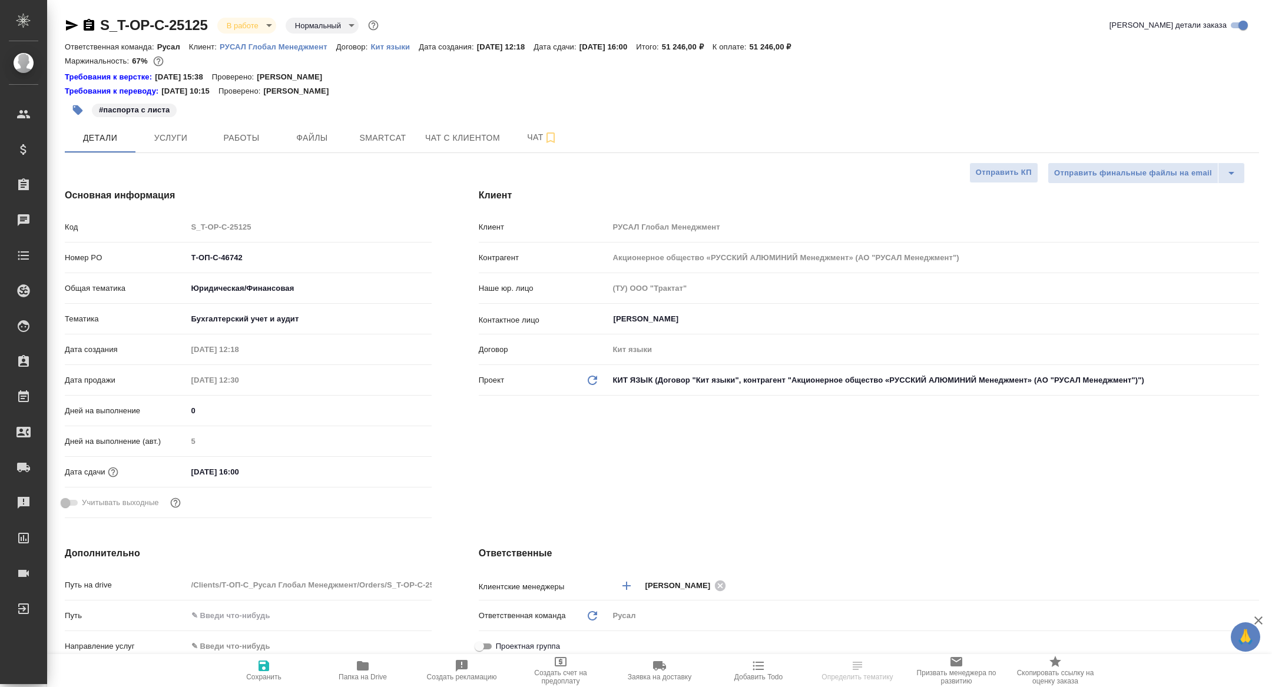
type textarea "x"
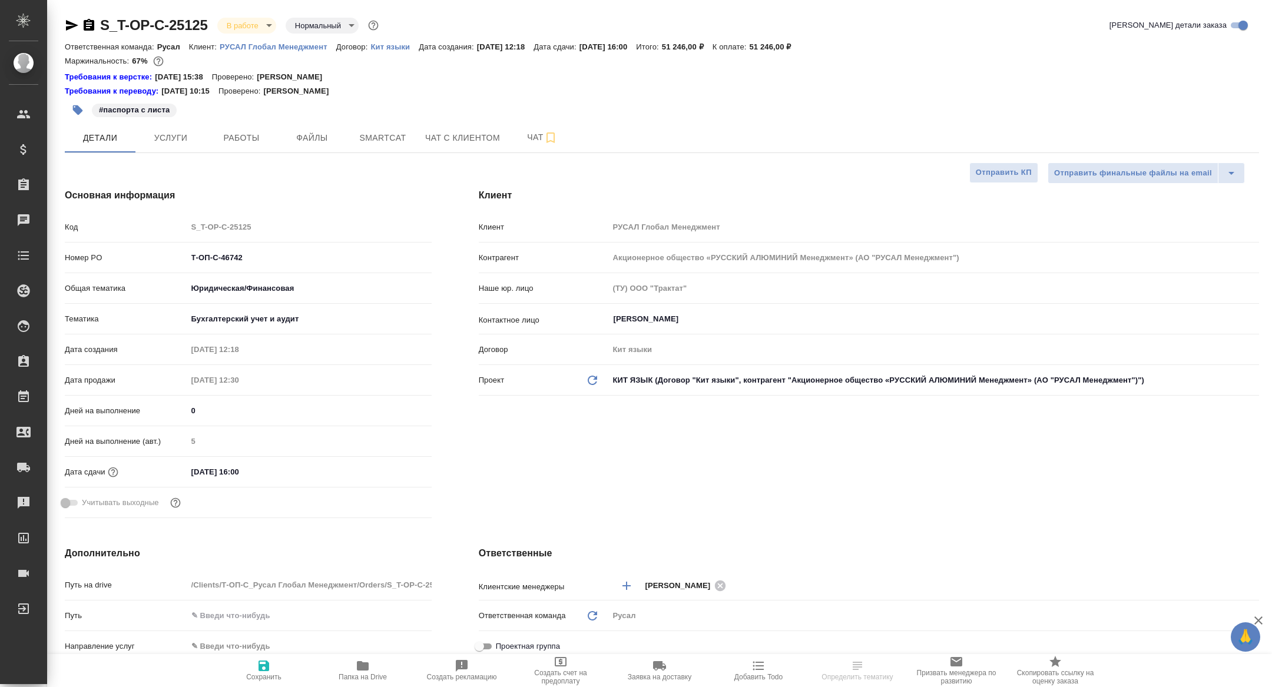
type textarea "x"
click at [189, 148] on button "Услуги" at bounding box center [170, 137] width 71 height 29
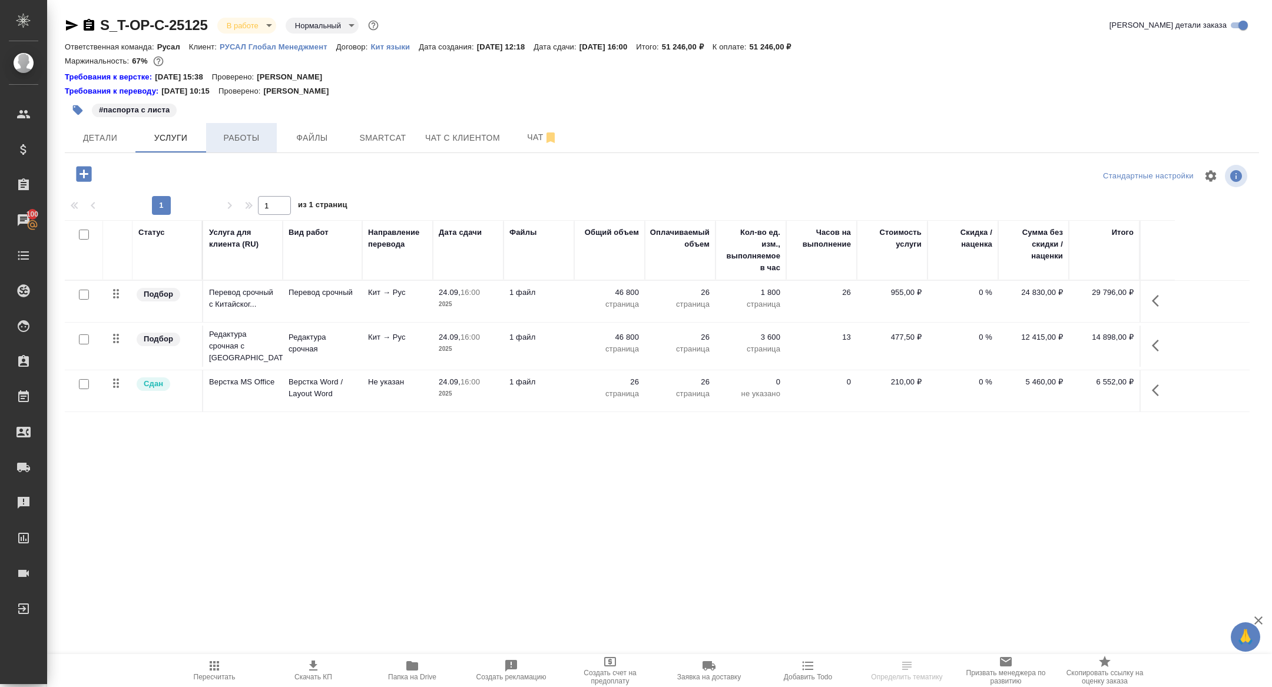
click at [249, 140] on span "Работы" at bounding box center [241, 138] width 57 height 15
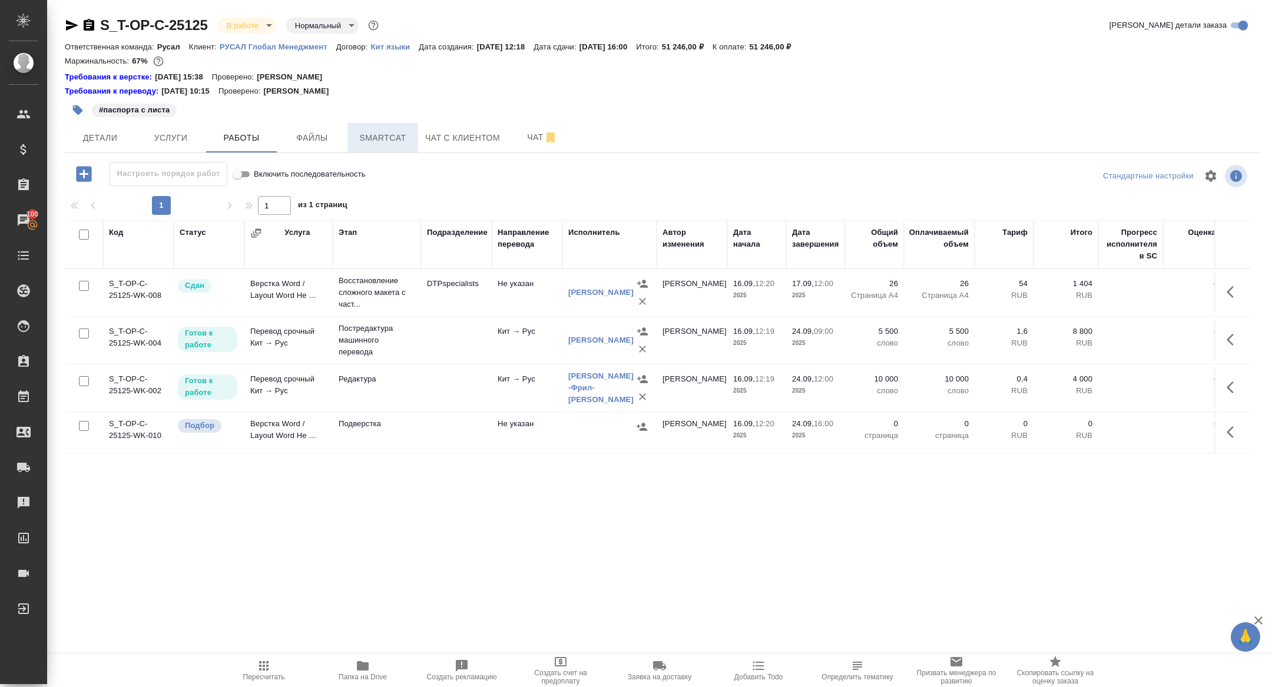
click at [385, 149] on button "Smartcat" at bounding box center [382, 137] width 71 height 29
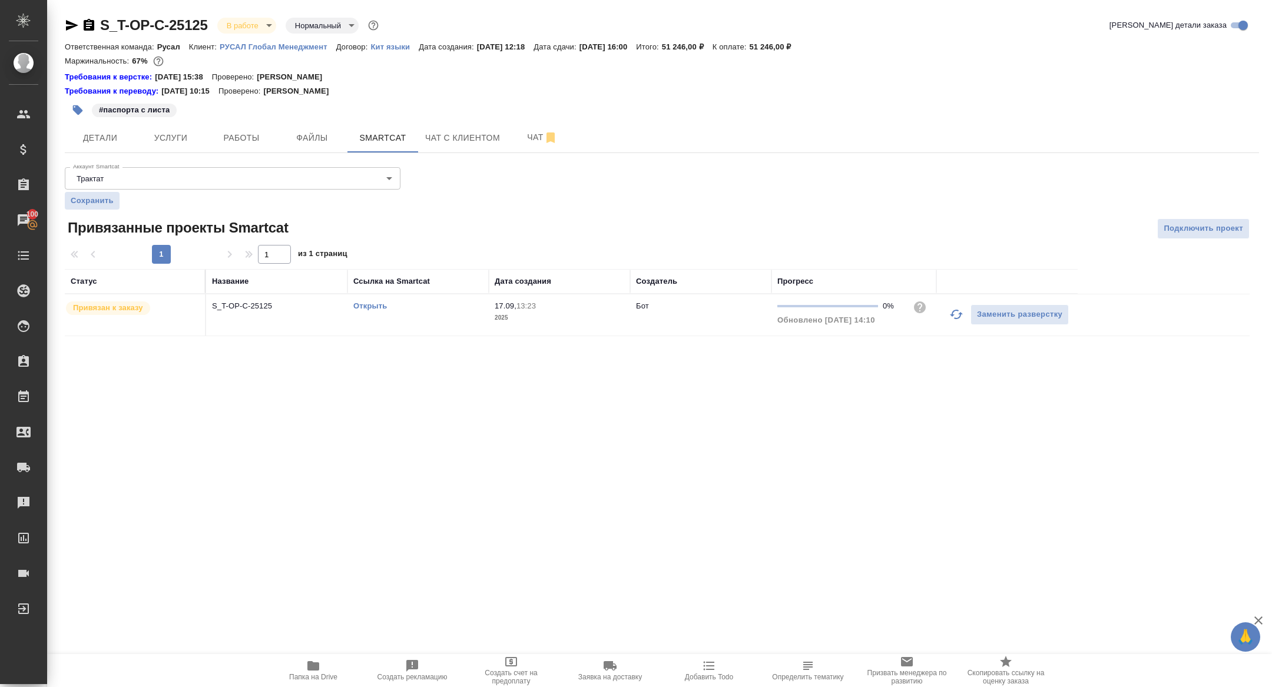
click at [366, 304] on link "Открыть" at bounding box center [370, 306] width 34 height 9
click at [228, 151] on button "Работы" at bounding box center [241, 137] width 71 height 29
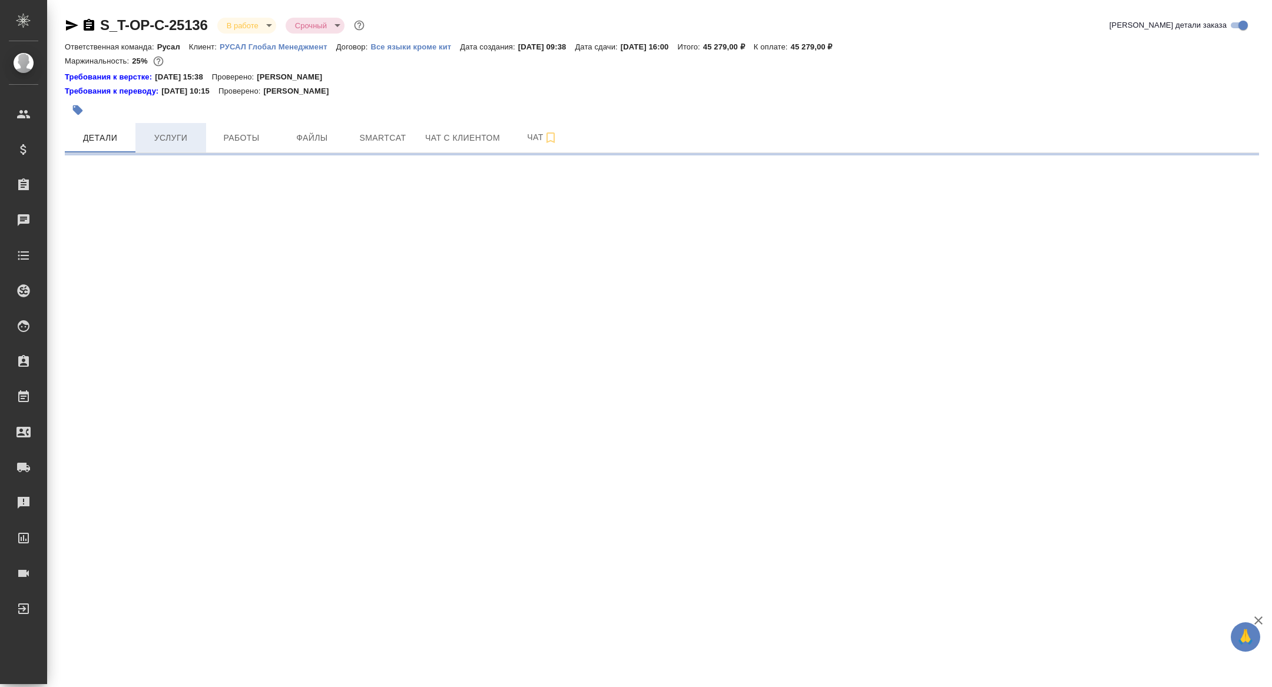
click at [168, 131] on span "Услуги" at bounding box center [171, 138] width 57 height 15
select select "RU"
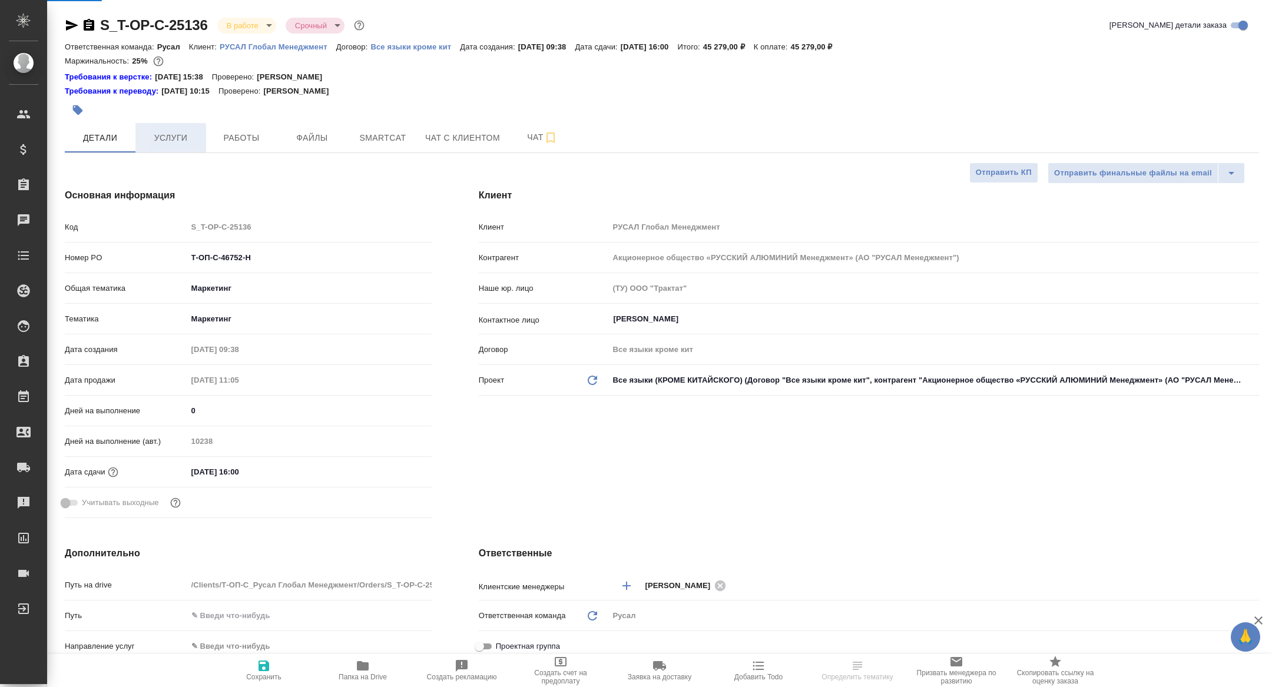
type textarea "x"
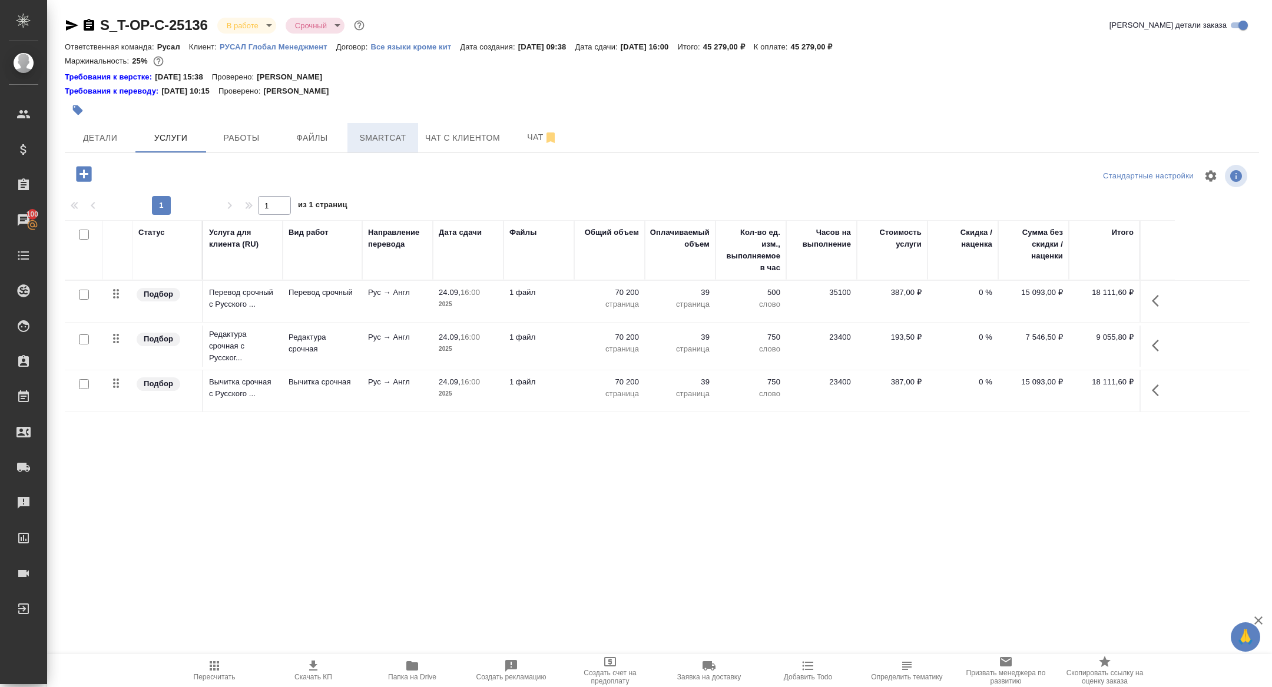
click at [379, 142] on span "Smartcat" at bounding box center [383, 138] width 57 height 15
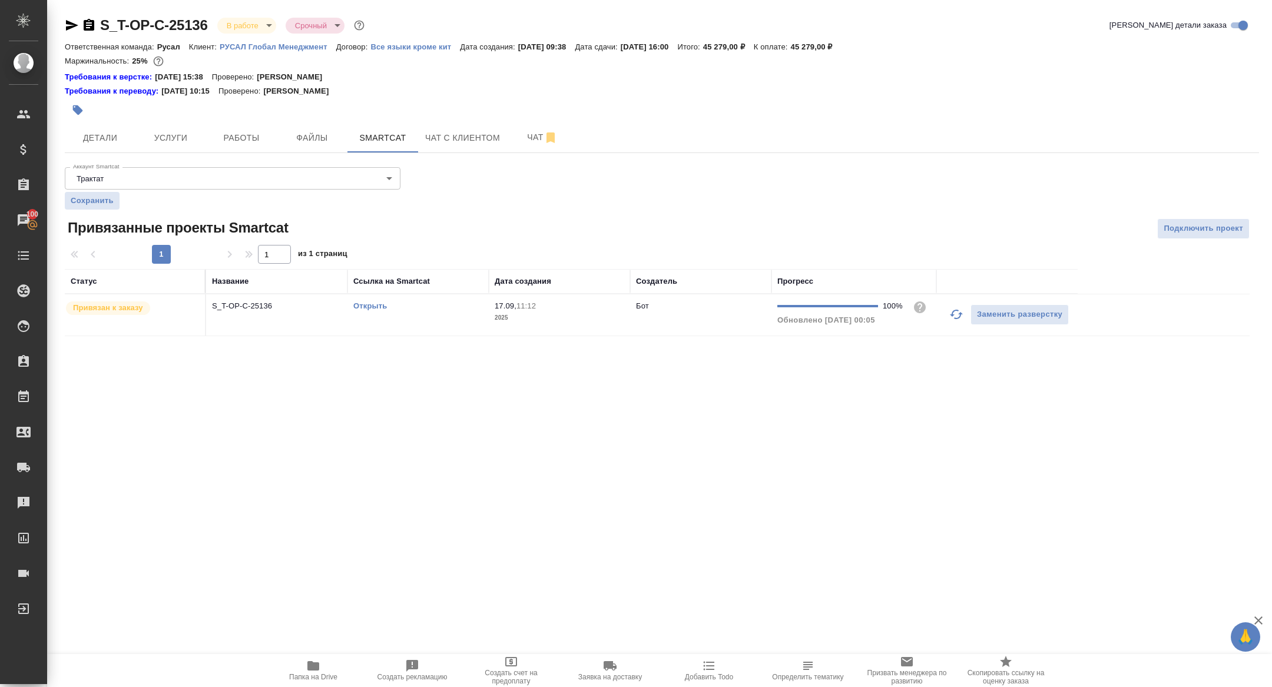
click at [364, 307] on link "Открыть" at bounding box center [370, 306] width 34 height 9
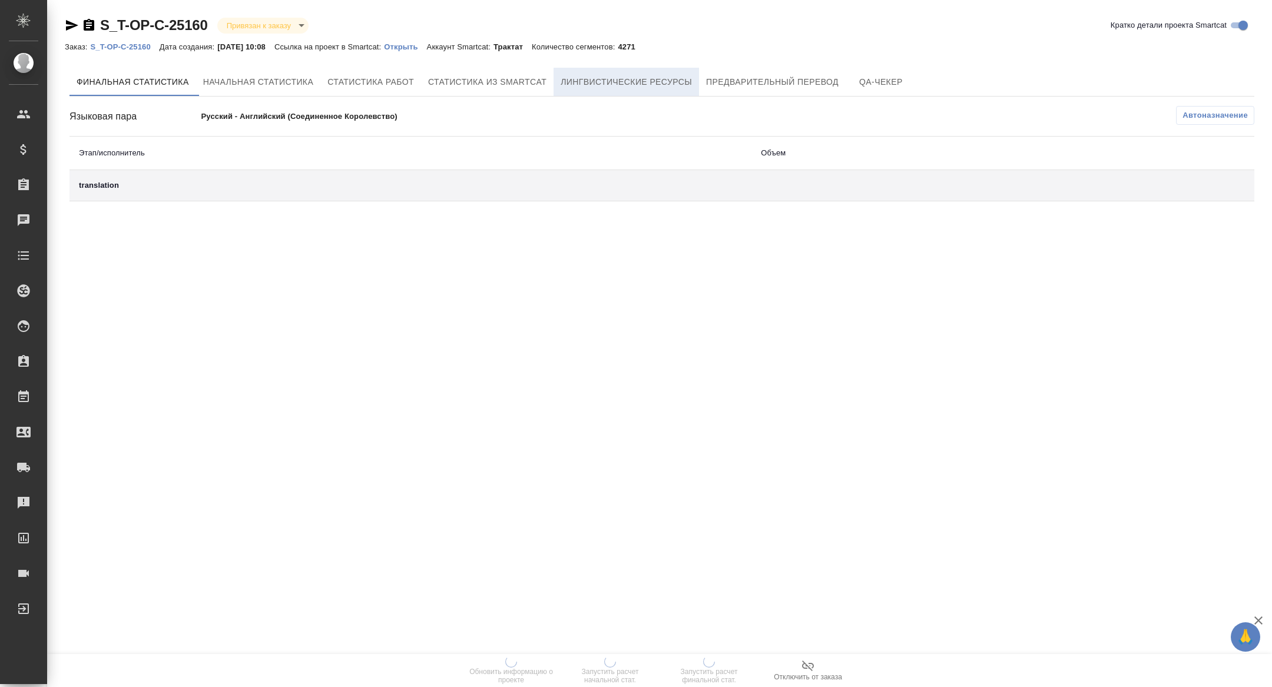
click at [665, 78] on span "Лингвистические ресурсы" at bounding box center [626, 82] width 131 height 15
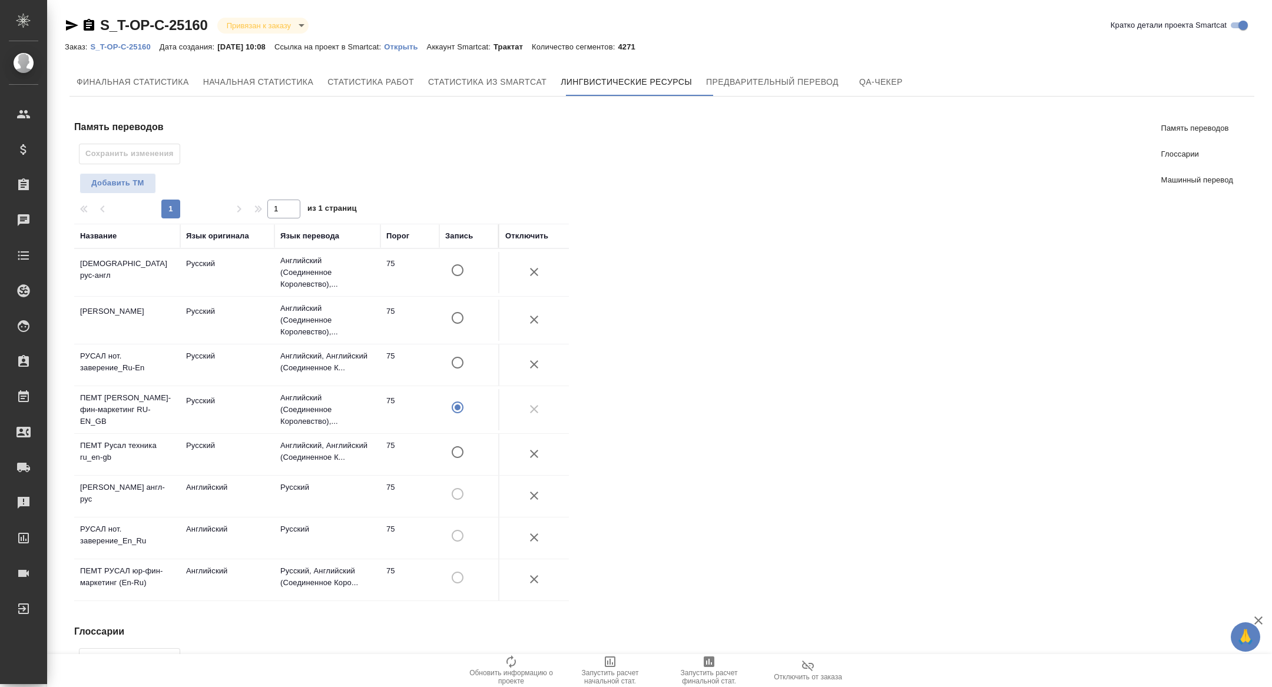
scroll to position [337, 0]
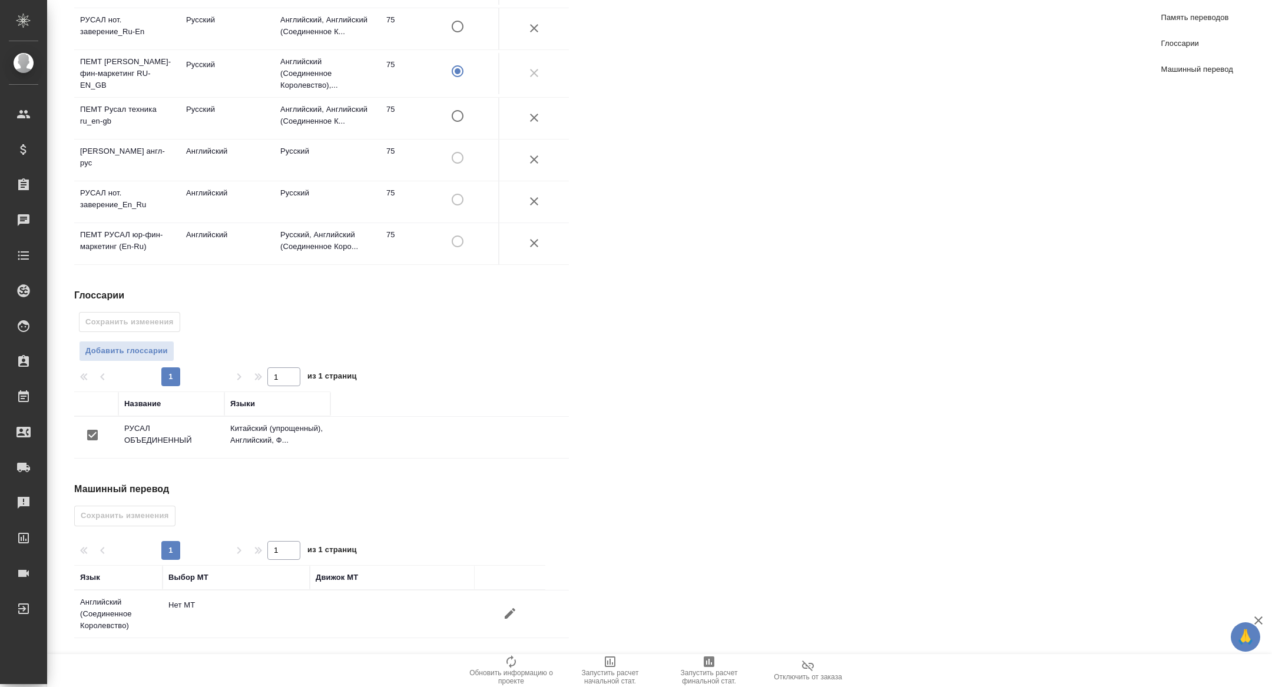
click at [510, 617] on icon "button" at bounding box center [510, 614] width 14 height 14
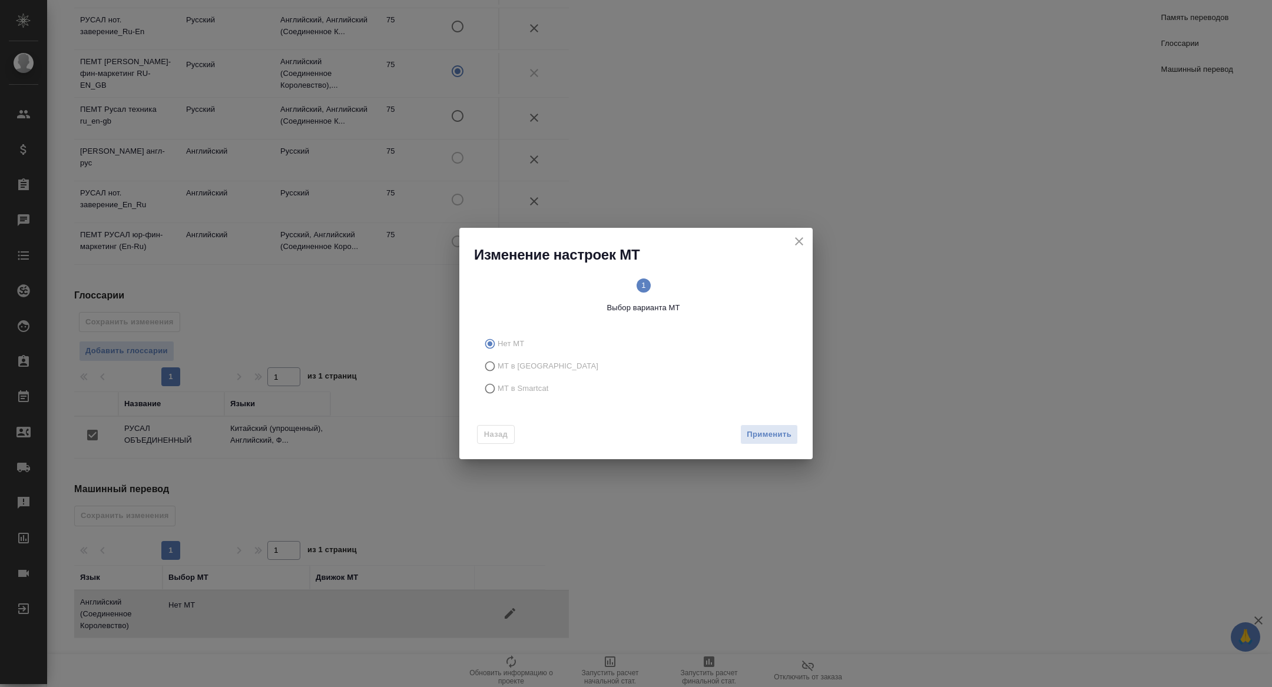
click at [529, 391] on span "МТ в Smartcat" at bounding box center [523, 389] width 51 height 12
click at [498, 391] on input "МТ в Smartcat" at bounding box center [488, 388] width 19 height 22
radio input "true"
click at [782, 431] on span "Вперед" at bounding box center [776, 435] width 29 height 14
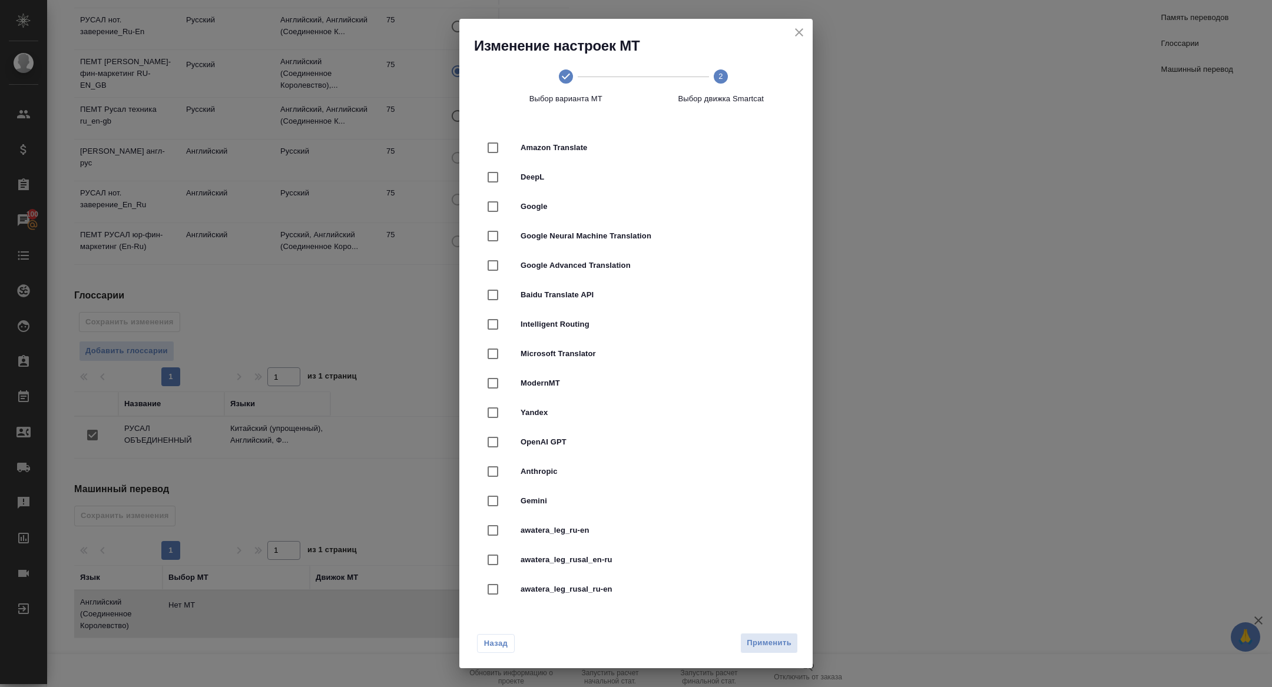
drag, startPoint x: 525, startPoint y: 177, endPoint x: 531, endPoint y: 184, distance: 9.2
click at [525, 177] on span "DeepL" at bounding box center [653, 177] width 264 height 12
checkbox input "true"
click at [761, 637] on span "Применить" at bounding box center [769, 644] width 45 height 14
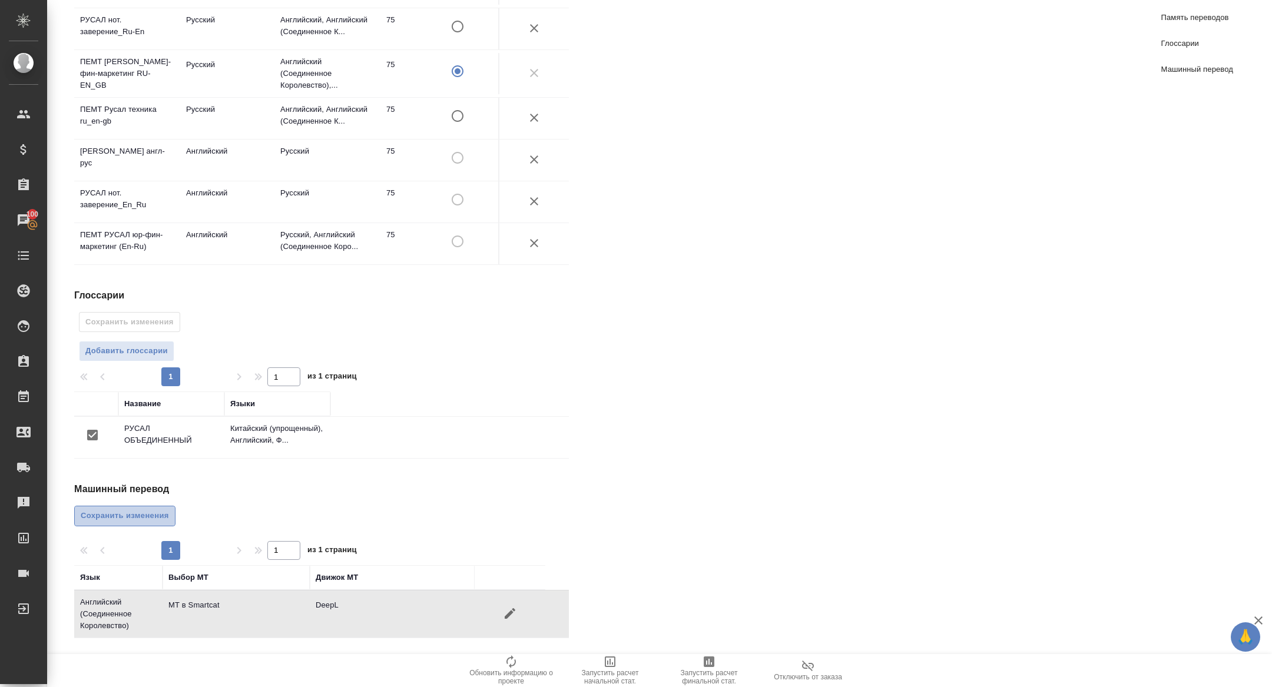
click at [107, 523] on span "Сохранить изменения" at bounding box center [125, 516] width 88 height 14
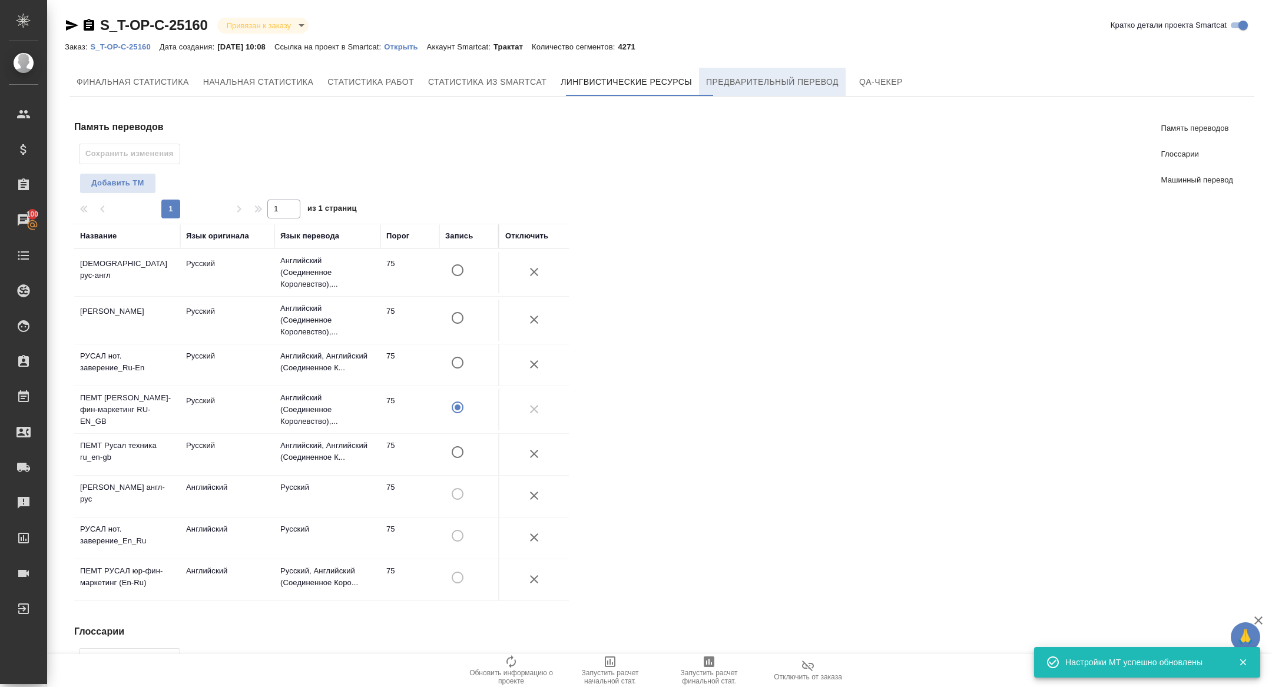
click at [750, 75] on span "Предварительный перевод" at bounding box center [772, 82] width 133 height 15
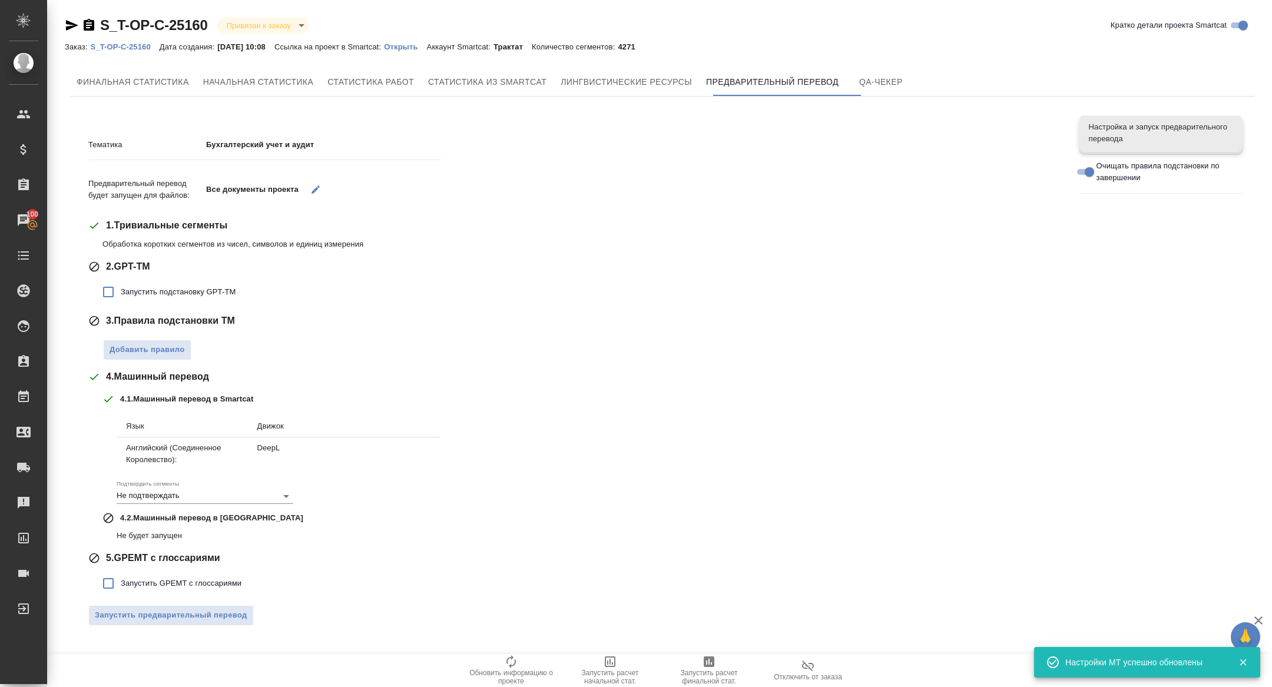
click at [151, 302] on label "Запустить подстановку GPT-TM" at bounding box center [166, 292] width 140 height 25
click at [121, 302] on input "Запустить подстановку GPT-TM" at bounding box center [108, 292] width 25 height 25
checkbox input "true"
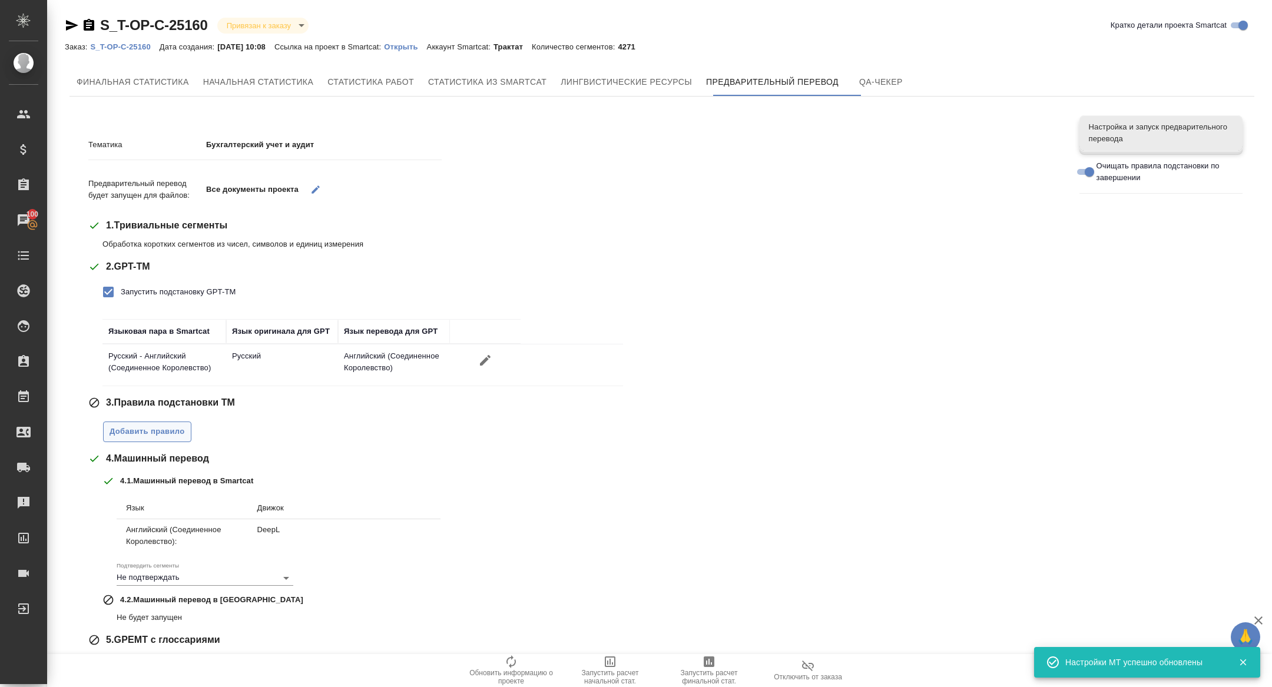
click at [153, 432] on span "Добавить правило" at bounding box center [147, 432] width 75 height 14
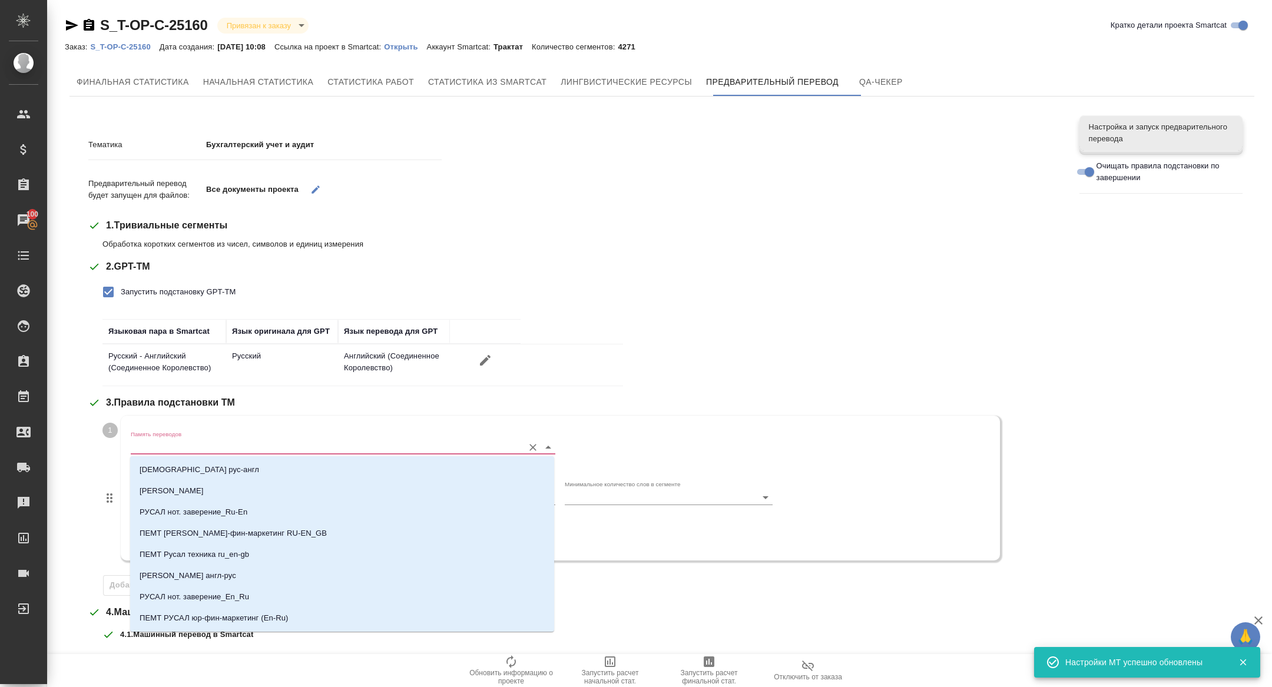
click at [164, 448] on input "Память переводов" at bounding box center [324, 447] width 387 height 14
click at [275, 539] on p "ПЕМТ Русал юридич-фин-маркетинг RU-EN_GB" at bounding box center [233, 534] width 187 height 12
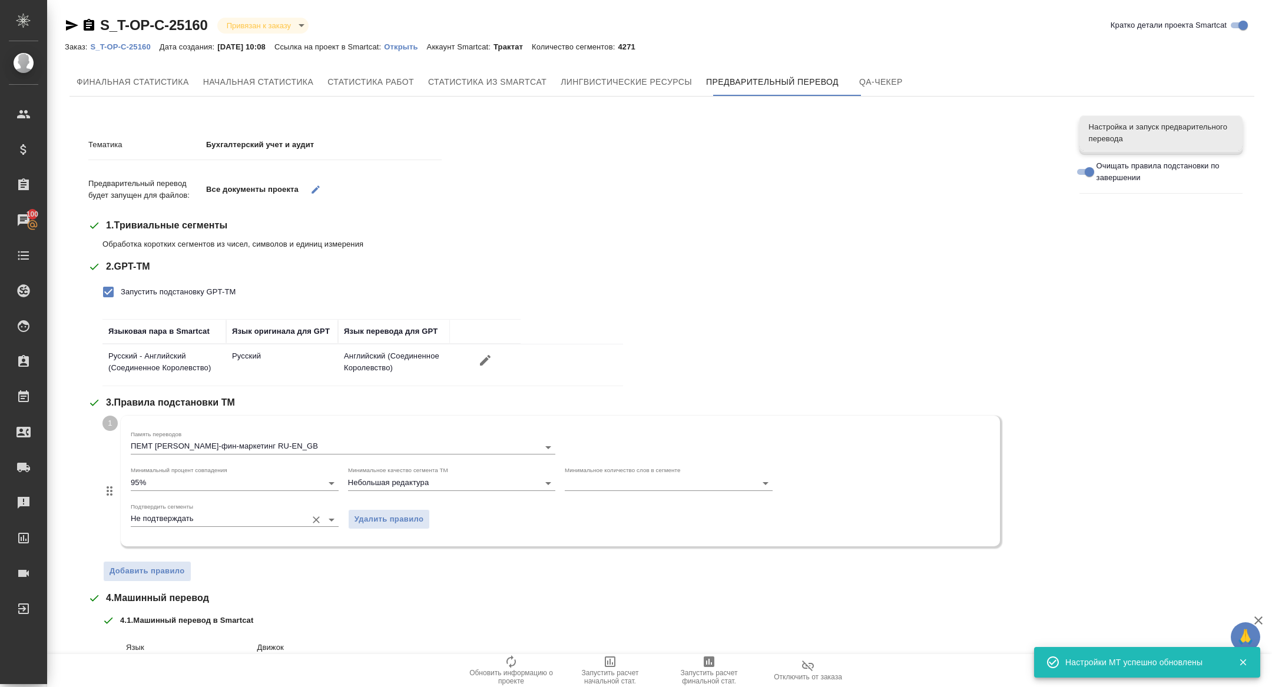
scroll to position [207, 0]
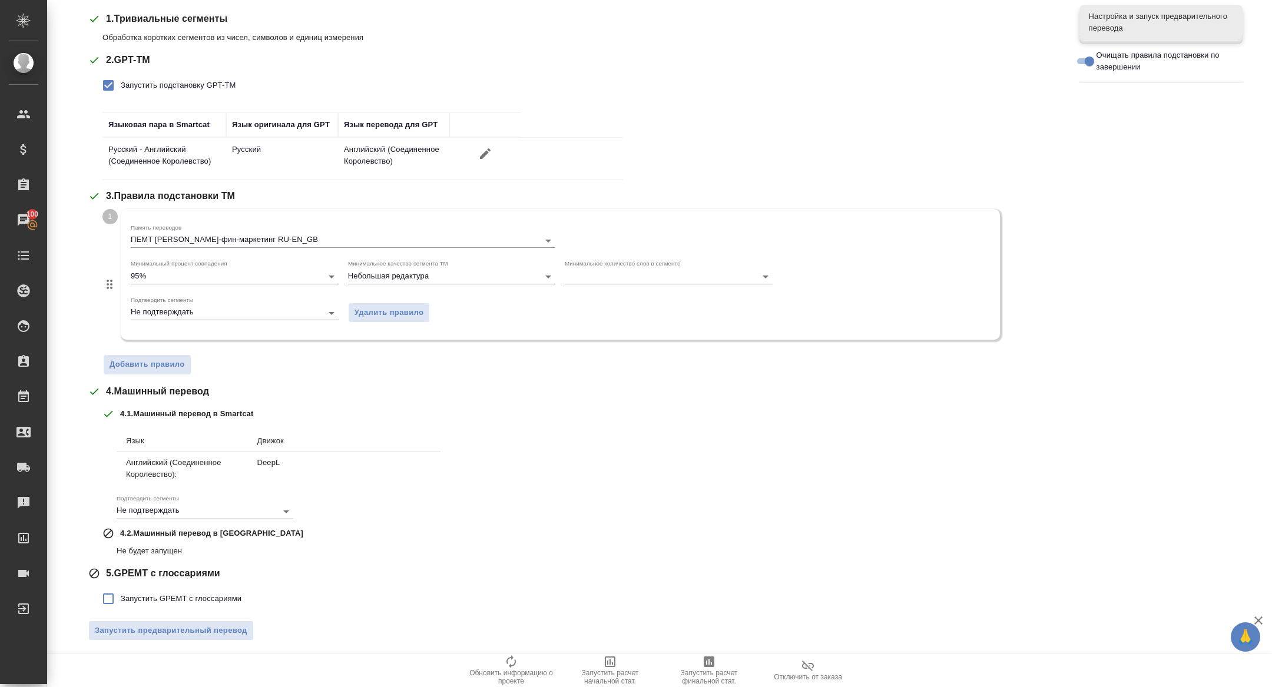
click at [155, 593] on span "Запустить GPEMT с глоссариями" at bounding box center [181, 599] width 121 height 12
click at [121, 590] on input "Запустить GPEMT с глоссариями" at bounding box center [108, 599] width 25 height 25
checkbox input "true"
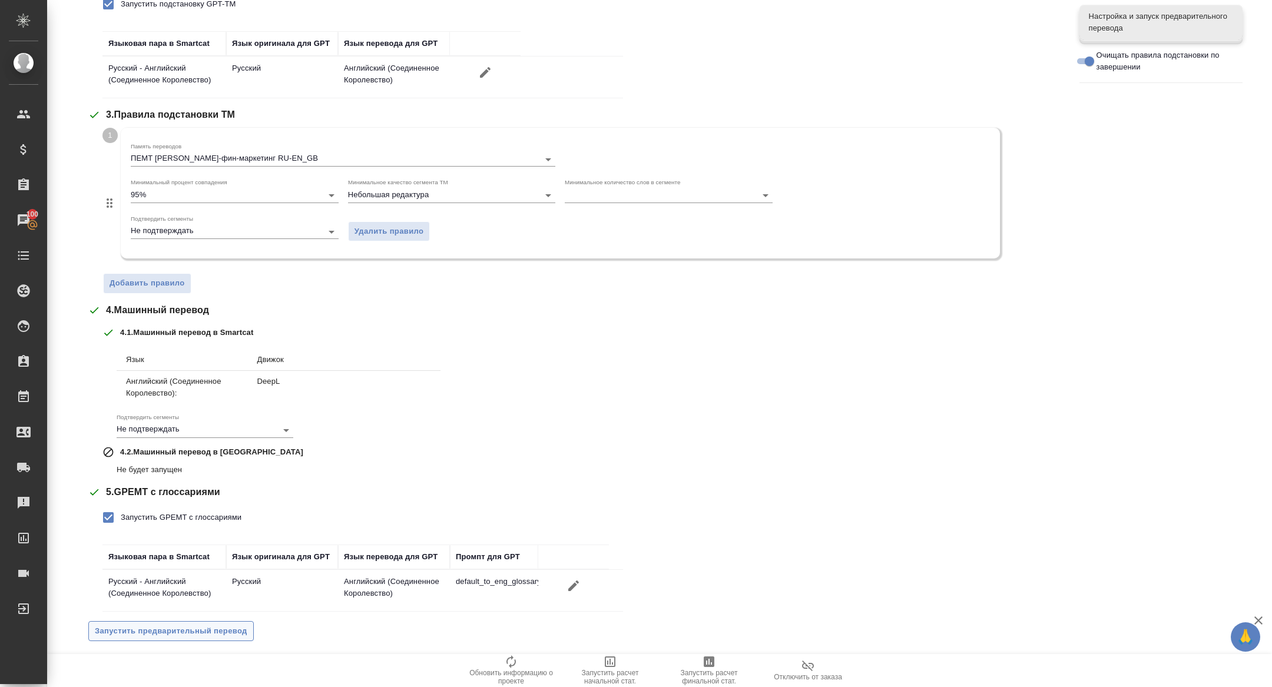
click at [170, 625] on span "Запустить предварительный перевод" at bounding box center [171, 632] width 153 height 14
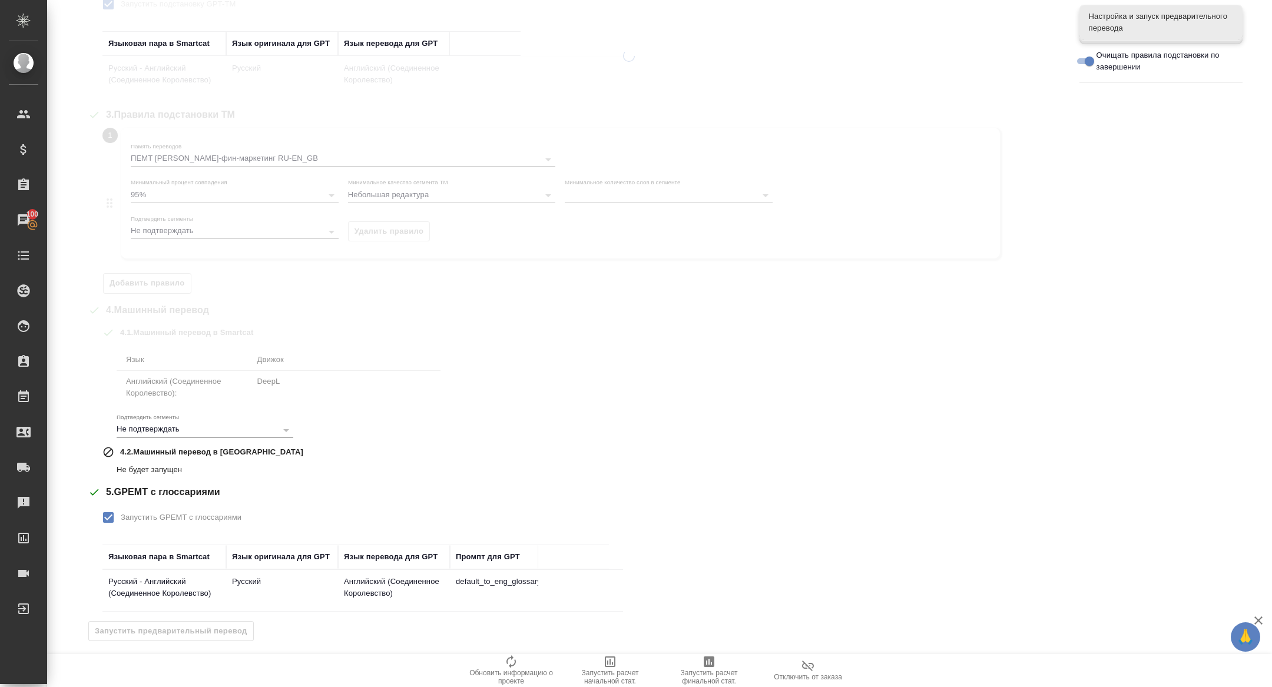
scroll to position [0, 0]
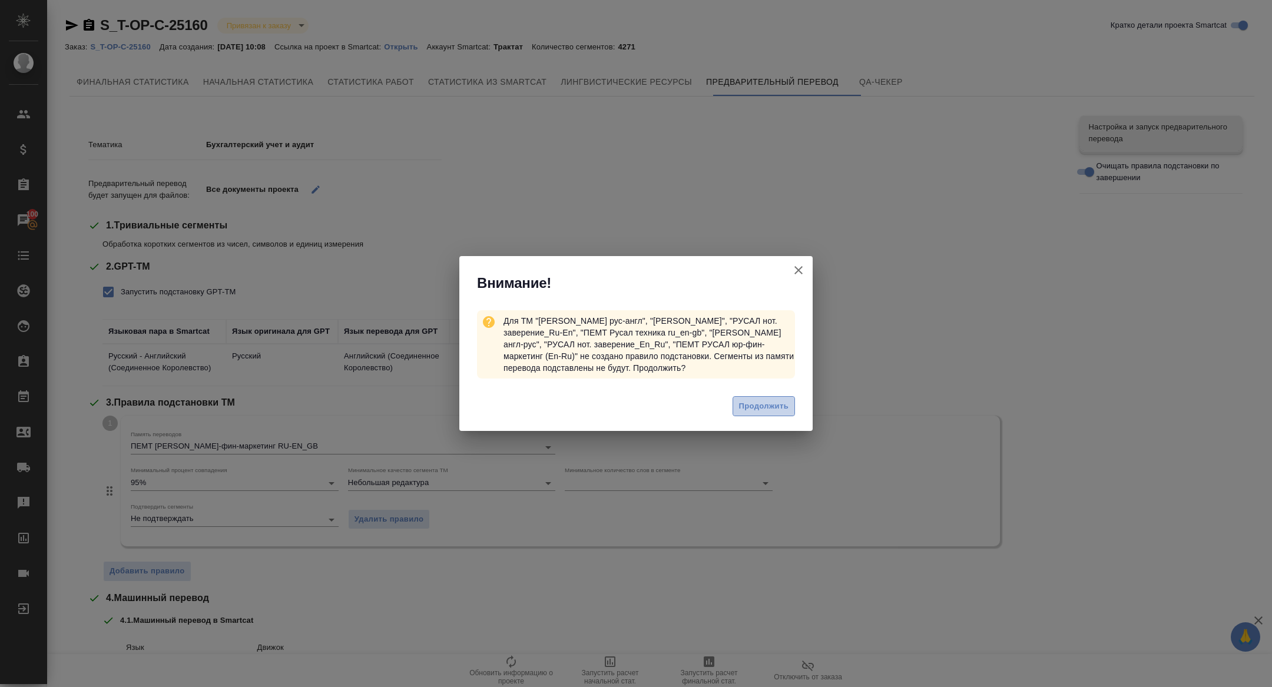
click at [769, 410] on span "Продолжить" at bounding box center [763, 407] width 49 height 14
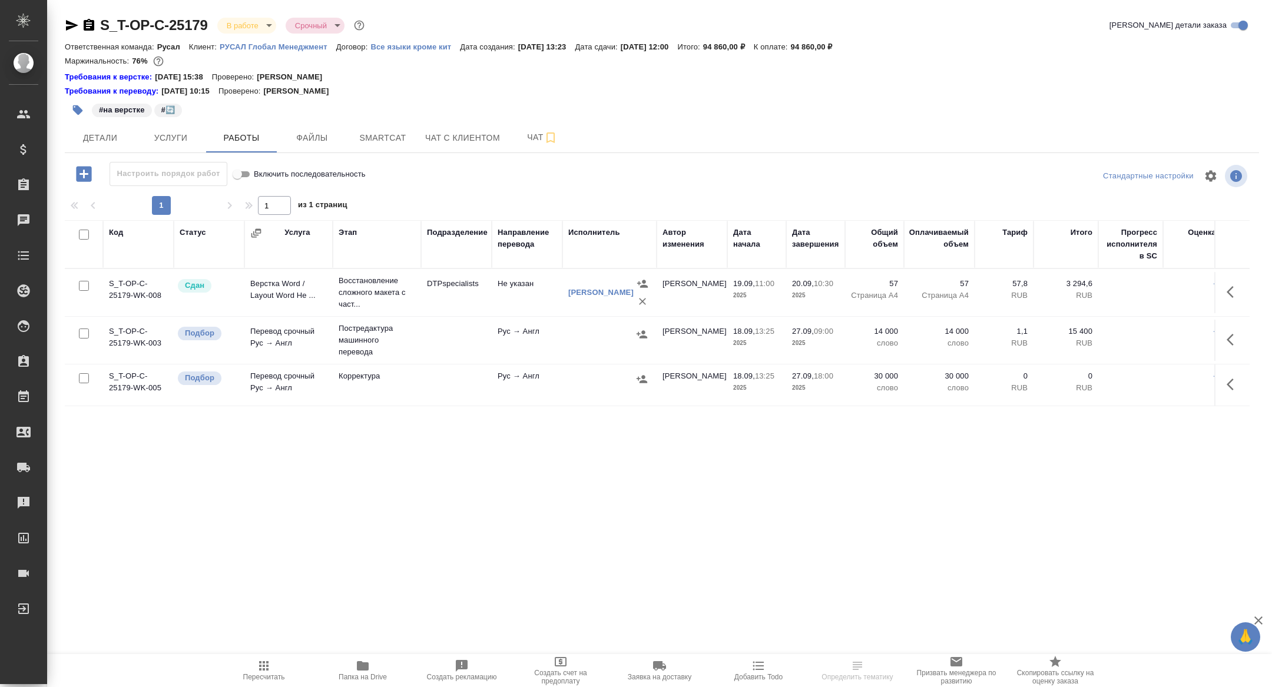
click at [1244, 333] on button "button" at bounding box center [1234, 340] width 28 height 28
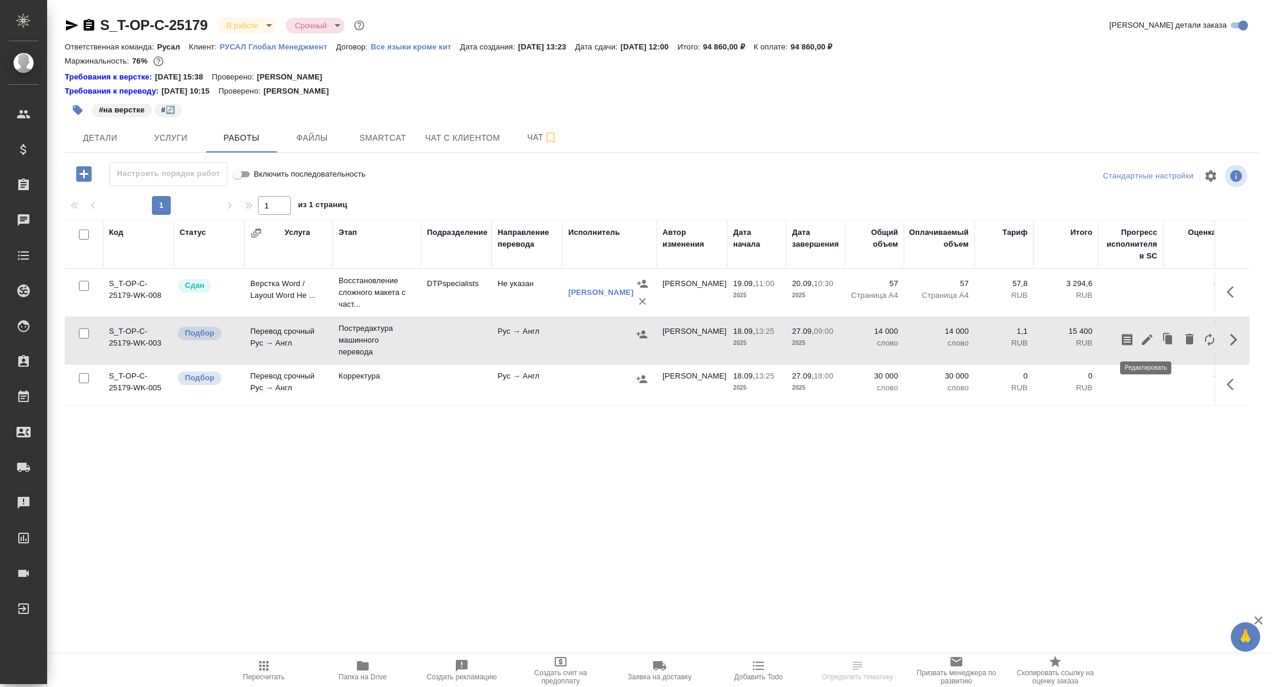
click at [1147, 340] on icon "button" at bounding box center [1147, 339] width 11 height 11
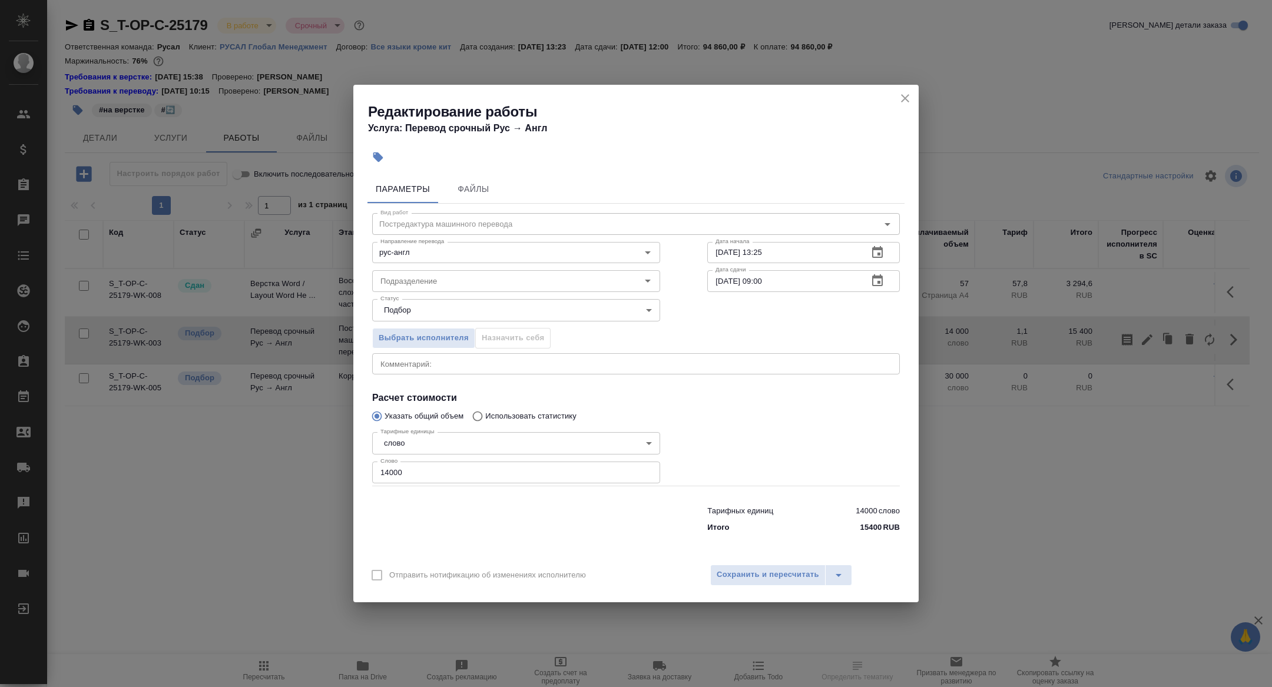
click at [877, 251] on icon "button" at bounding box center [877, 253] width 14 height 14
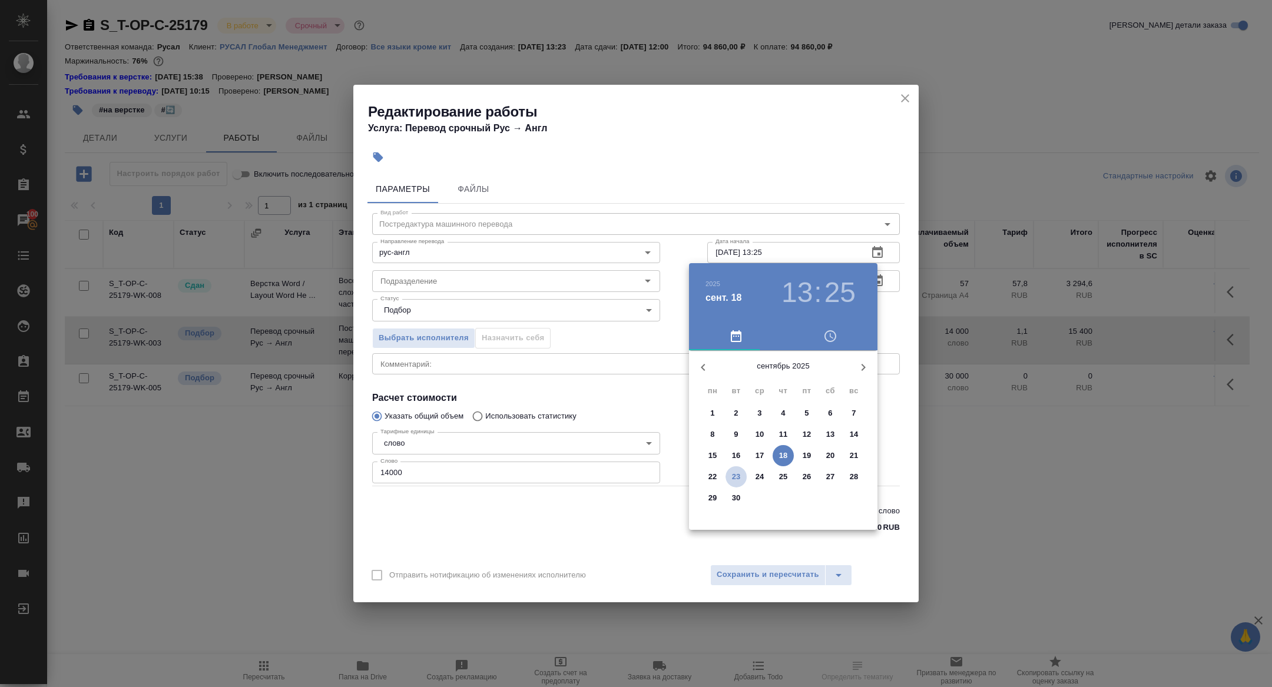
click at [739, 472] on p "23" at bounding box center [736, 477] width 9 height 12
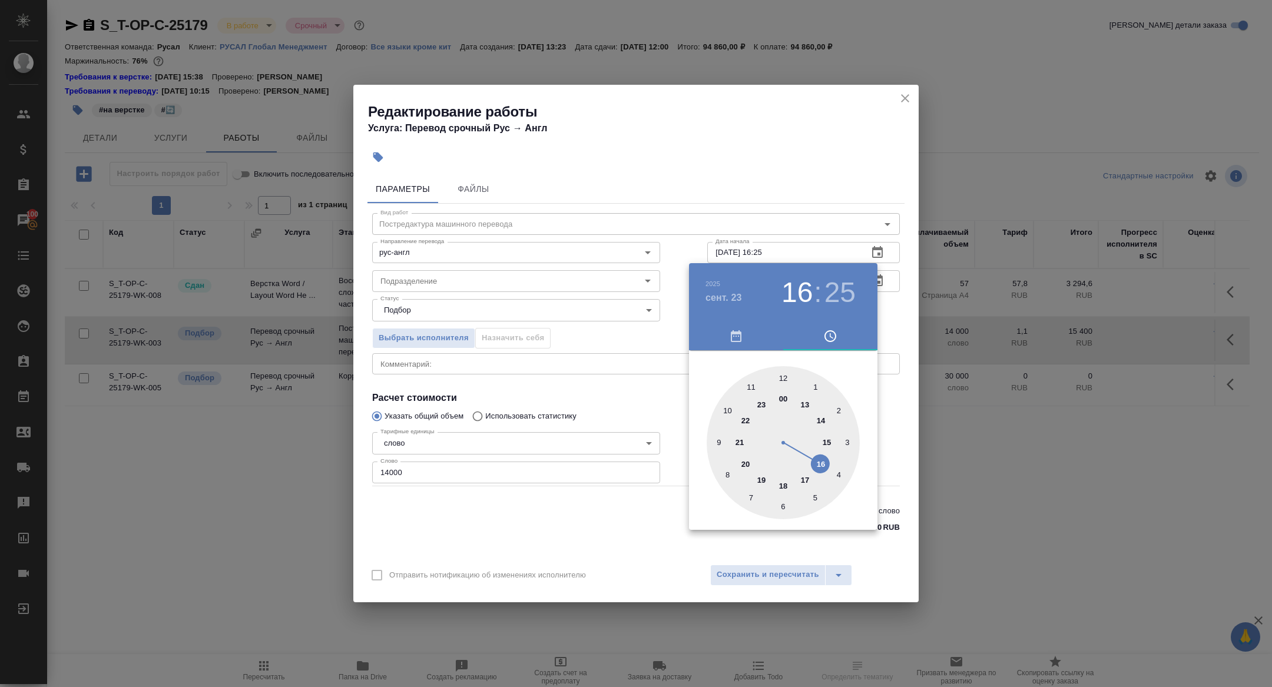
click at [827, 462] on div at bounding box center [783, 442] width 153 height 153
click at [781, 375] on div at bounding box center [783, 442] width 153 height 153
type input "[DATE] 16:00"
click at [562, 375] on div at bounding box center [636, 343] width 1272 height 687
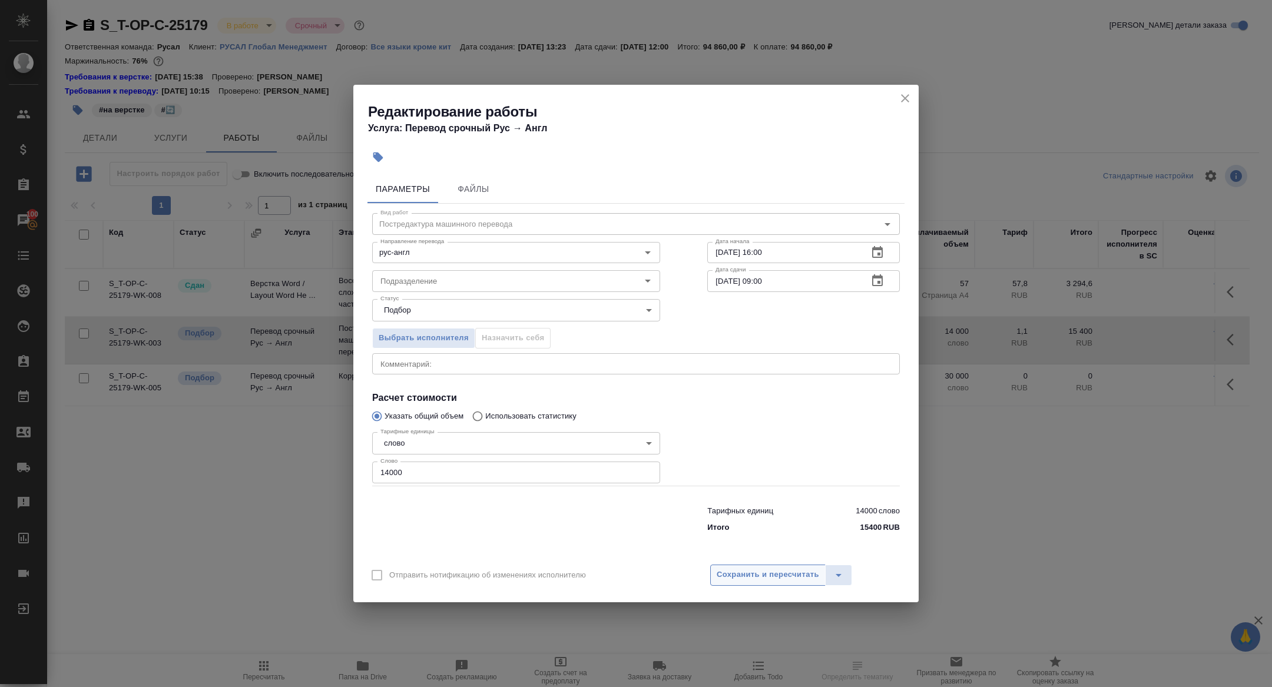
click at [758, 574] on span "Сохранить и пересчитать" at bounding box center [768, 575] width 102 height 14
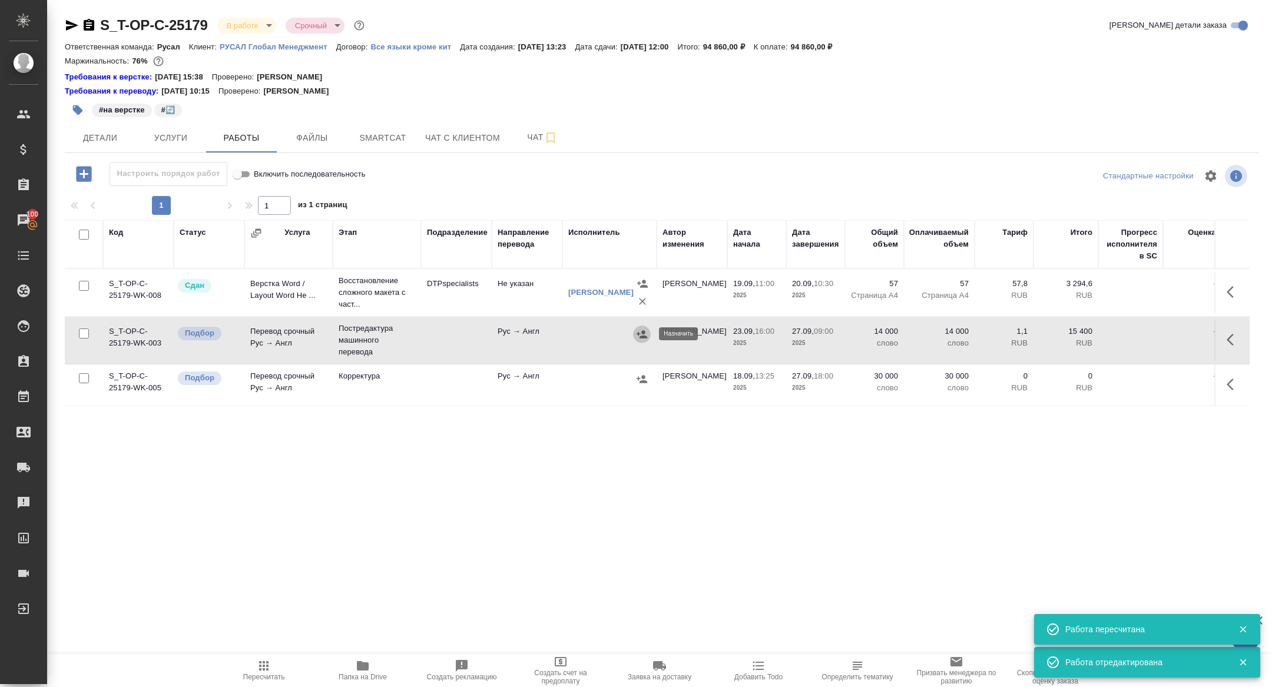
click at [637, 338] on icon "button" at bounding box center [642, 335] width 12 height 12
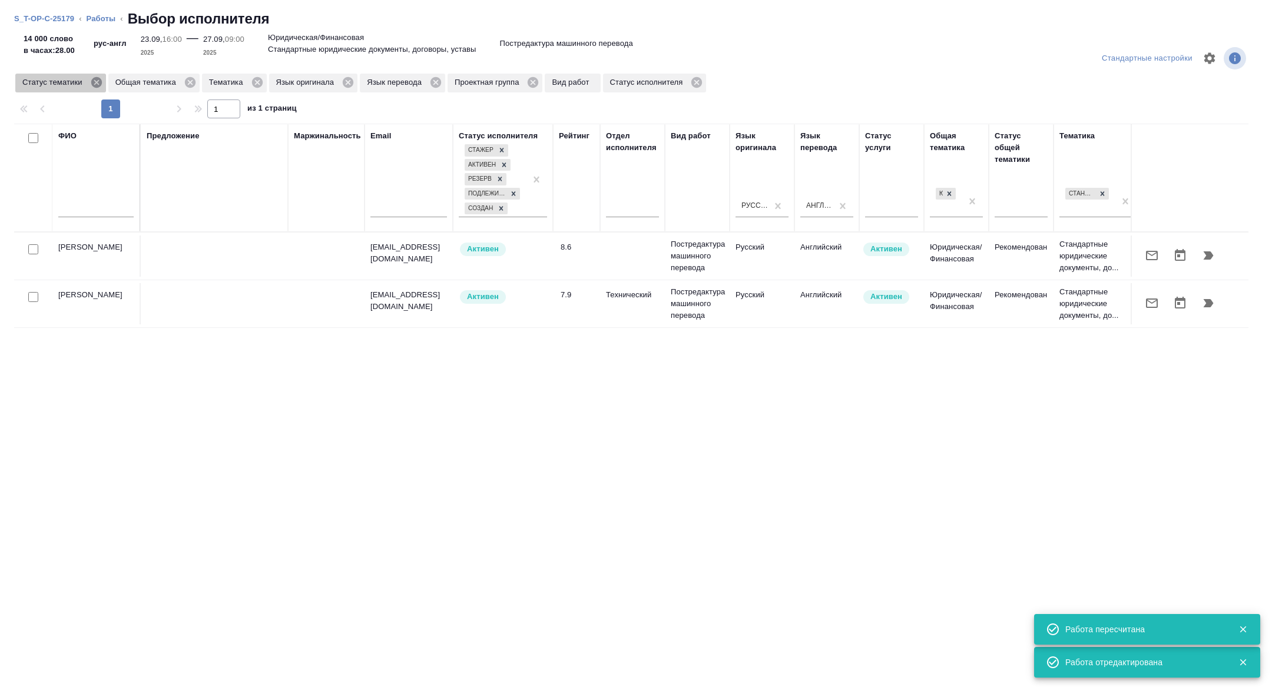
click at [99, 88] on icon at bounding box center [96, 82] width 13 height 13
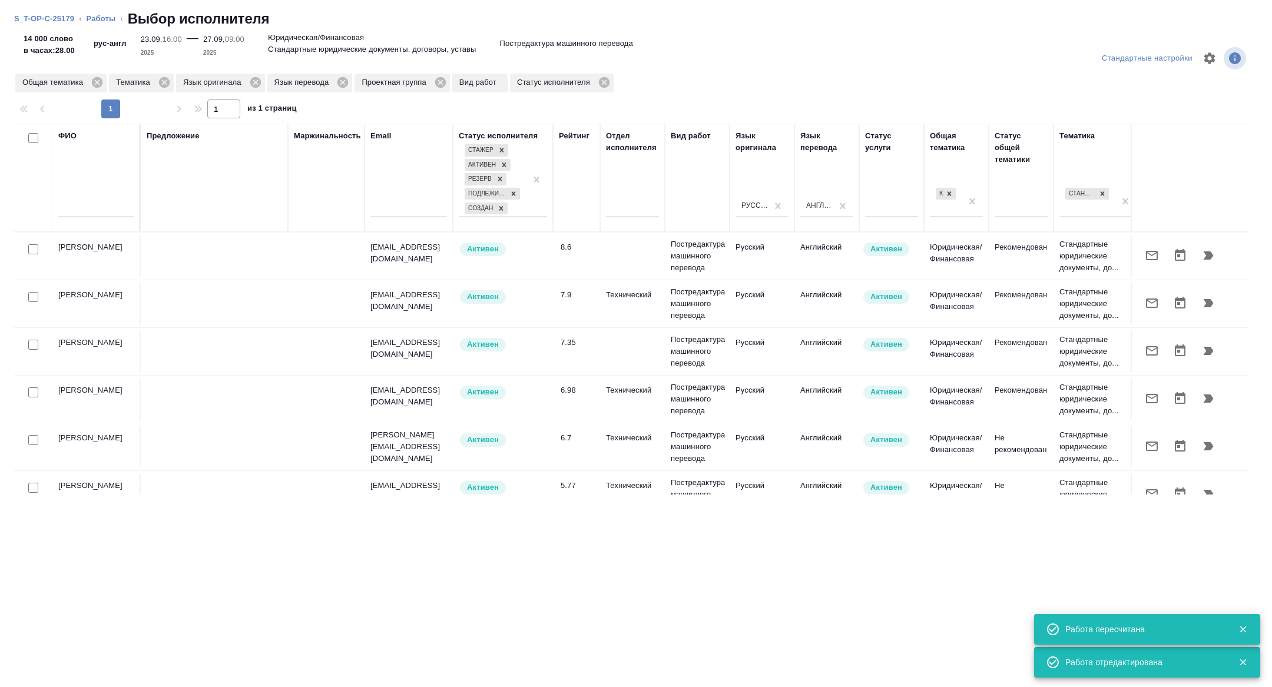
click at [35, 296] on input "checkbox" at bounding box center [33, 297] width 10 height 10
checkbox input "true"
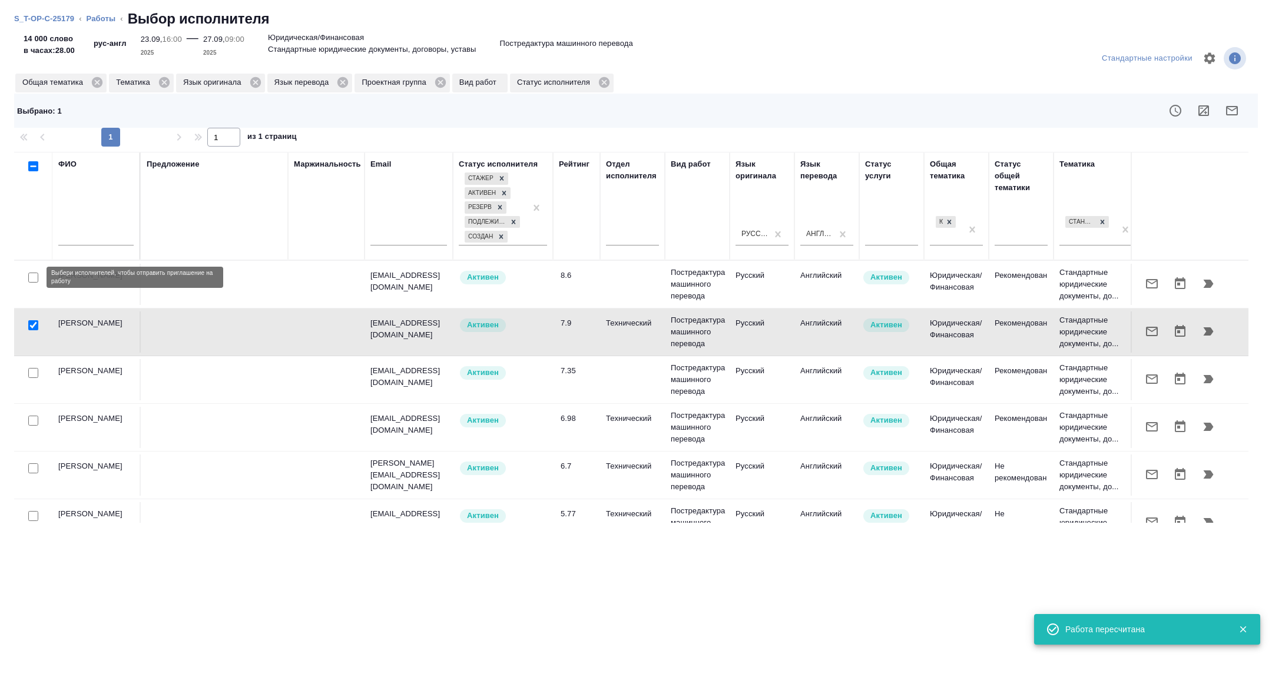
click at [33, 277] on input "checkbox" at bounding box center [33, 278] width 10 height 10
checkbox input "true"
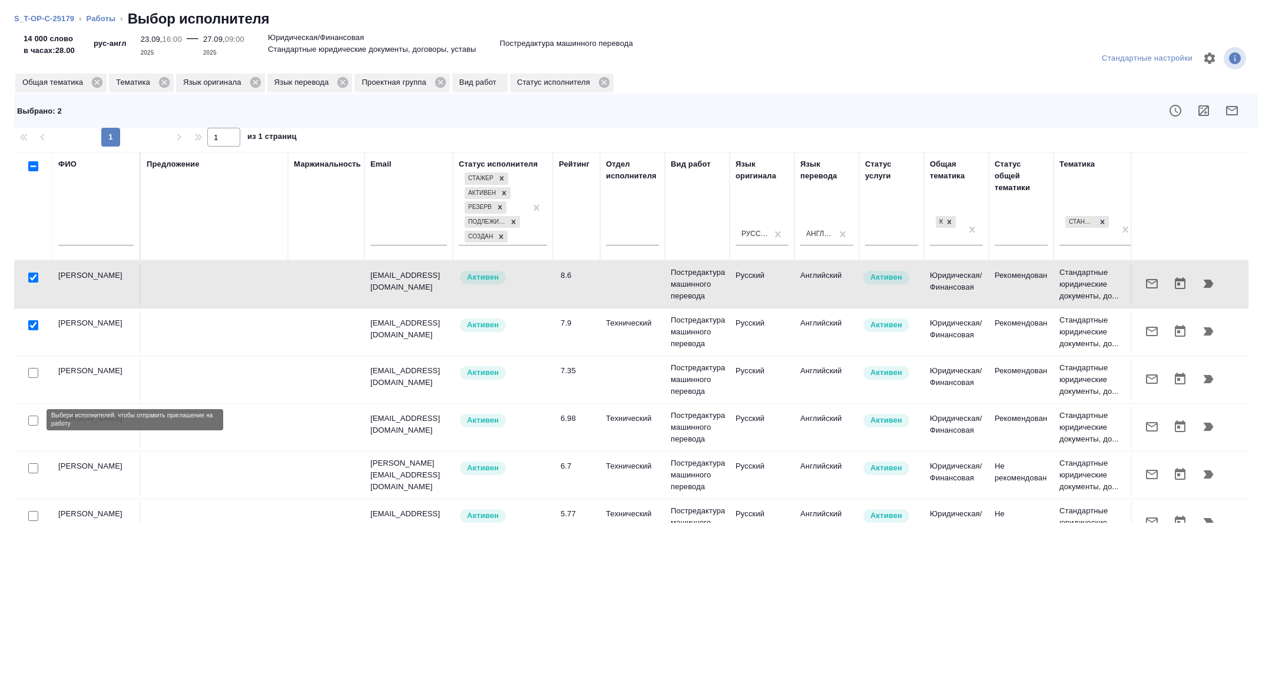
click at [32, 416] on input "checkbox" at bounding box center [33, 421] width 10 height 10
checkbox input "true"
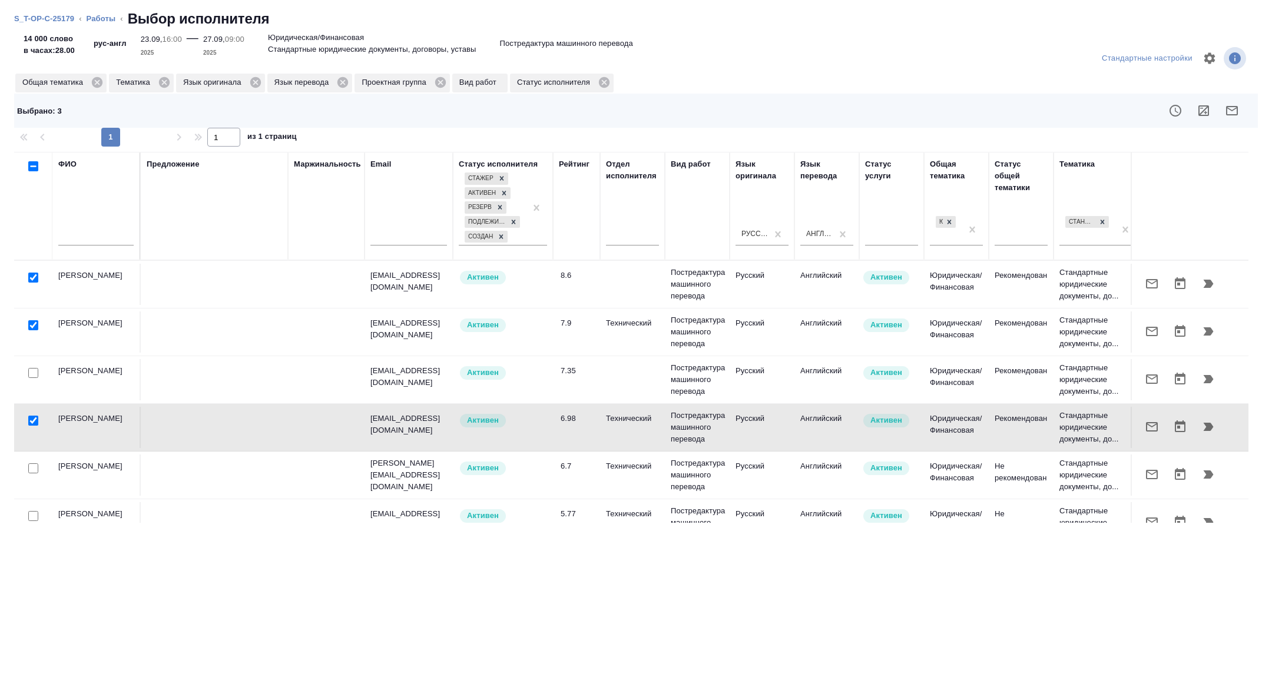
click at [35, 461] on div at bounding box center [33, 469] width 27 height 16
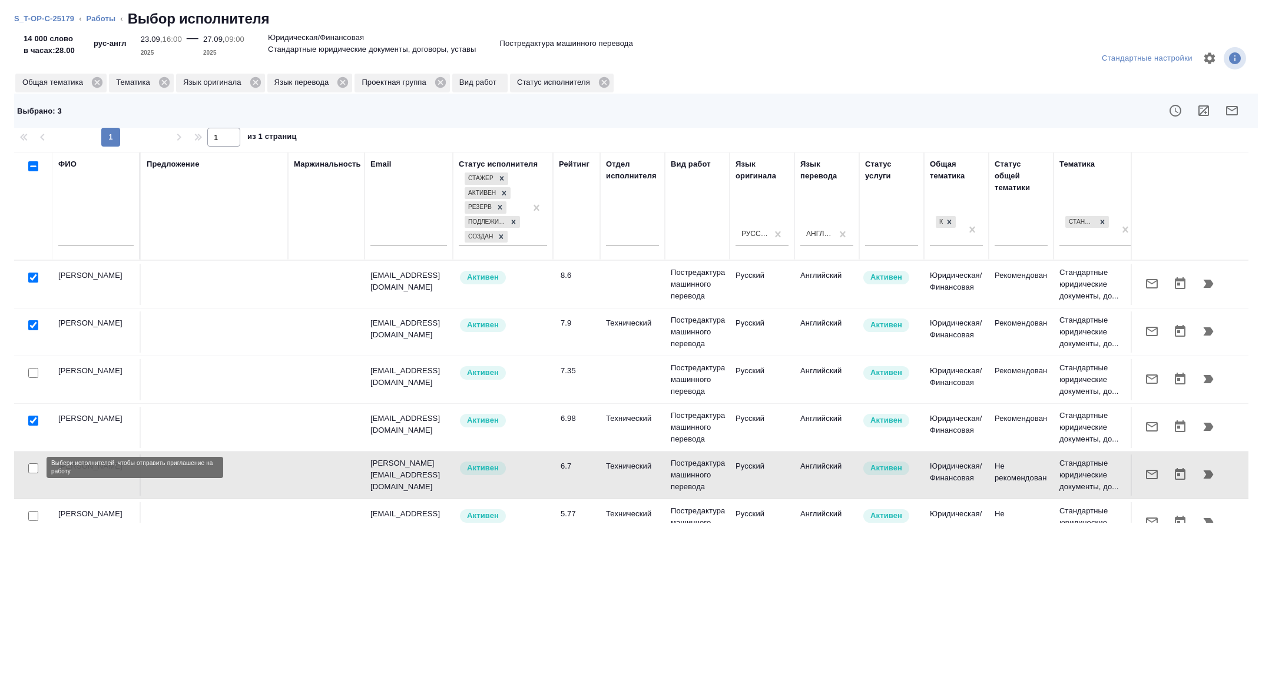
click at [35, 469] on input "checkbox" at bounding box center [33, 468] width 10 height 10
checkbox input "true"
click at [171, 80] on icon at bounding box center [164, 82] width 13 height 13
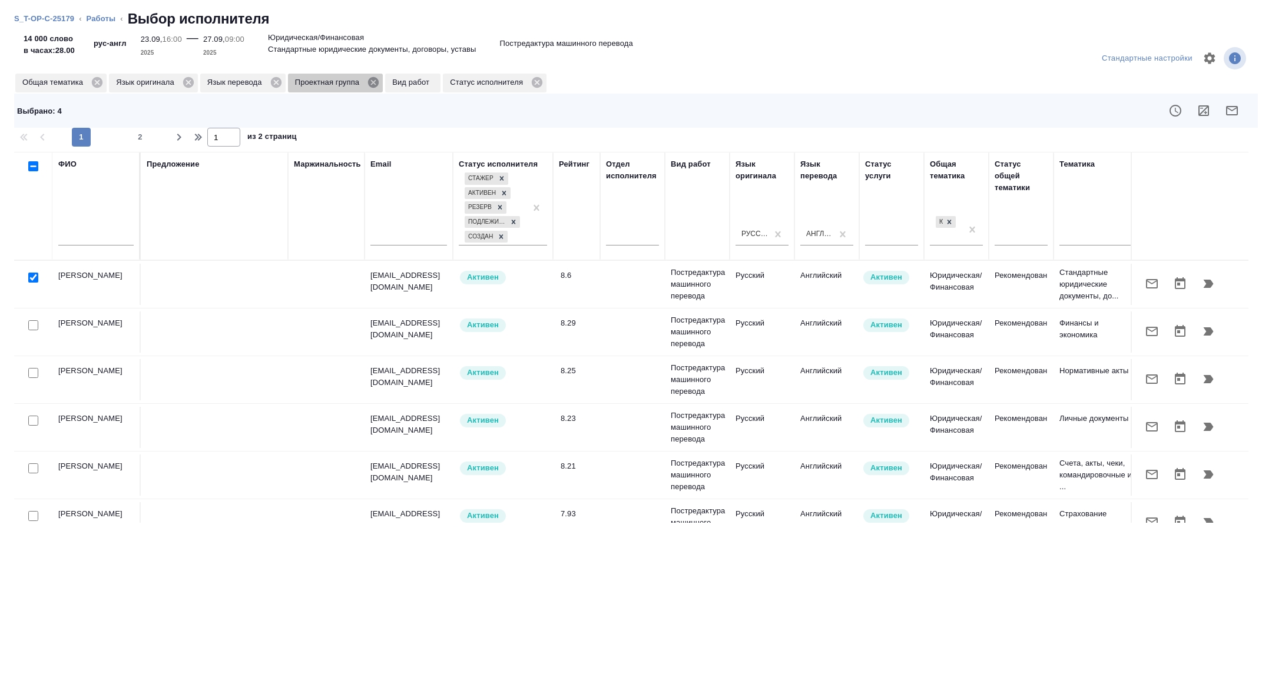
click at [379, 82] on icon at bounding box center [373, 82] width 11 height 11
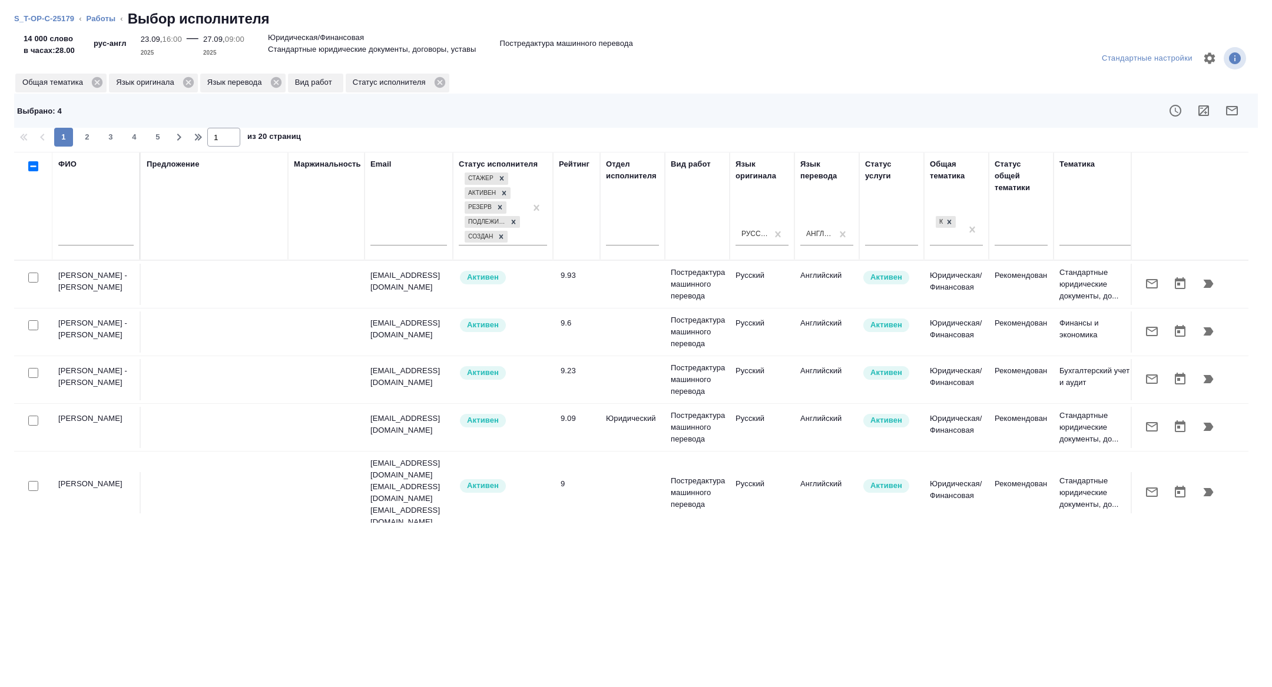
click at [30, 329] on input "checkbox" at bounding box center [33, 325] width 10 height 10
checkbox input "true"
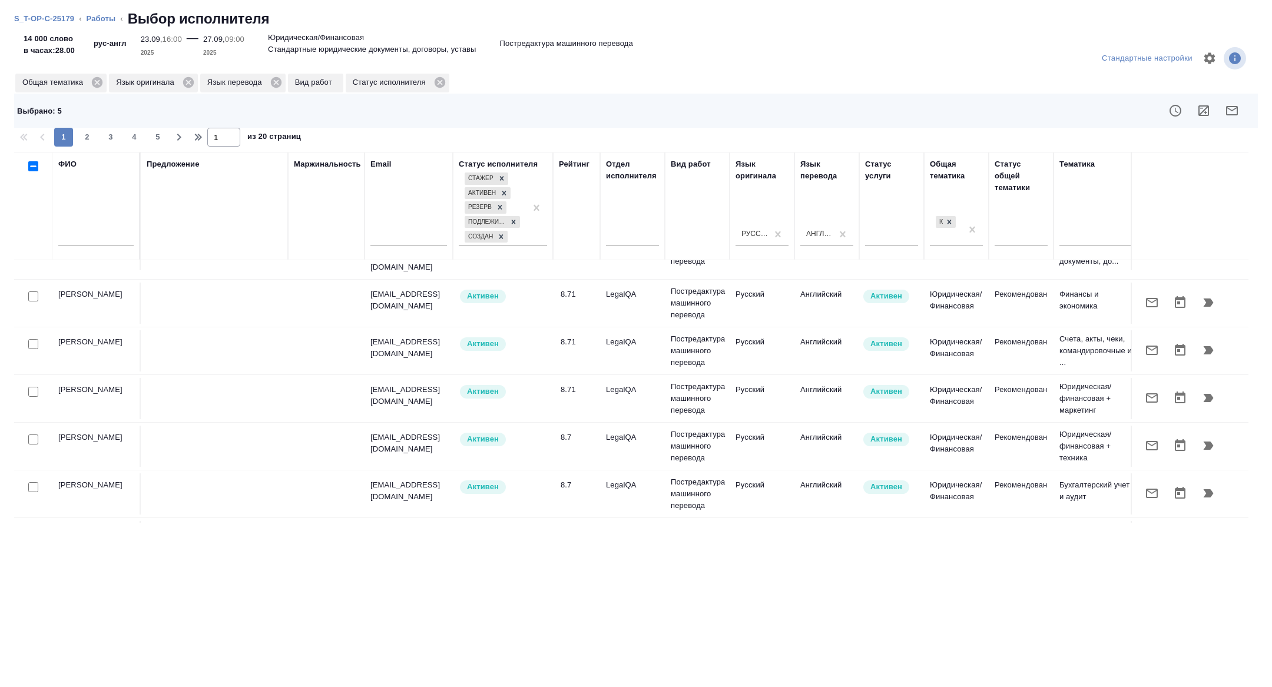
scroll to position [926, 0]
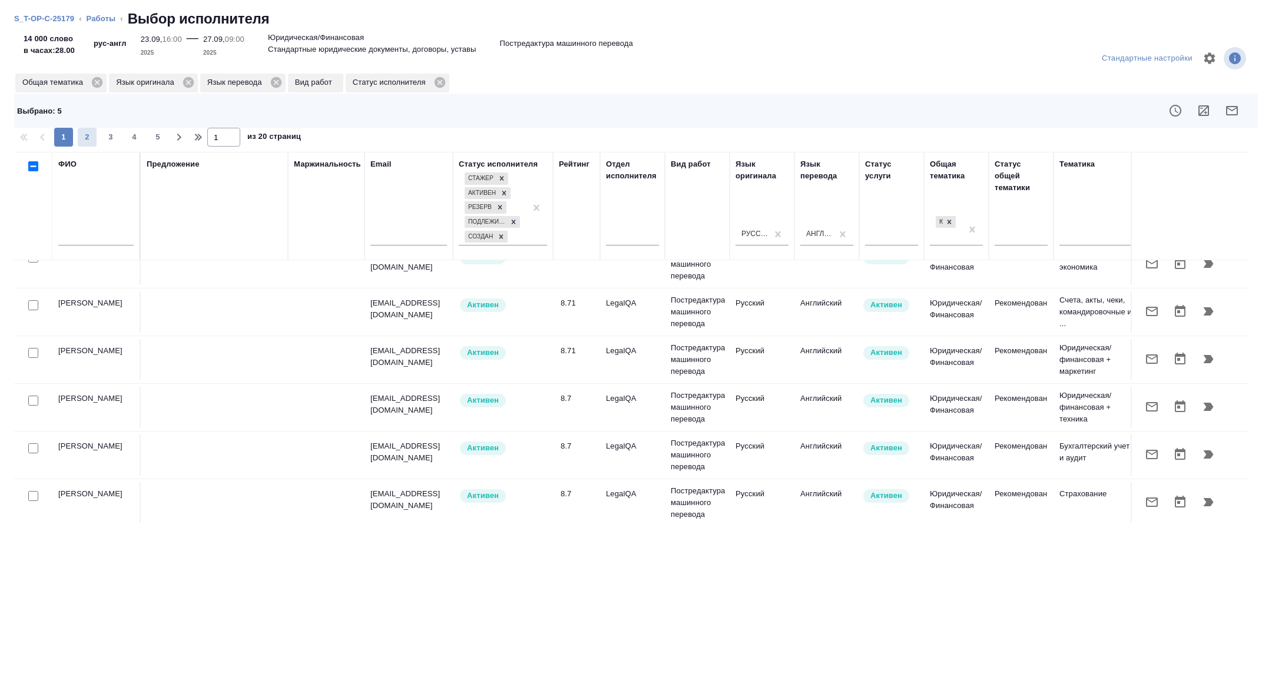
click at [87, 138] on span "2" at bounding box center [87, 137] width 19 height 12
type input "2"
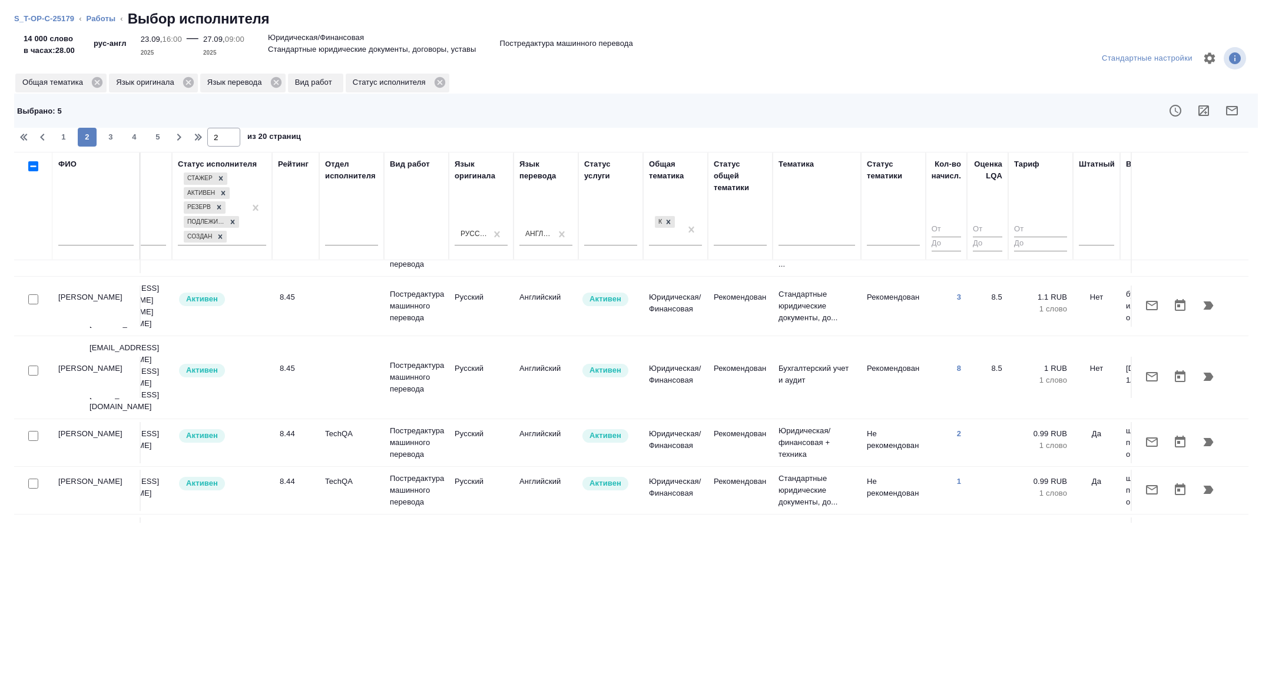
scroll to position [926, 476]
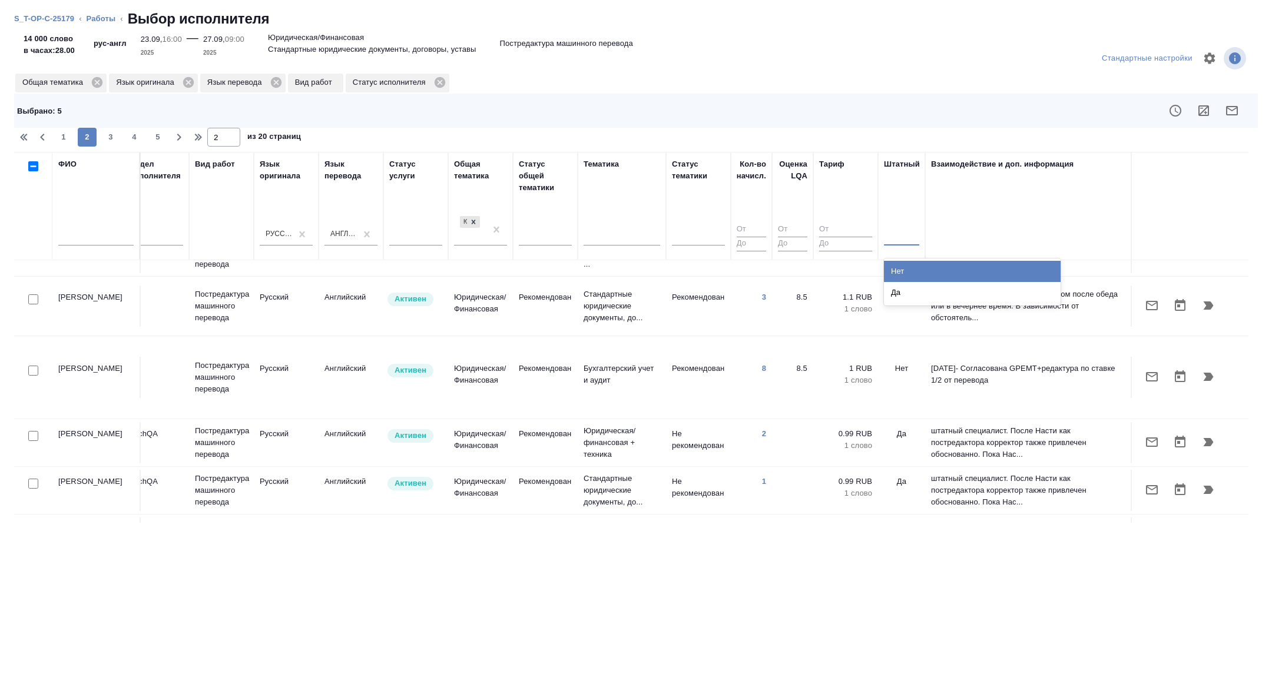
click at [899, 224] on div at bounding box center [901, 234] width 35 height 22
click at [909, 269] on div "Нет" at bounding box center [972, 271] width 177 height 21
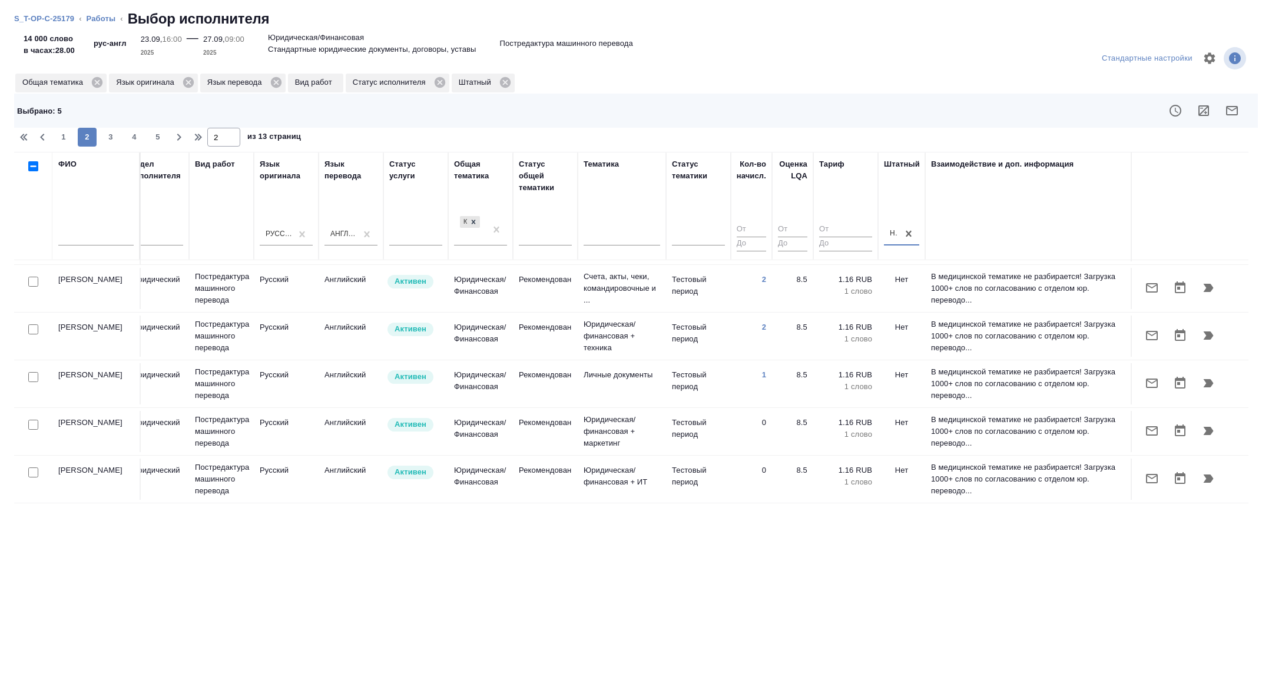
click at [28, 468] on input "checkbox" at bounding box center [33, 473] width 10 height 10
checkbox input "true"
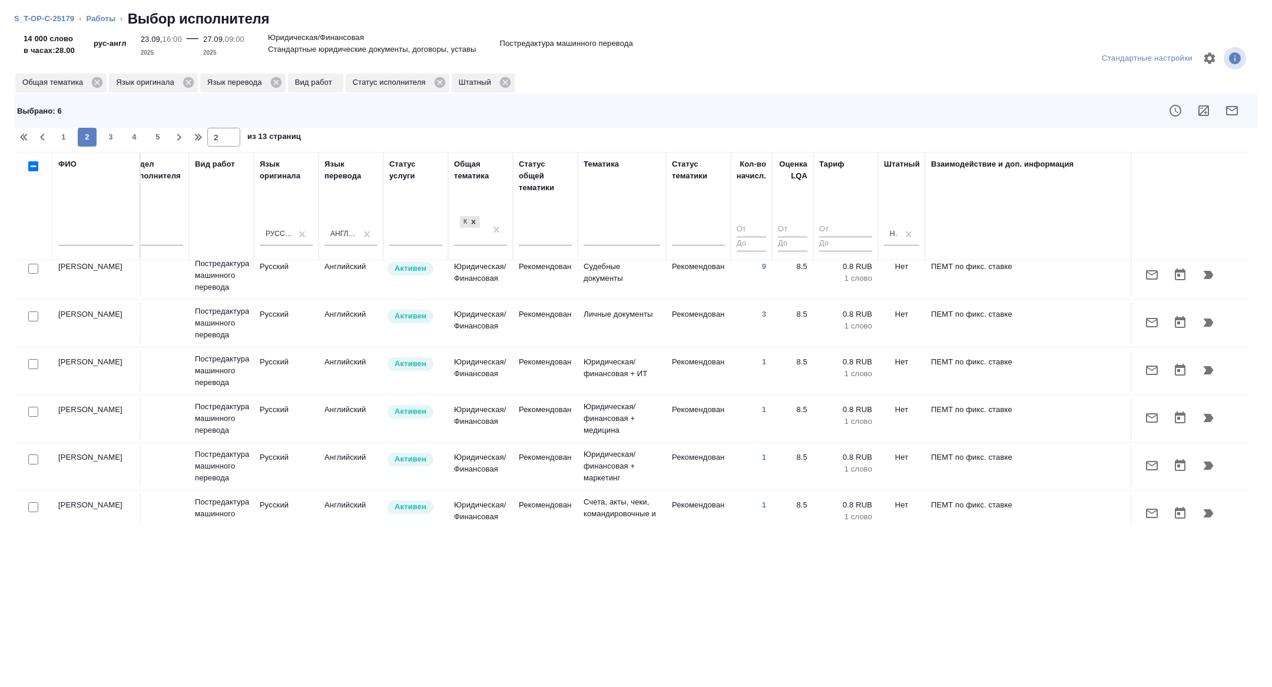
scroll to position [0, 476]
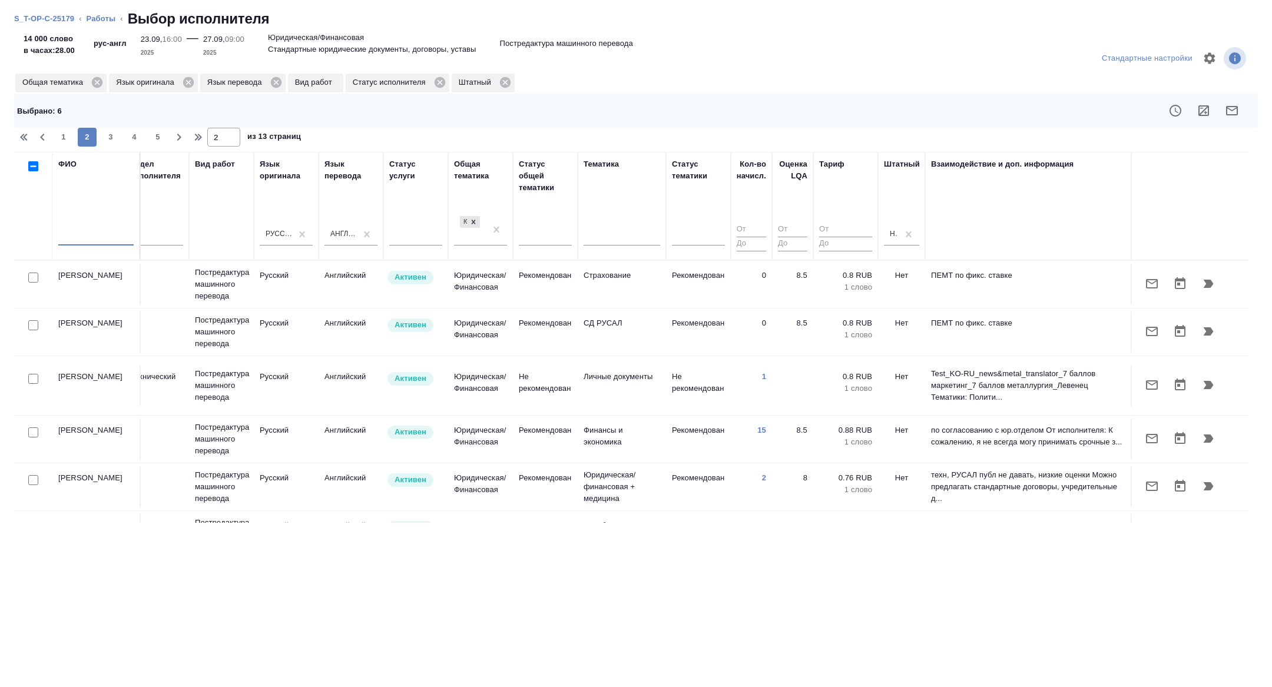
click at [102, 235] on input "text" at bounding box center [95, 238] width 75 height 15
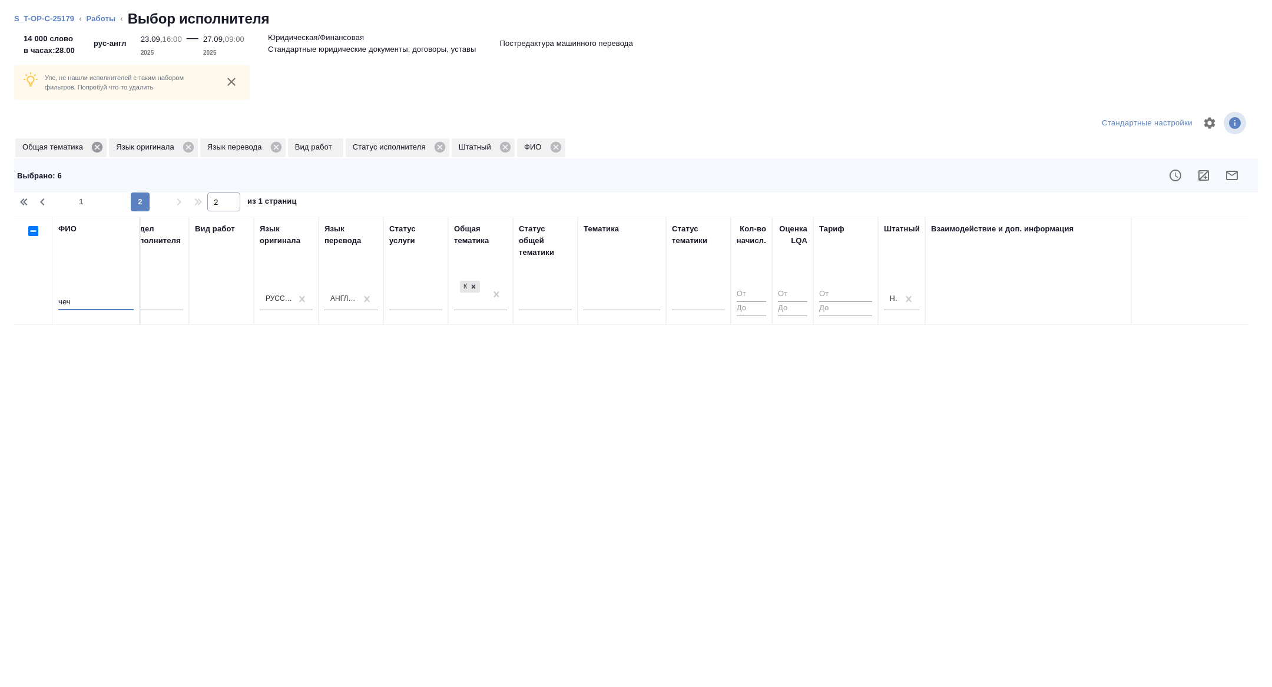
type input "чеч"
click at [99, 144] on icon at bounding box center [97, 147] width 11 height 11
type input "1"
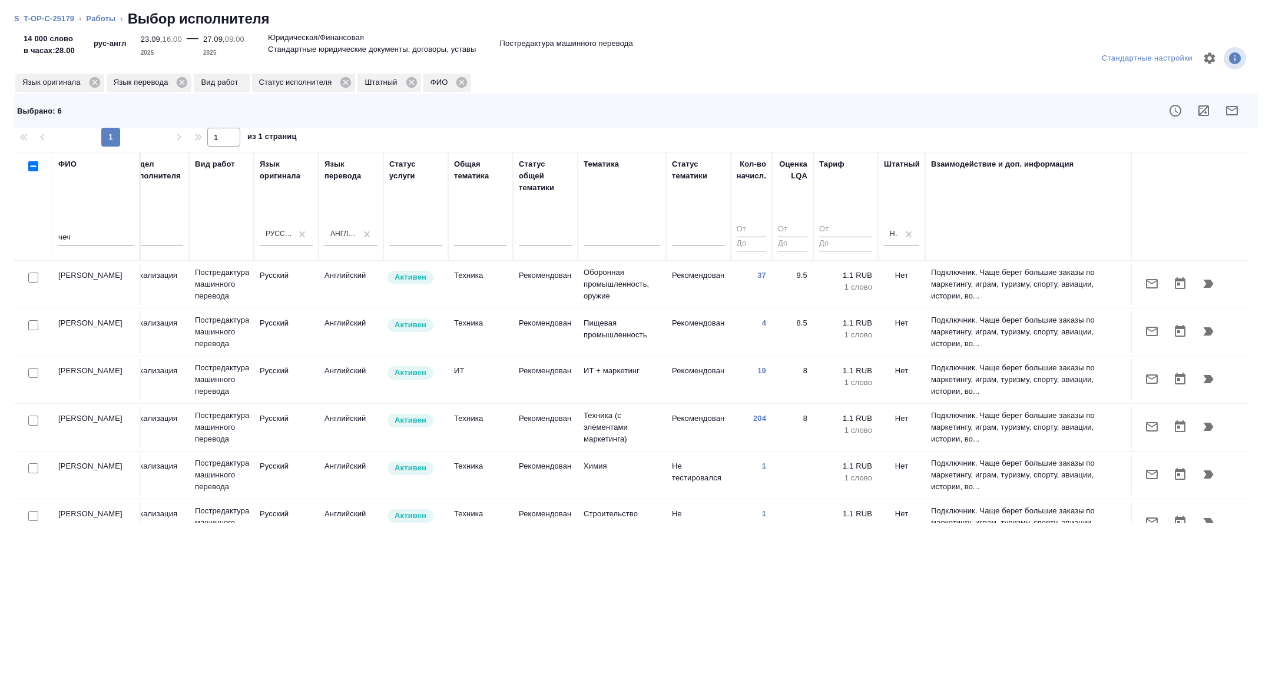
click at [31, 279] on input "checkbox" at bounding box center [33, 278] width 10 height 10
checkbox input "true"
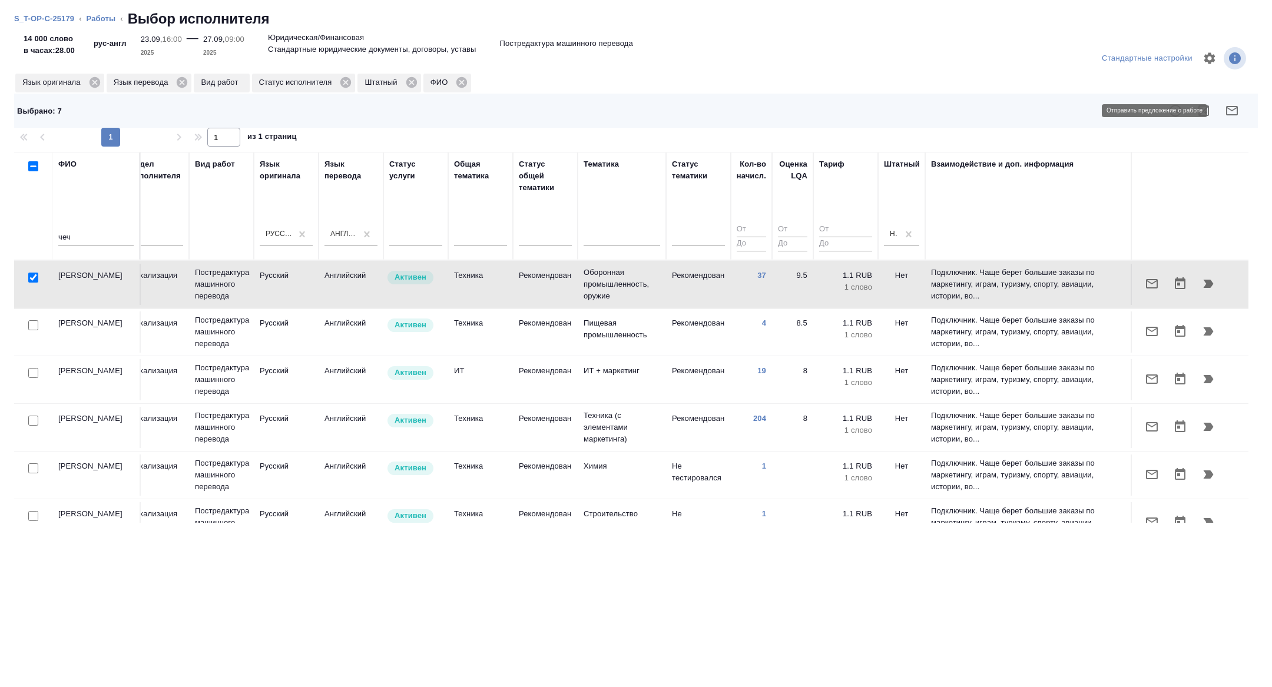
click at [1231, 107] on icon "button" at bounding box center [1232, 110] width 12 height 9
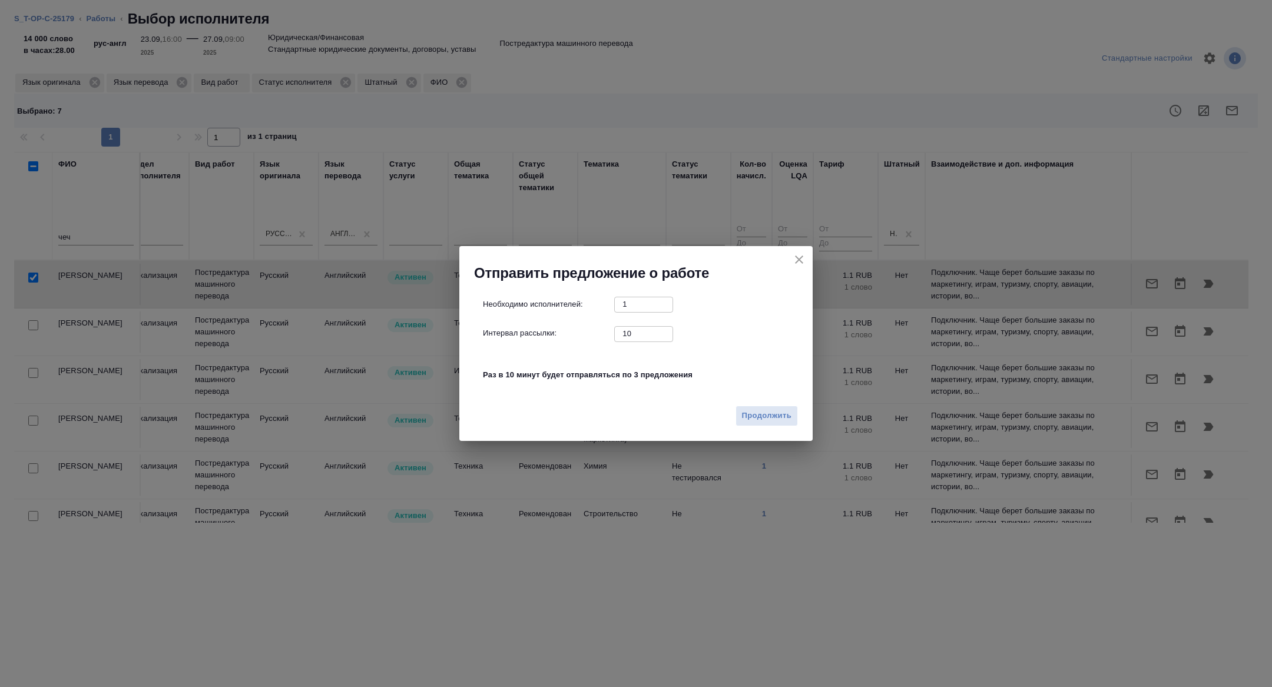
drag, startPoint x: 637, startPoint y: 333, endPoint x: 554, endPoint y: 333, distance: 82.4
click at [556, 333] on div "Интервал рассылки: 10 ​" at bounding box center [641, 333] width 316 height 15
type input "1"
click at [773, 415] on span "Продолжить" at bounding box center [766, 416] width 49 height 14
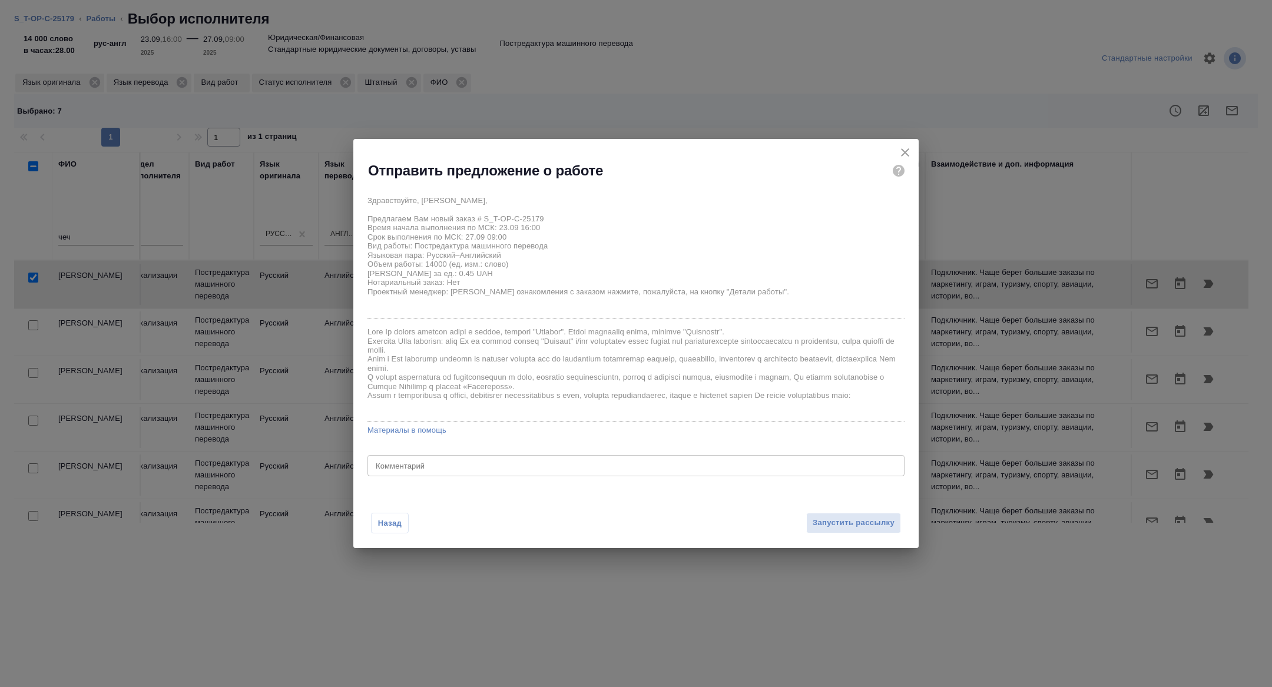
click at [449, 468] on textarea at bounding box center [636, 466] width 521 height 9
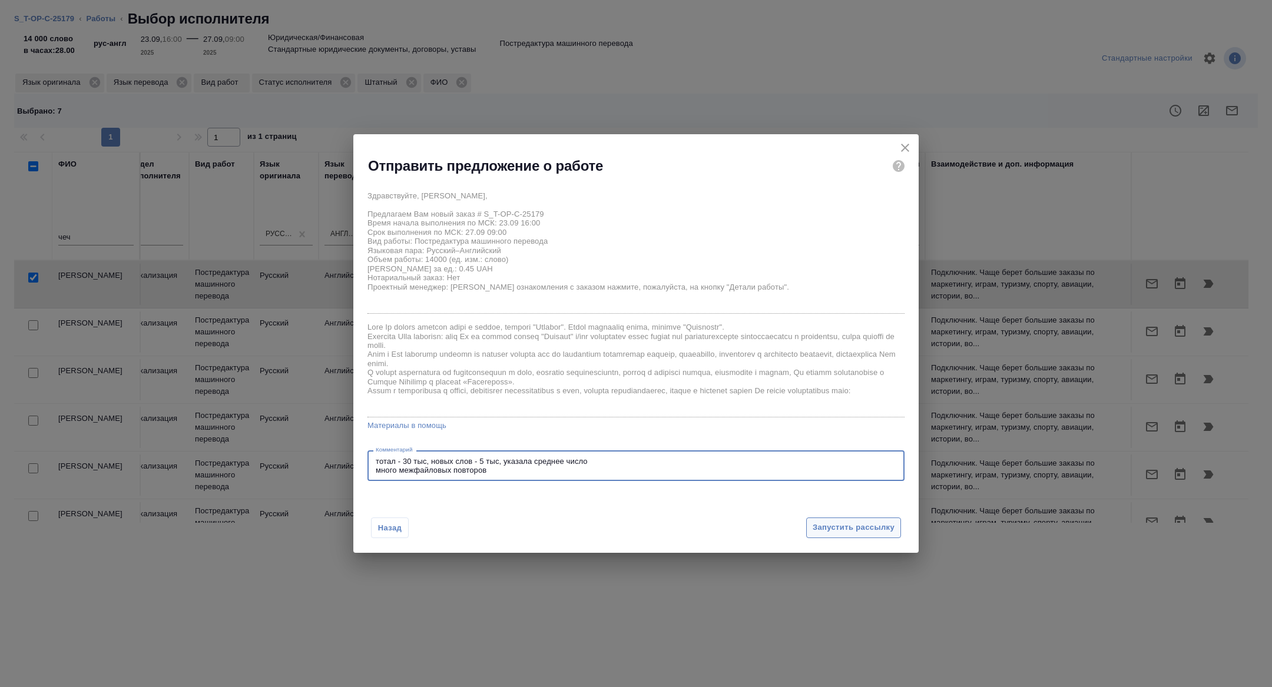
type textarea "тотал - 30 тыс, новых слов - 5 тыс, указала среднее число много межфайловых пов…"
click at [860, 532] on span "Запустить рассылку" at bounding box center [854, 528] width 82 height 14
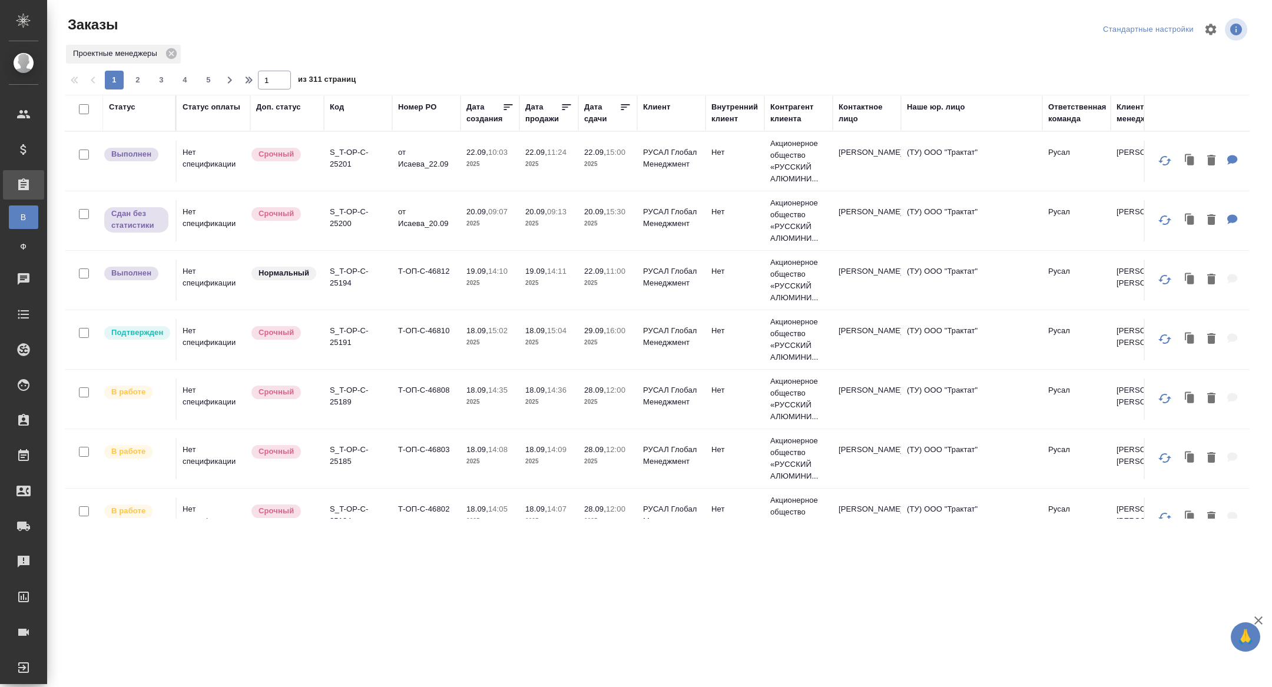
click at [657, 109] on div "Клиент" at bounding box center [656, 107] width 27 height 12
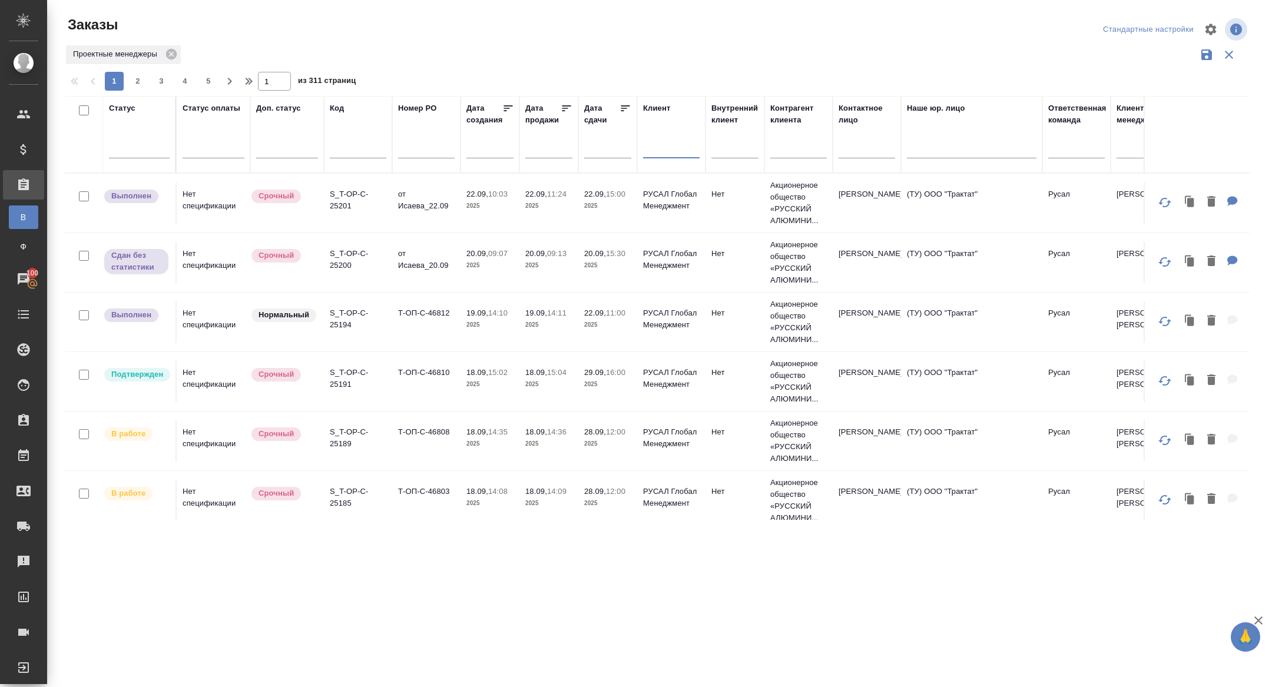
click at [674, 147] on input "text" at bounding box center [671, 150] width 57 height 15
type input "русал"
click at [486, 150] on input "text" at bounding box center [493, 148] width 40 height 16
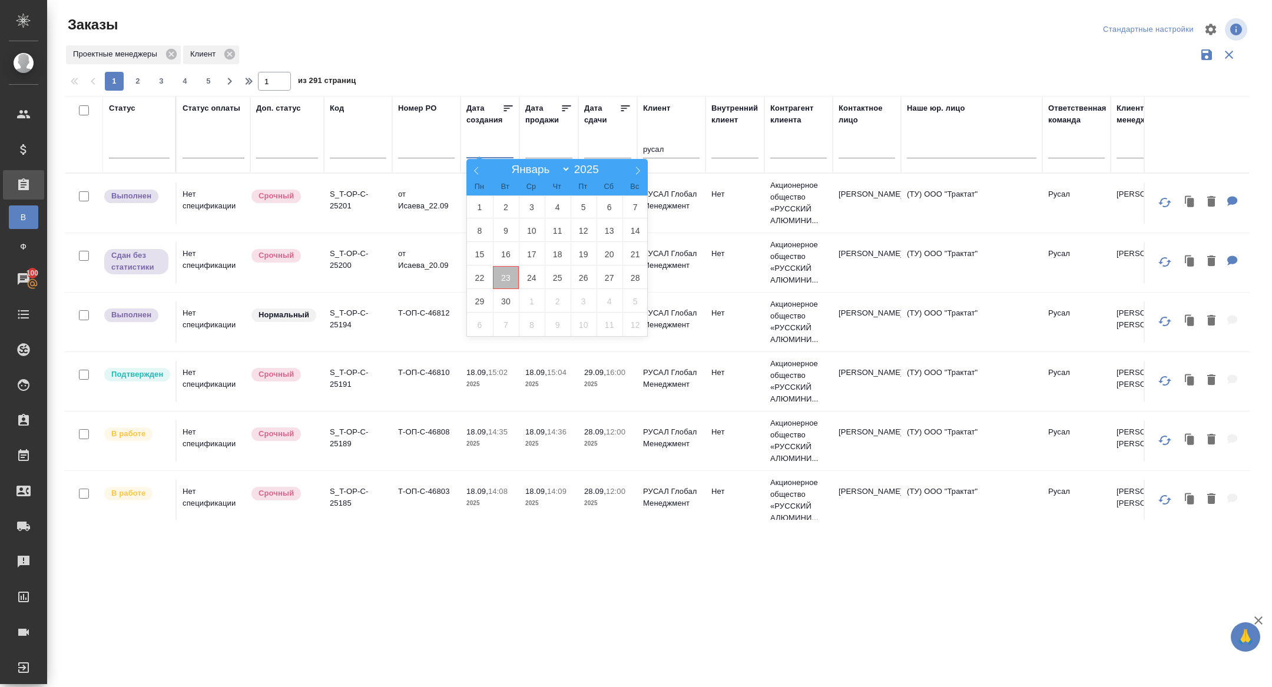
click at [508, 280] on span "23" at bounding box center [506, 277] width 26 height 23
type div "2025-09-22T21:00:00.000Z"
click at [533, 280] on span "24" at bounding box center [532, 277] width 26 height 23
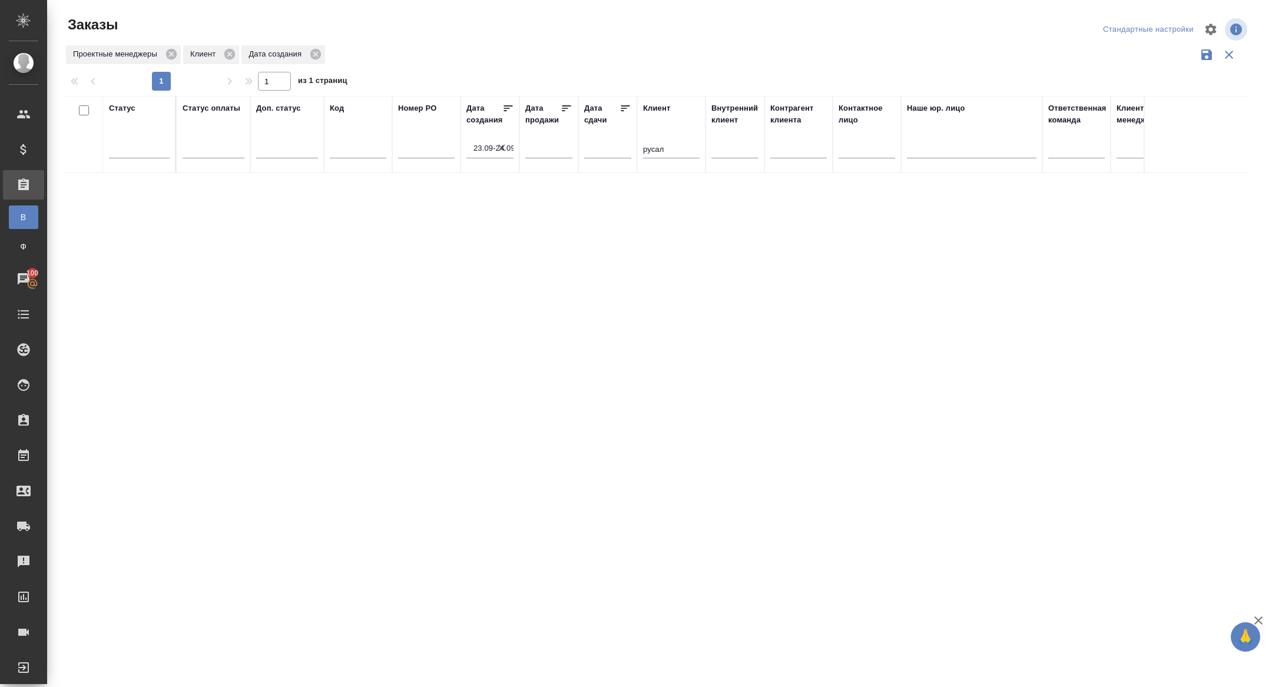
click at [501, 145] on icon "button" at bounding box center [502, 148] width 12 height 12
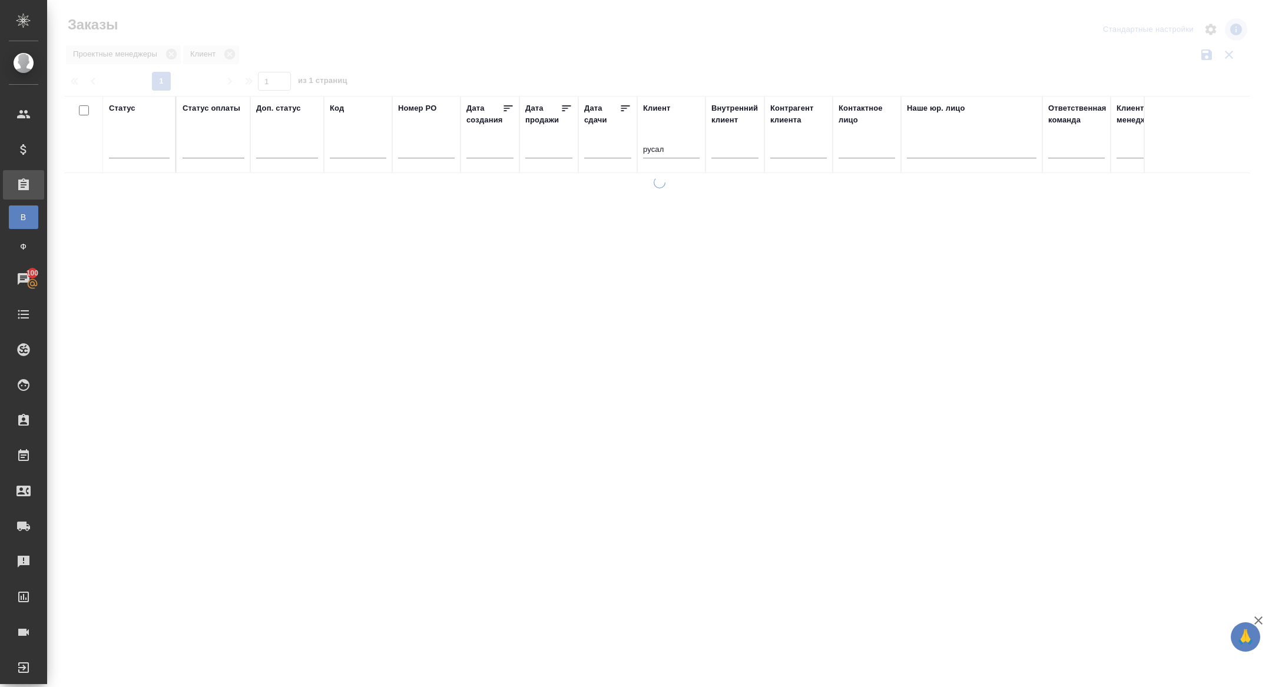
click at [599, 148] on input "text" at bounding box center [611, 148] width 40 height 16
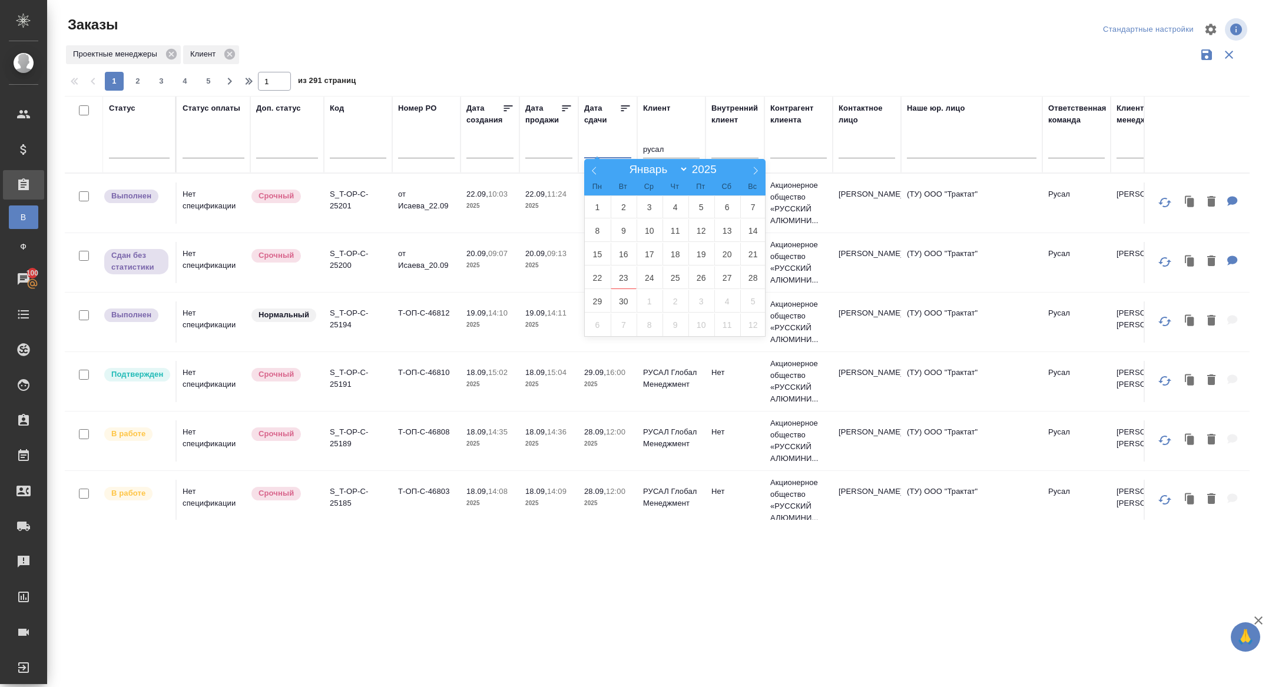
click at [539, 147] on input "text" at bounding box center [552, 148] width 40 height 16
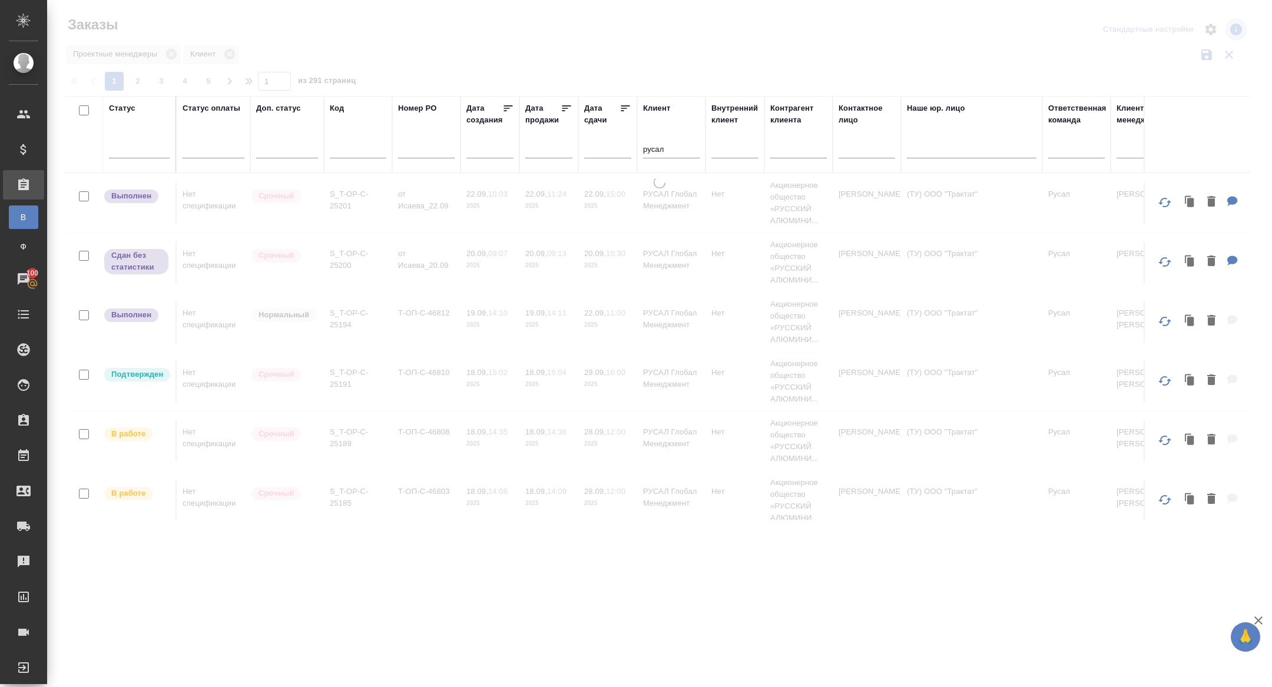
click at [623, 15] on div at bounding box center [659, 263] width 1225 height 526
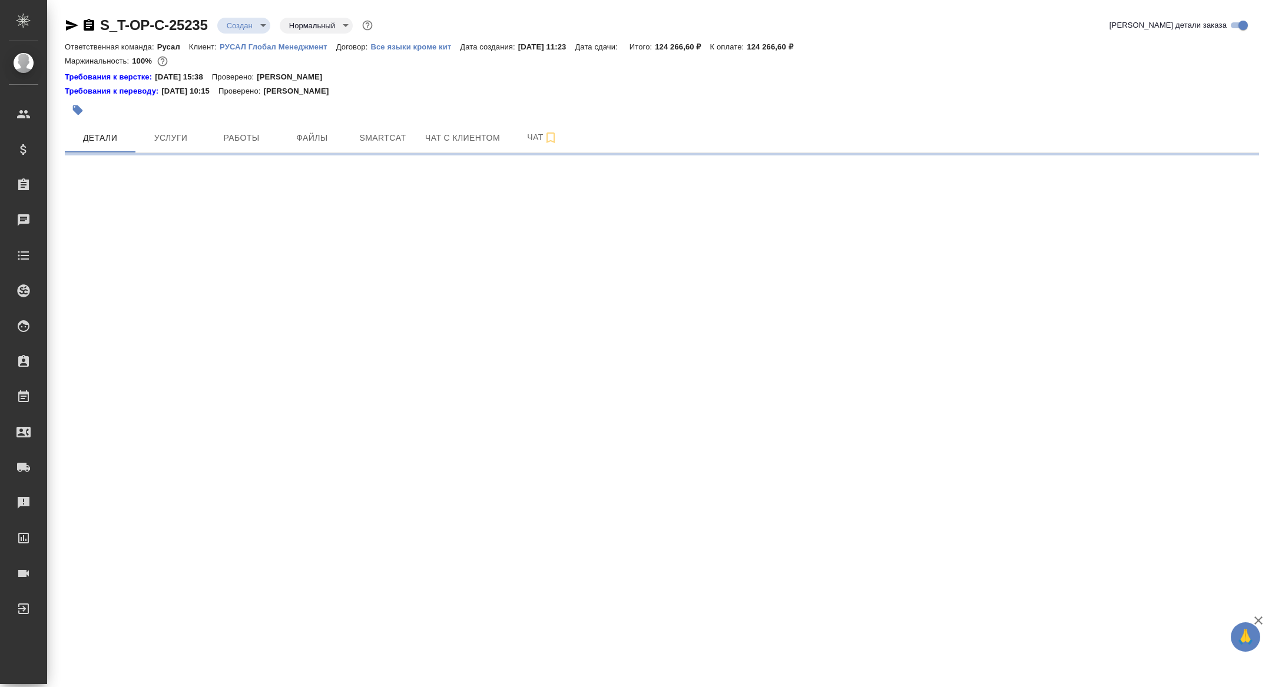
select select "RU"
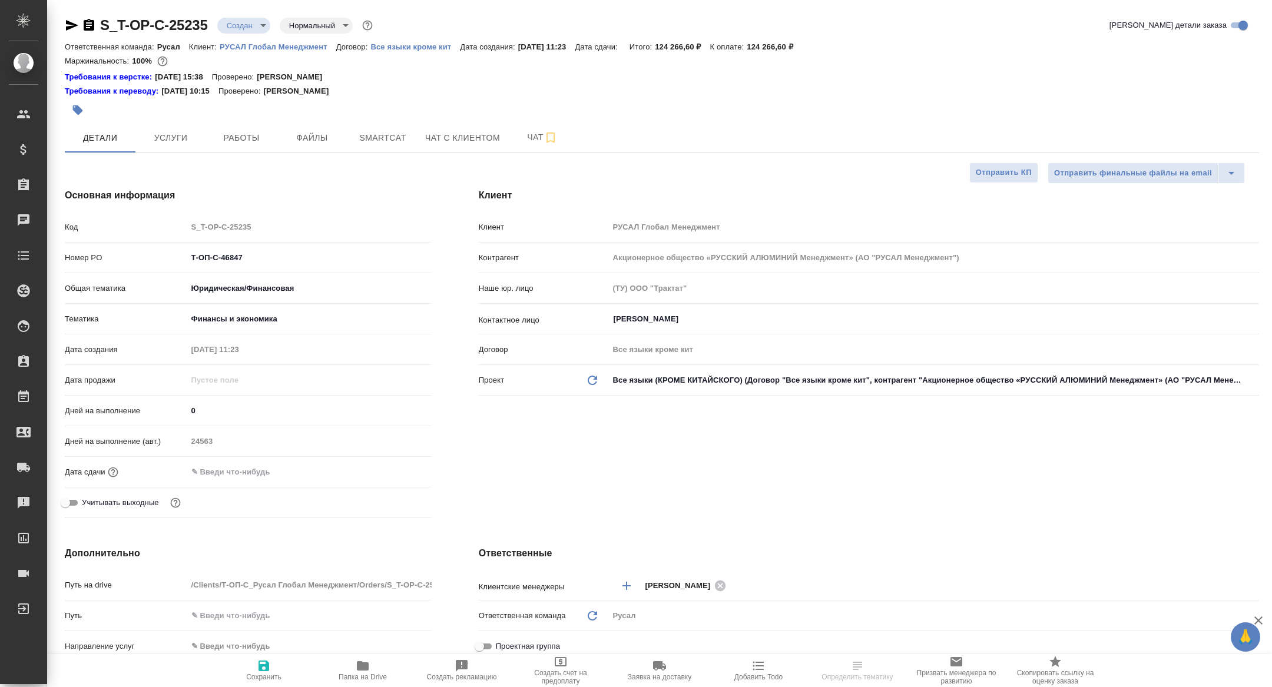
type textarea "x"
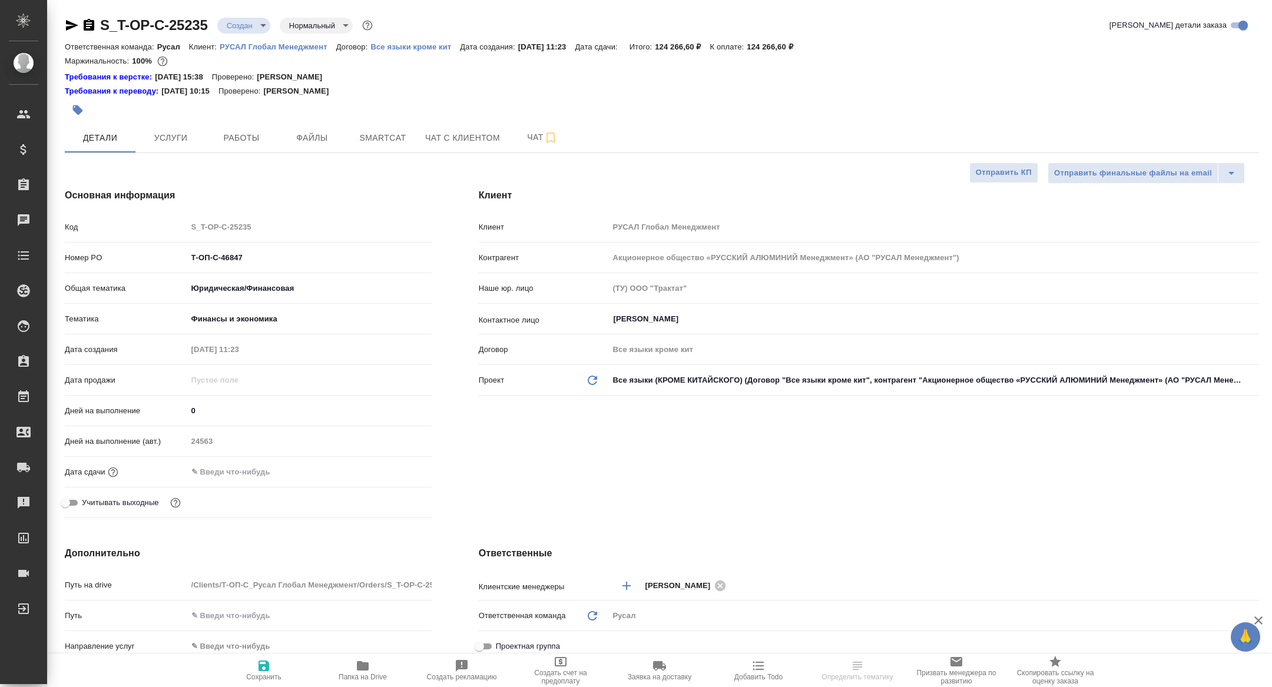
type textarea "x"
click at [539, 47] on p "[DATE] 11:23" at bounding box center [546, 46] width 57 height 9
click at [301, 39] on div "Ответственная команда: [PERSON_NAME]: РУСАЛ Глобал Менеджмент Договор: Все язык…" at bounding box center [662, 46] width 1194 height 14
click at [301, 48] on p "РУСАЛ Глобал Менеджмент" at bounding box center [278, 46] width 117 height 9
type textarea "x"
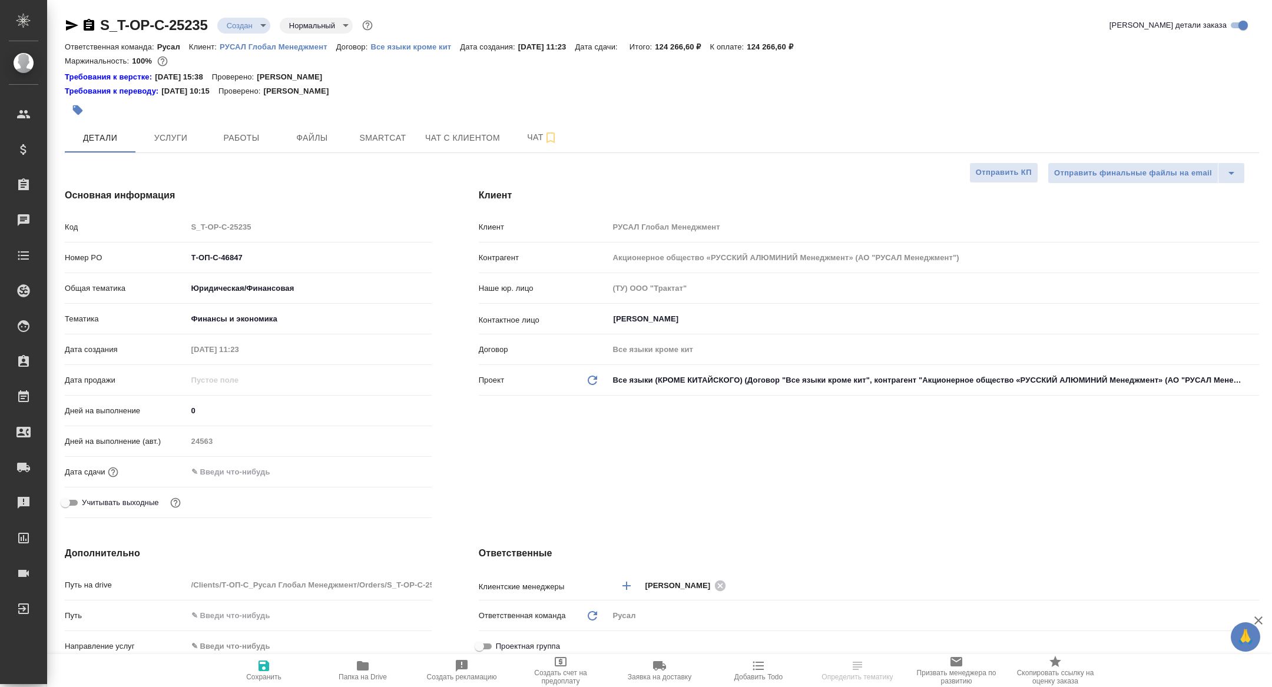
type textarea "x"
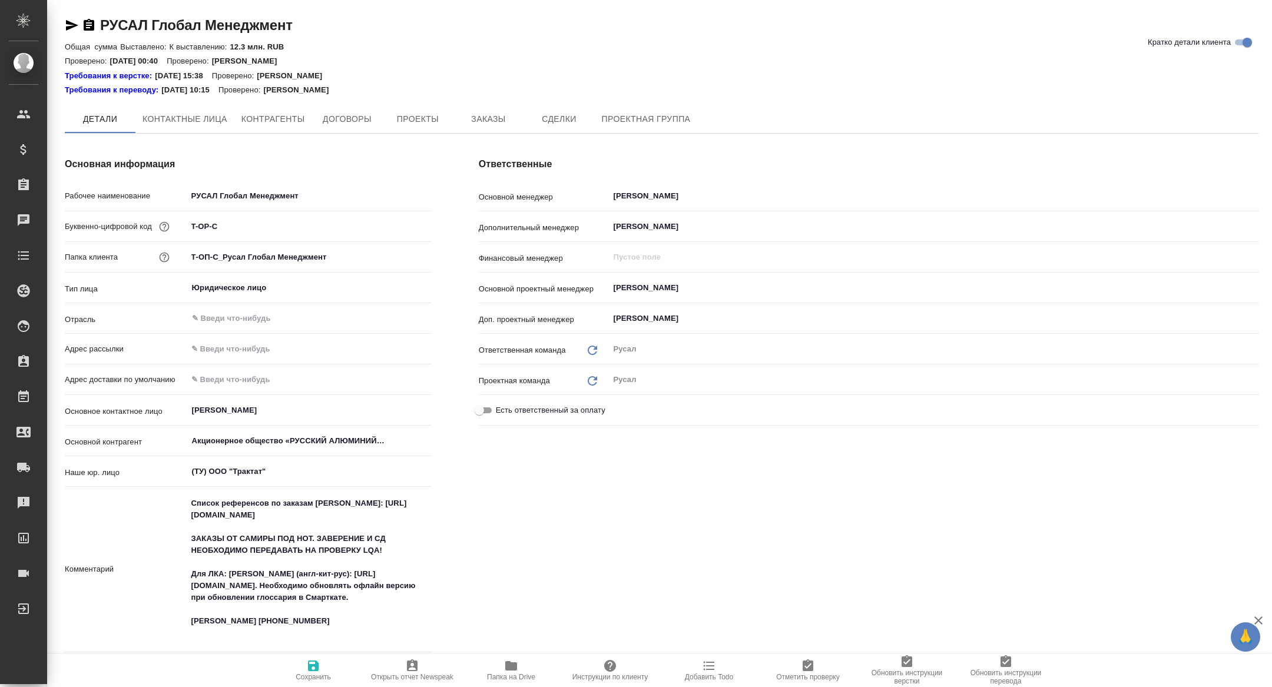
type textarea "x"
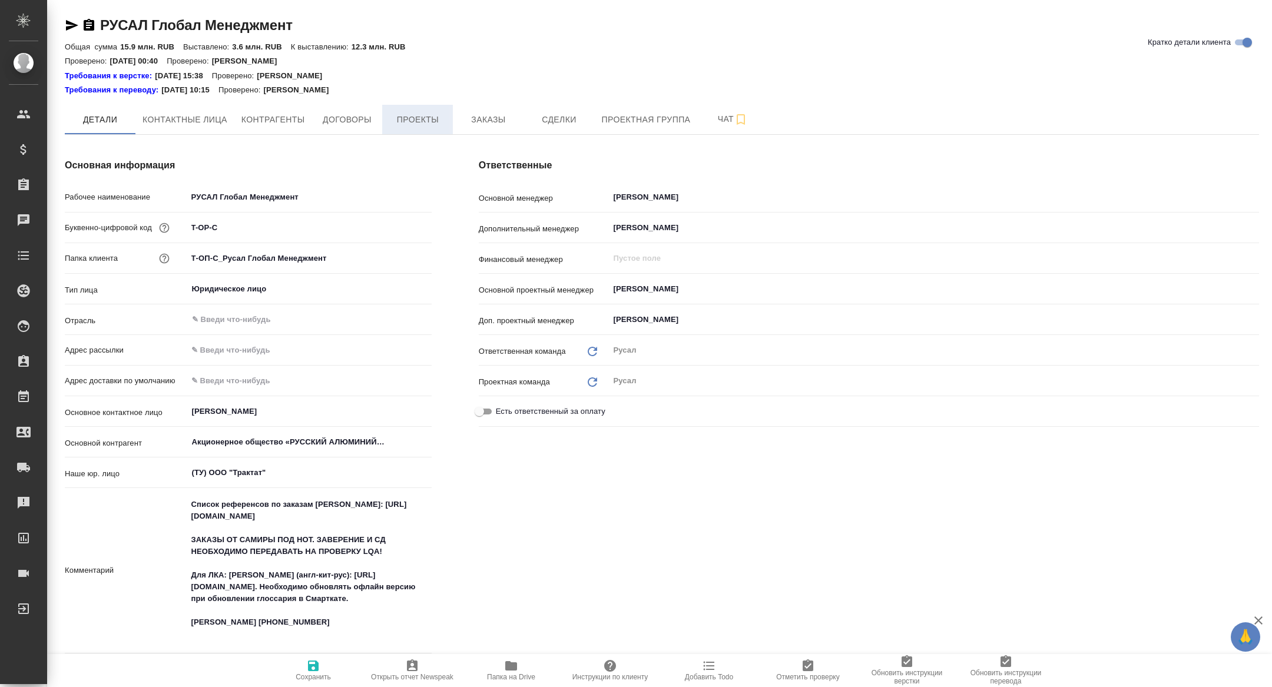
type textarea "x"
click at [493, 120] on span "Заказы" at bounding box center [488, 119] width 57 height 15
type textarea "x"
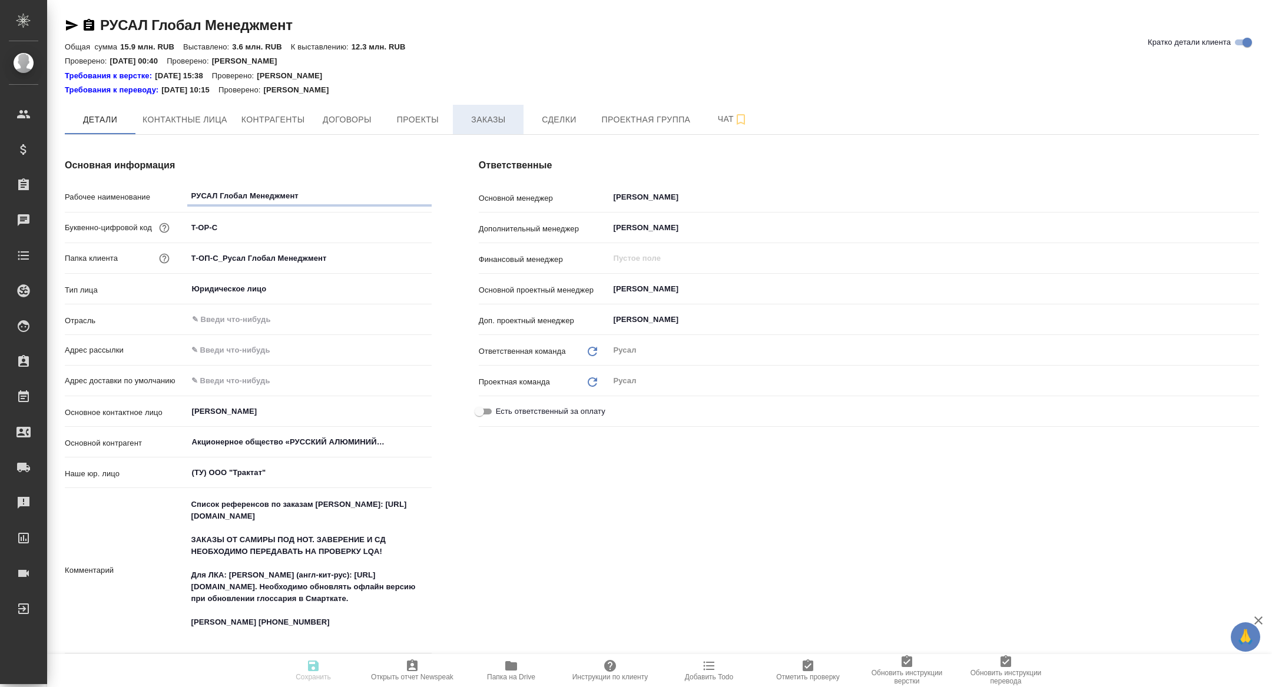
type textarea "x"
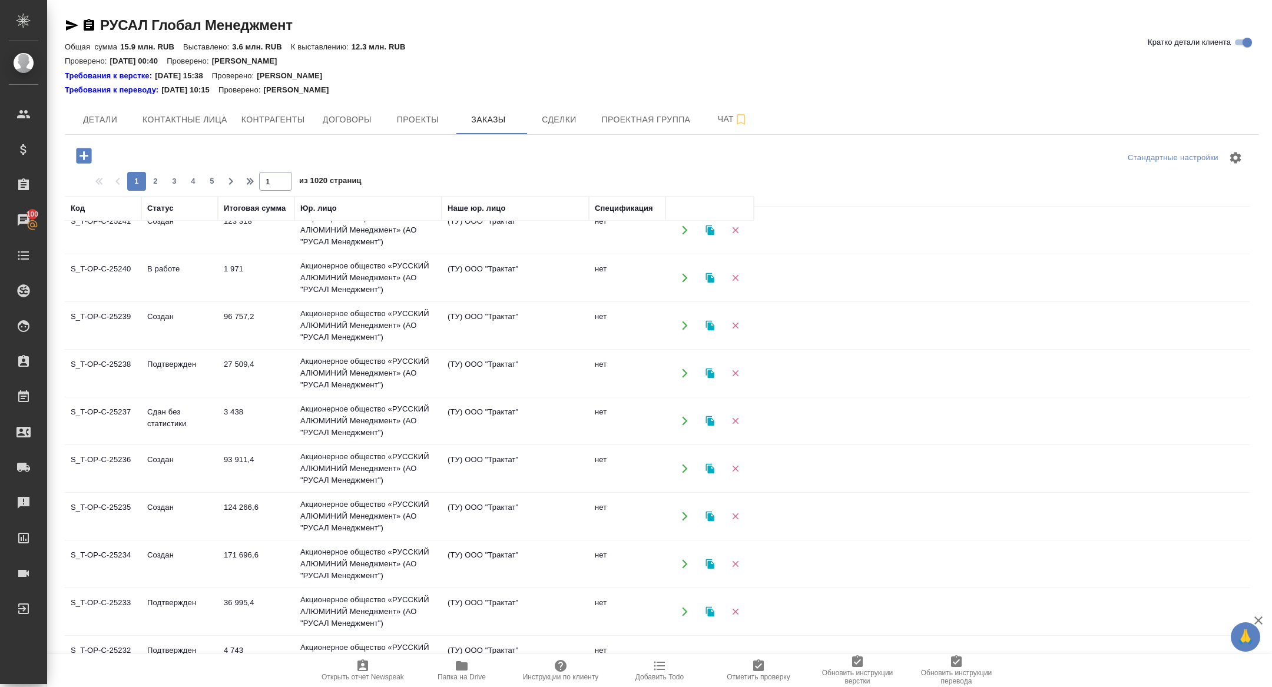
scroll to position [24, 0]
